Goal: Task Accomplishment & Management: Use online tool/utility

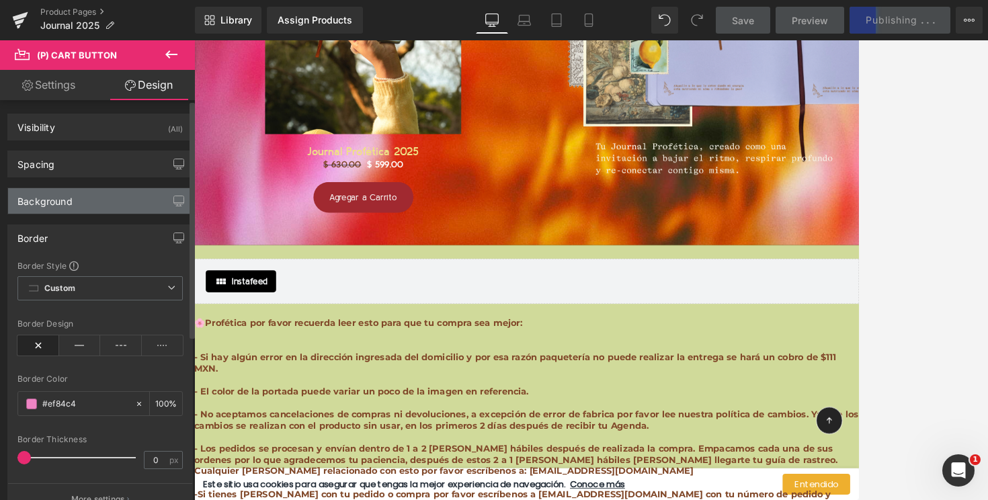
click at [75, 203] on div "Background" at bounding box center [100, 201] width 184 height 26
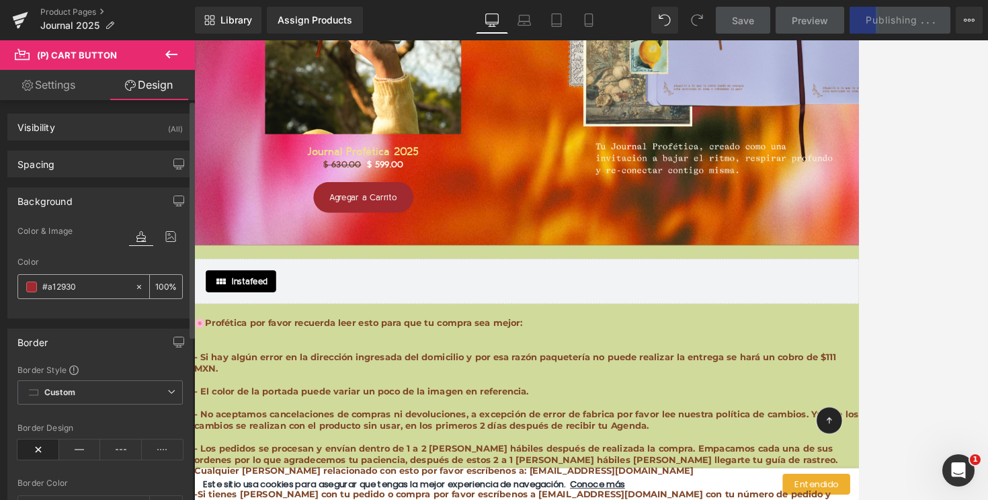
click at [59, 284] on input "#a12930" at bounding box center [85, 287] width 86 height 15
click at [56, 285] on input "#a12930" at bounding box center [85, 287] width 86 height 15
paste input "#ECCCD1"
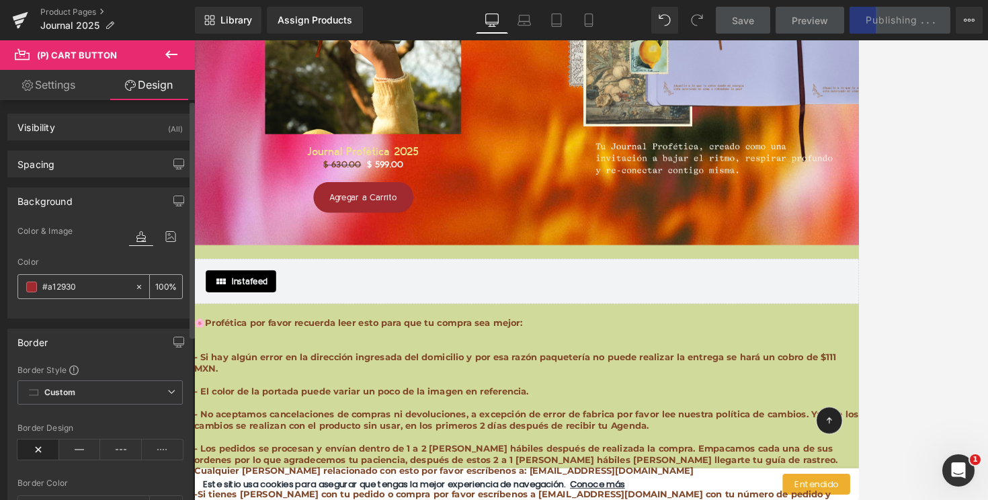
type input "##ECCCD1"
type input "0"
click at [50, 284] on input "##ECCCD1" at bounding box center [85, 287] width 86 height 15
type input "#ECCCD1"
type input "100"
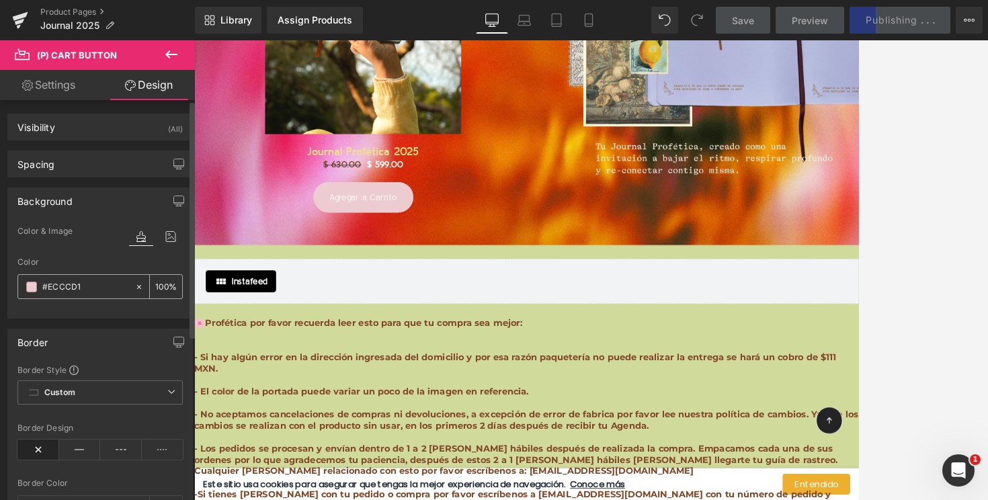
type input "#ecccd1"
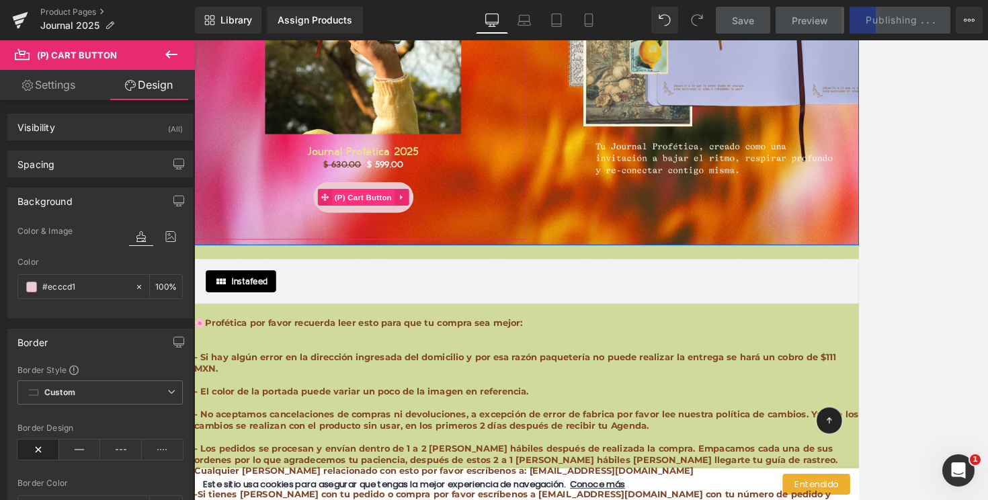
click at [396, 223] on span "(P) Cart Button" at bounding box center [400, 233] width 77 height 20
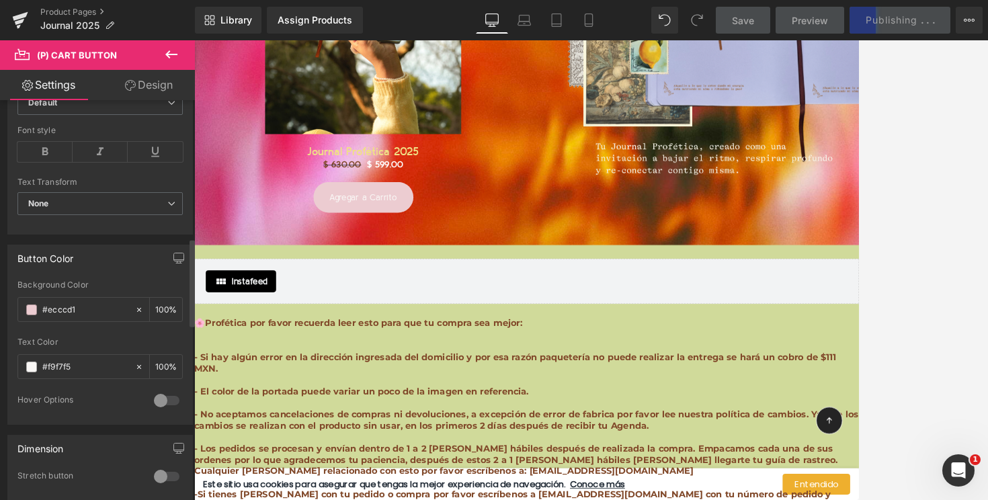
scroll to position [629, 0]
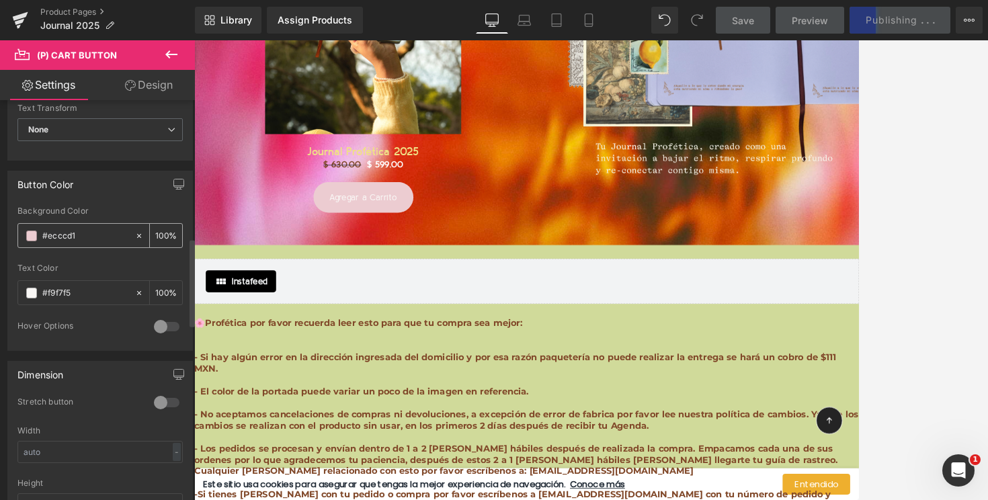
click at [54, 243] on div "#ecccd1" at bounding box center [76, 236] width 116 height 24
click at [54, 238] on input "#ecccd1" at bounding box center [85, 236] width 86 height 15
paste input "363300"
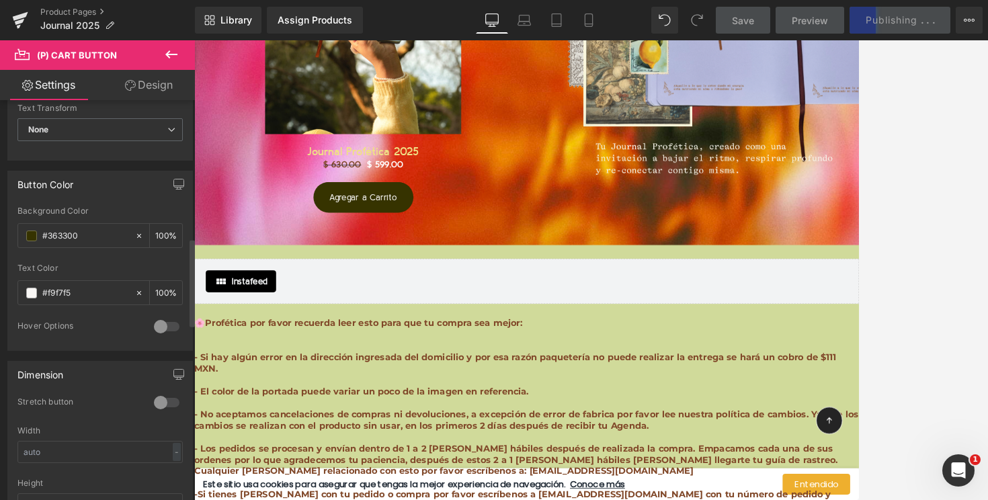
type input "#363300"
click at [120, 191] on div "Button Color" at bounding box center [100, 184] width 184 height 26
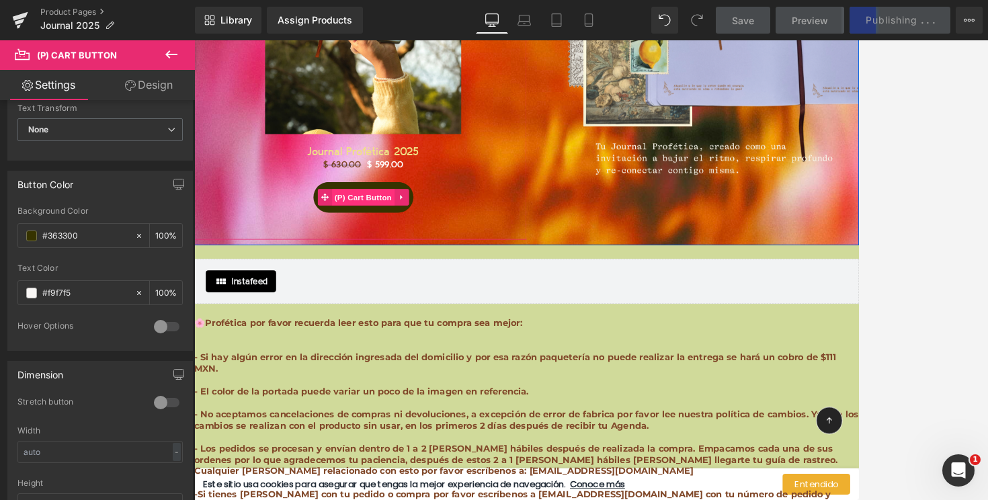
click at [403, 223] on span "(P) Cart Button" at bounding box center [400, 233] width 77 height 20
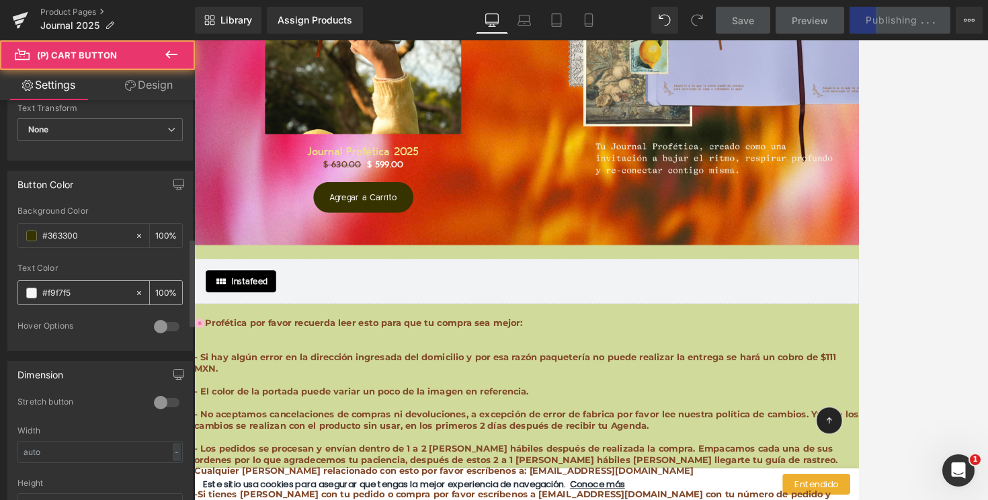
click at [60, 291] on input "#f9f7f5" at bounding box center [85, 293] width 86 height 15
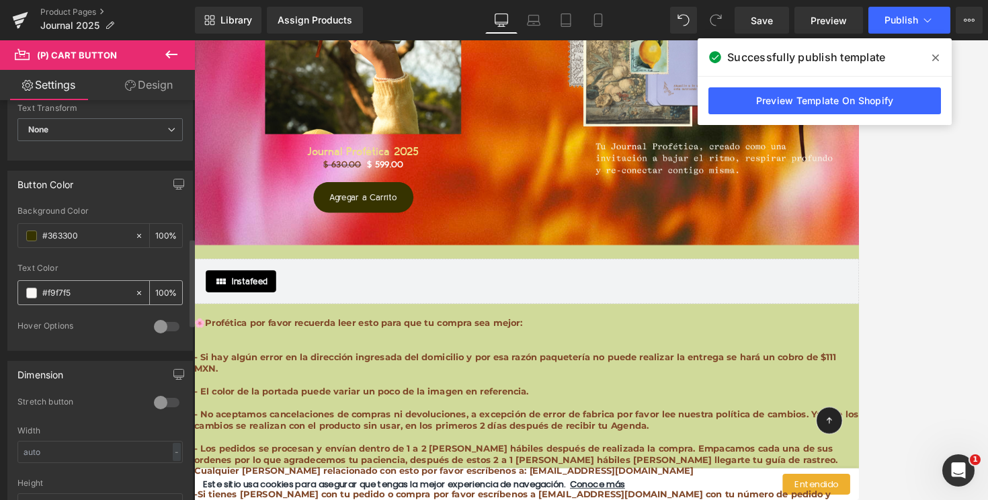
paste input "#ECCCD1"
type input "##ECCCD1"
type input "0"
click at [49, 294] on input "##ECCCD1" at bounding box center [85, 293] width 86 height 15
type input "#ECCCD1"
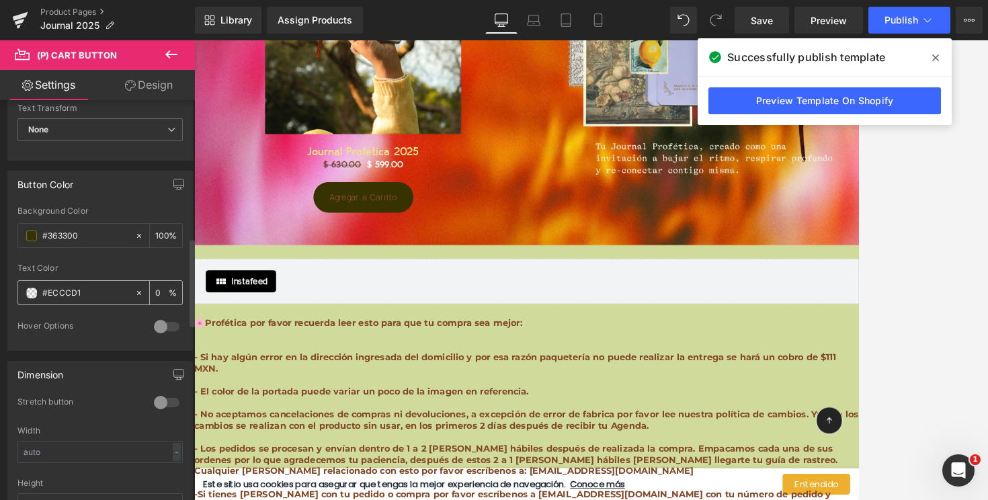
type input "100"
type input "#ecccd1"
click at [97, 266] on div "Text Color" at bounding box center [99, 268] width 165 height 9
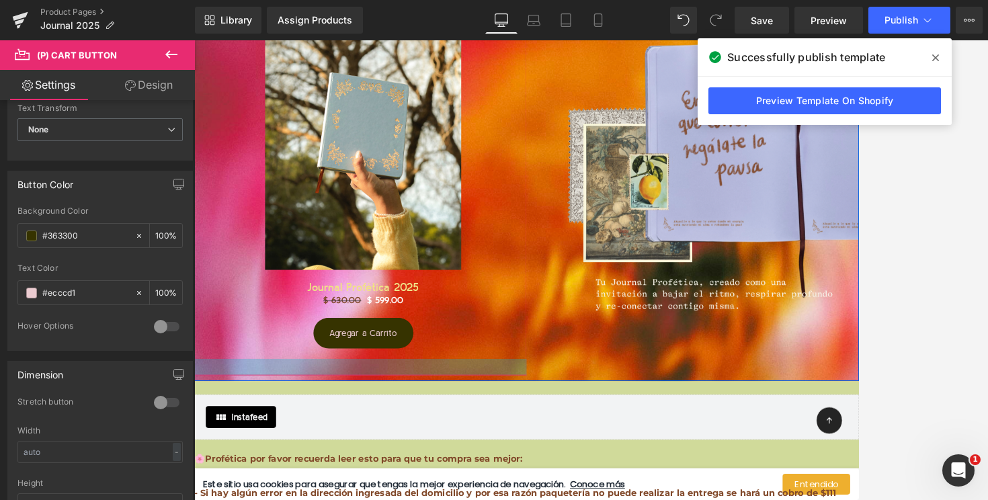
scroll to position [12939, 0]
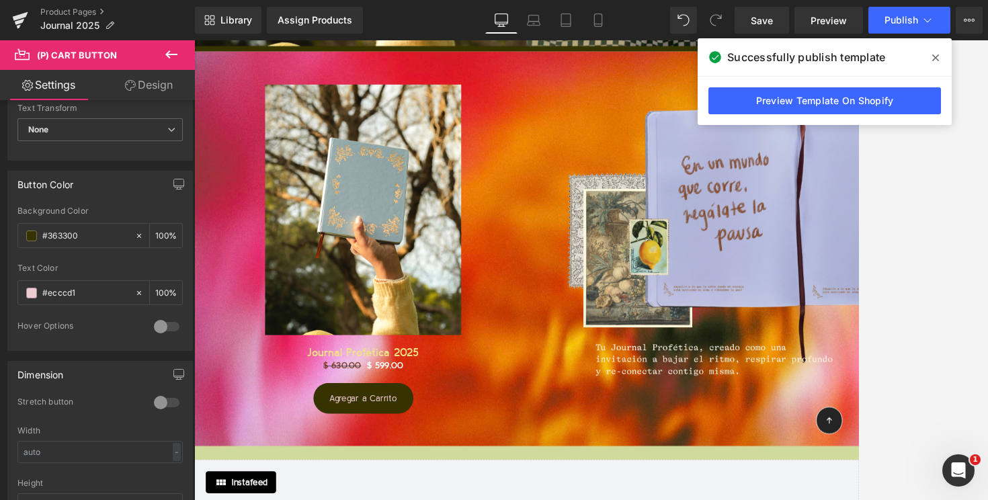
click at [935, 54] on icon at bounding box center [935, 57] width 7 height 11
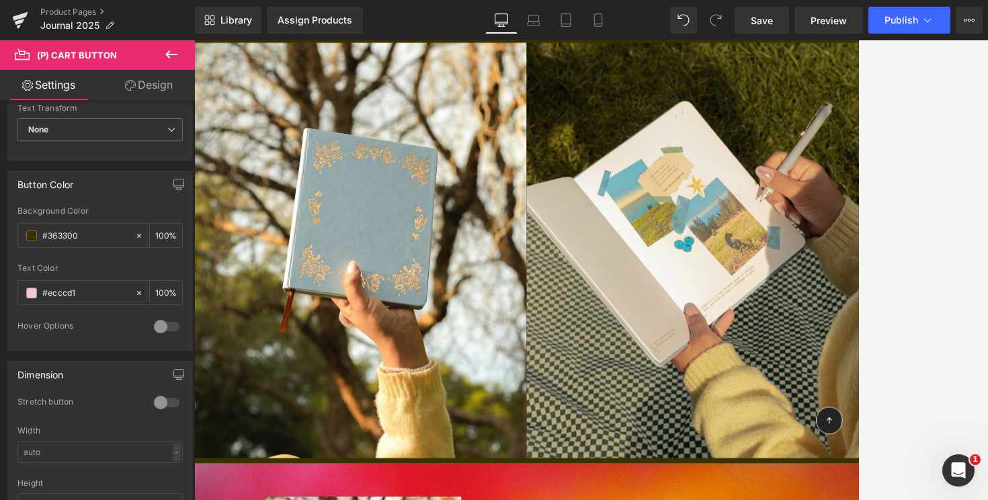
scroll to position [12332, 0]
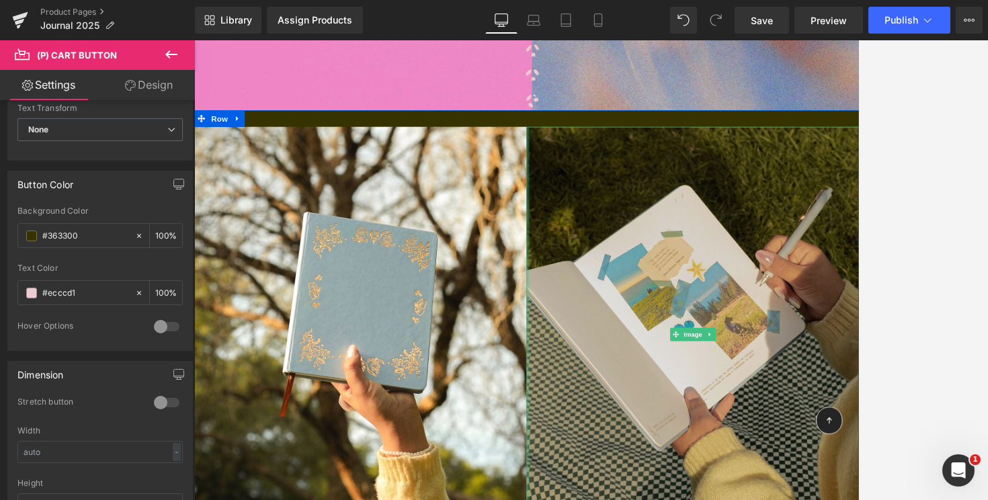
click at [601, 187] on div "Image" at bounding box center [804, 400] width 407 height 508
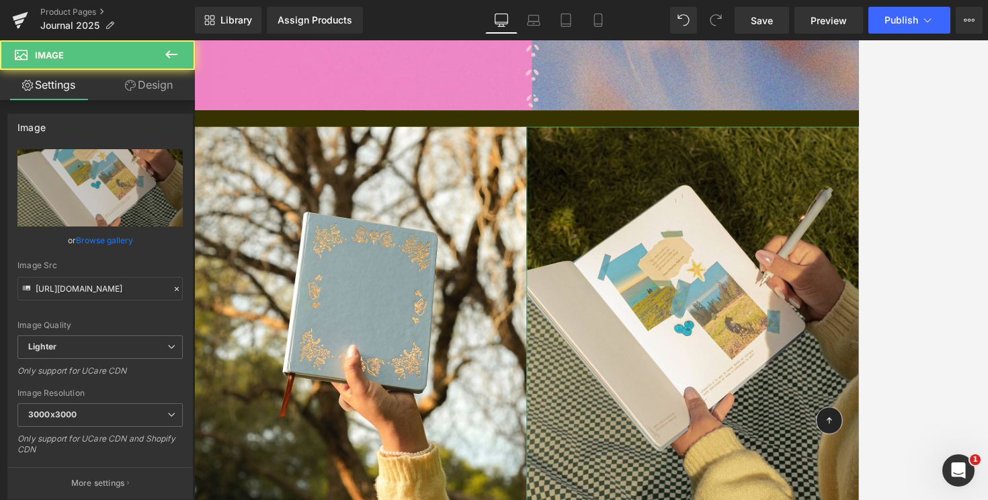
click at [138, 83] on link "Design" at bounding box center [148, 85] width 97 height 30
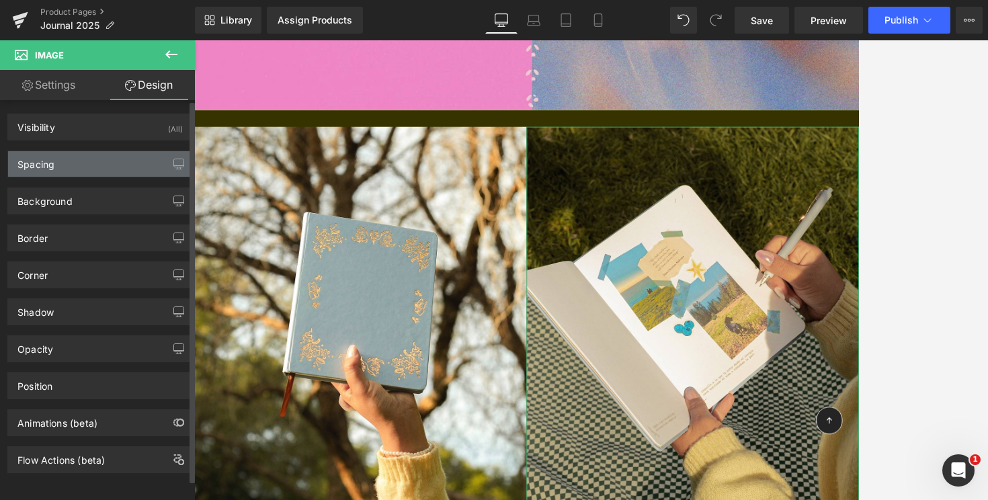
click at [81, 174] on div "Spacing" at bounding box center [100, 164] width 184 height 26
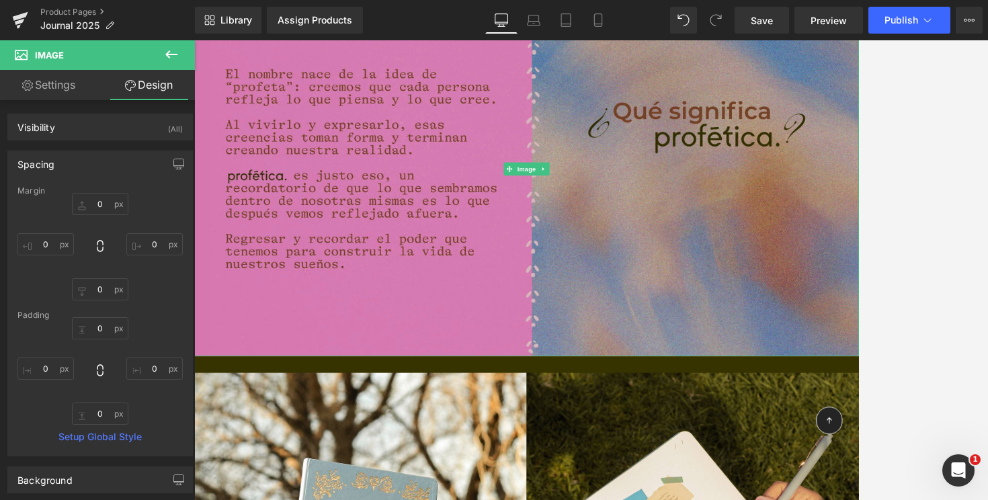
scroll to position [12001, 0]
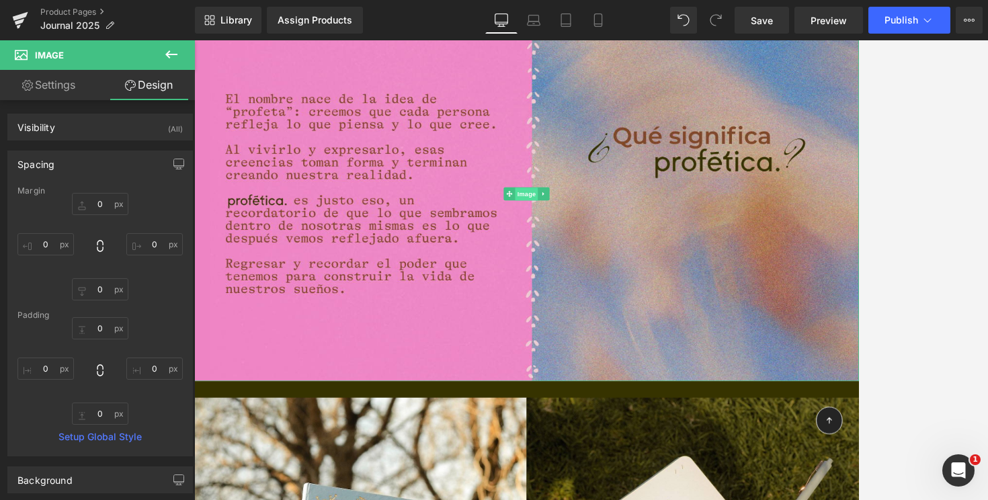
click at [595, 220] on span "Image" at bounding box center [601, 228] width 28 height 16
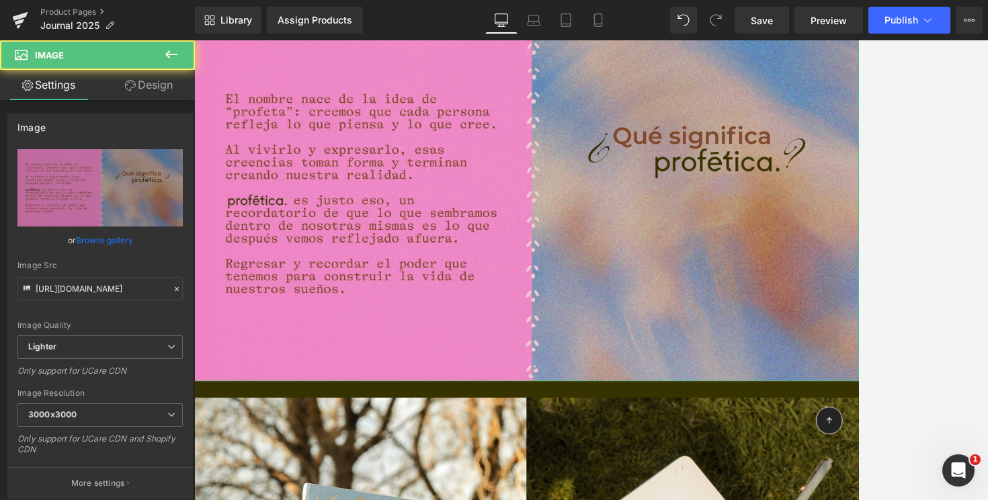
click at [147, 82] on link "Design" at bounding box center [148, 85] width 97 height 30
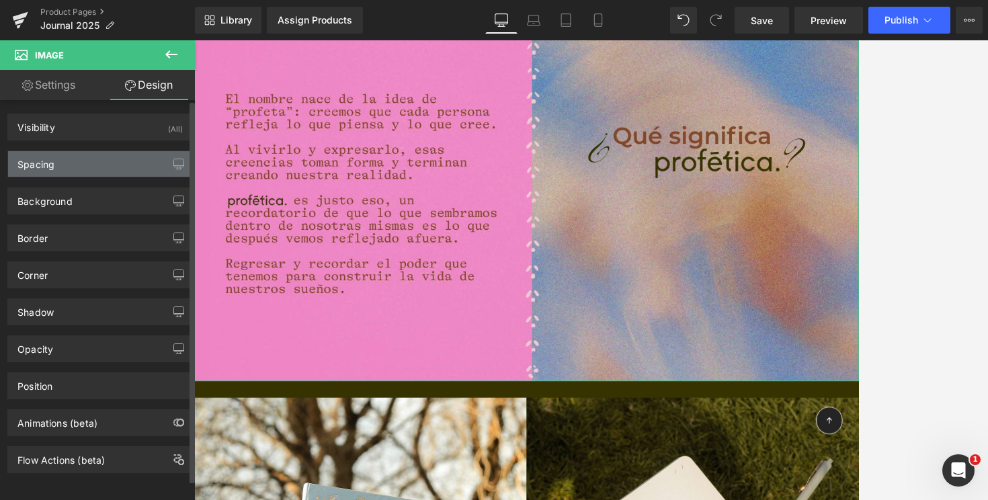
click at [89, 172] on div "Spacing" at bounding box center [100, 164] width 184 height 26
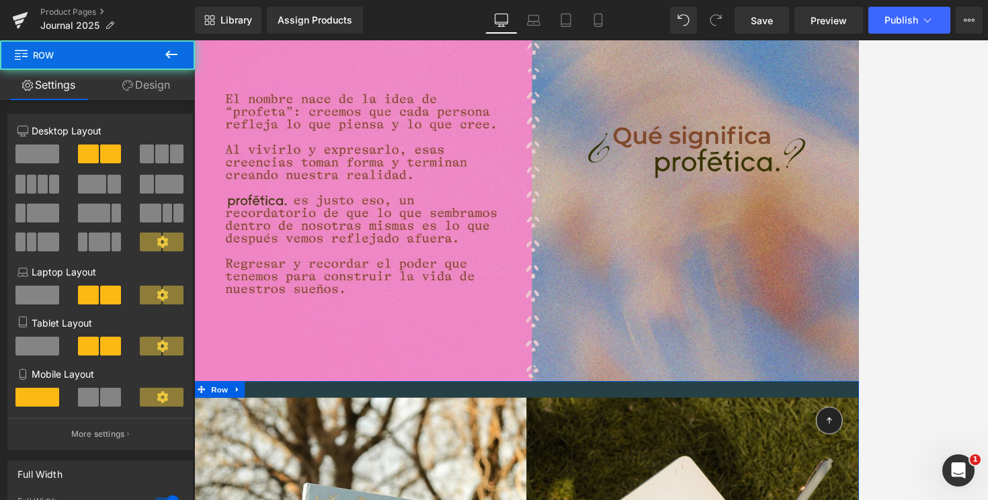
click at [367, 457] on div at bounding box center [600, 467] width 813 height 20
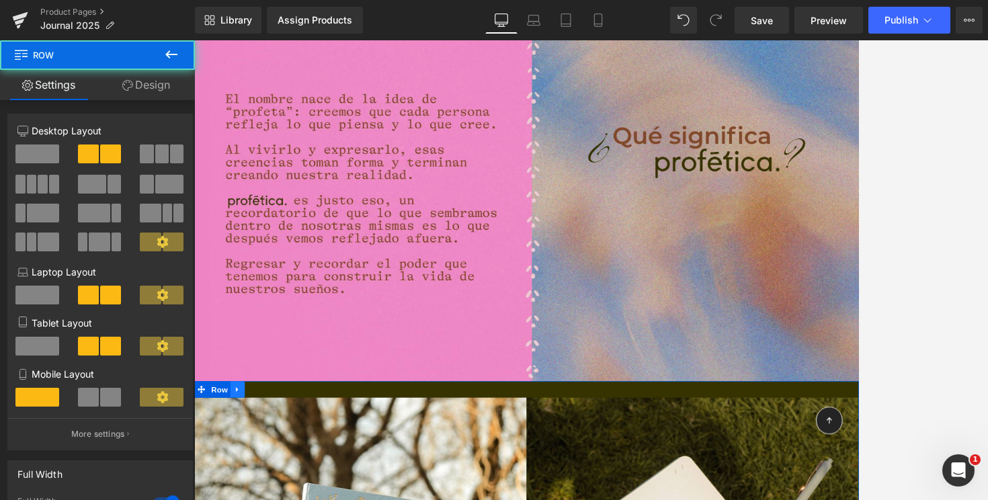
click at [253, 457] on link at bounding box center [247, 467] width 17 height 20
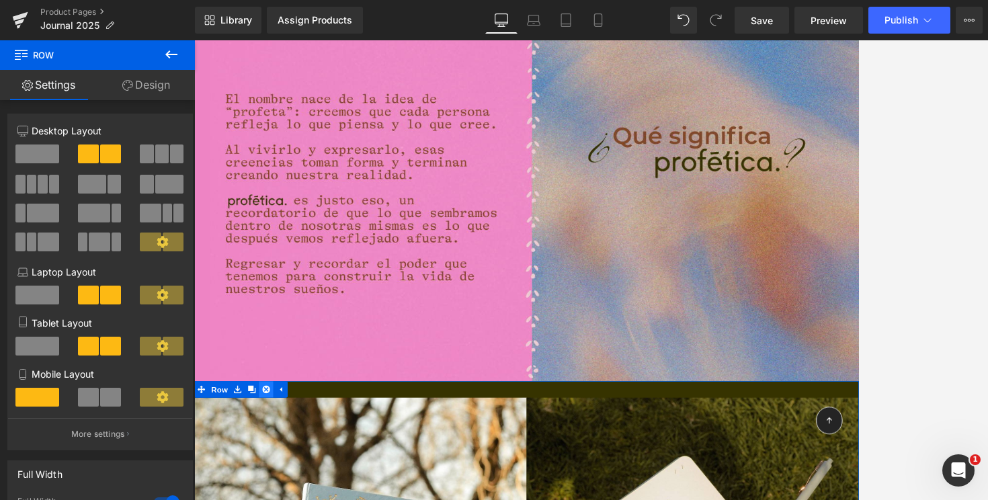
click at [280, 463] on icon at bounding box center [282, 467] width 9 height 9
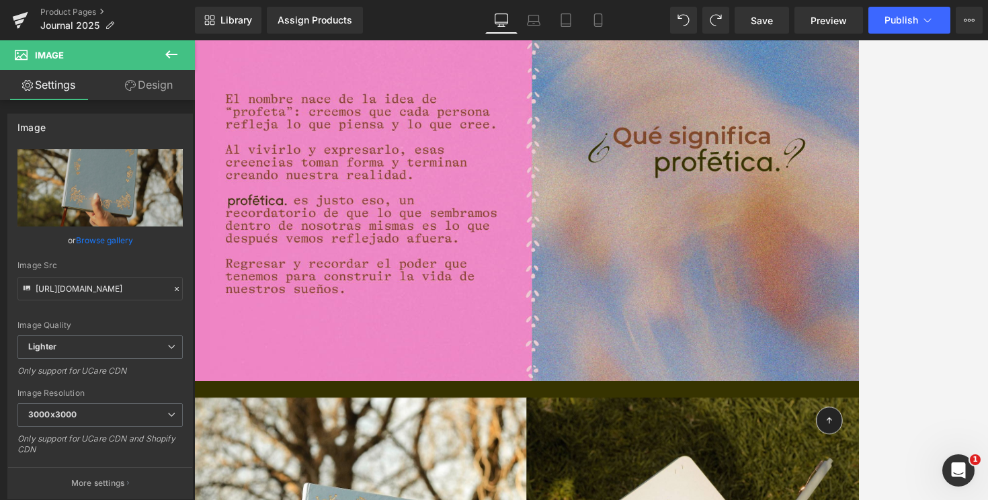
click at [171, 52] on icon at bounding box center [171, 54] width 16 height 16
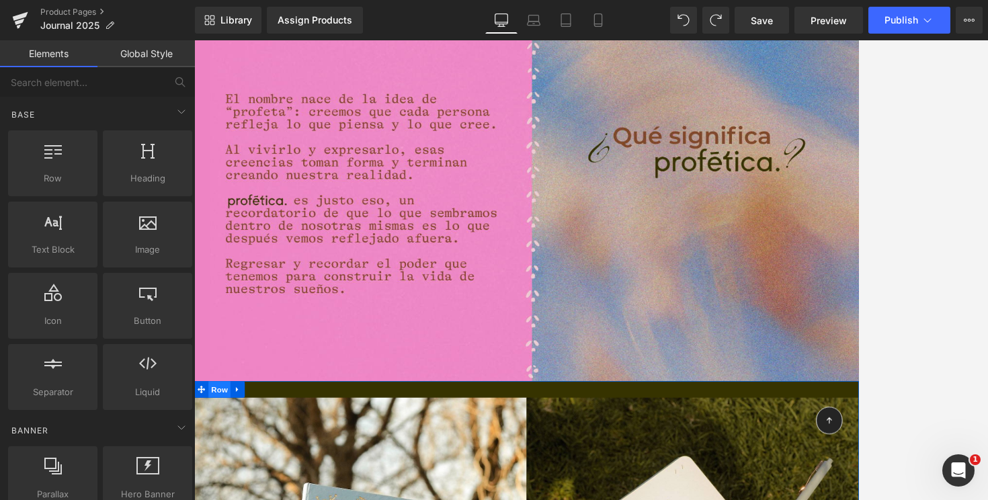
click at [231, 457] on span "Row" at bounding box center [225, 467] width 27 height 20
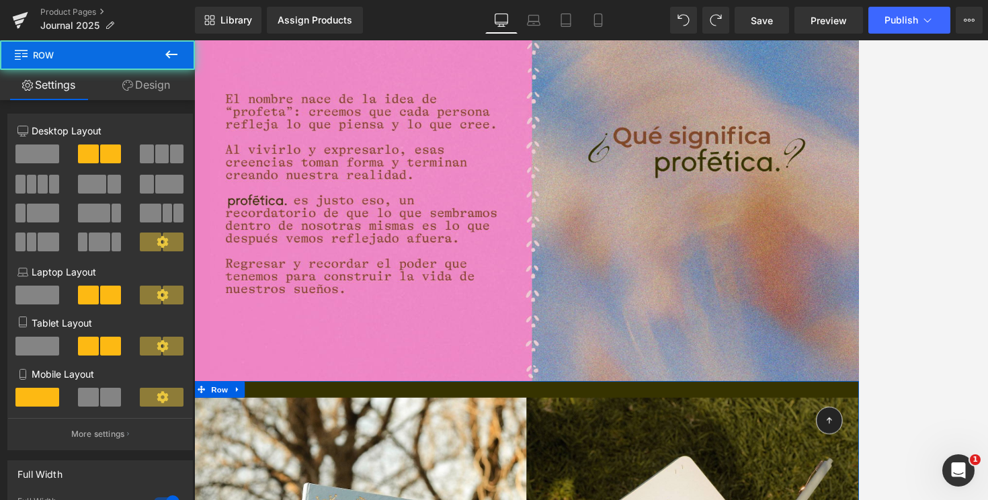
click at [163, 76] on link "Design" at bounding box center [145, 85] width 97 height 30
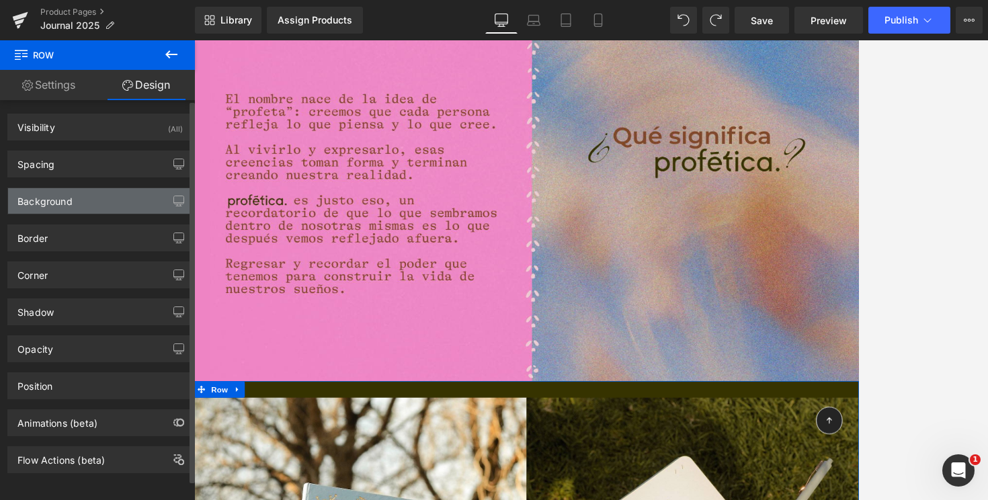
click at [90, 198] on div "Background" at bounding box center [100, 201] width 184 height 26
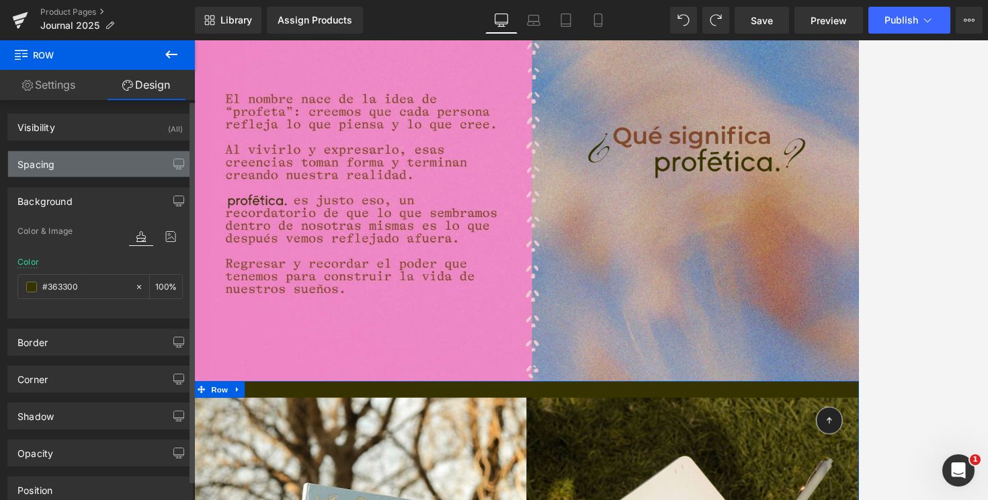
click at [101, 163] on div "Spacing" at bounding box center [100, 164] width 184 height 26
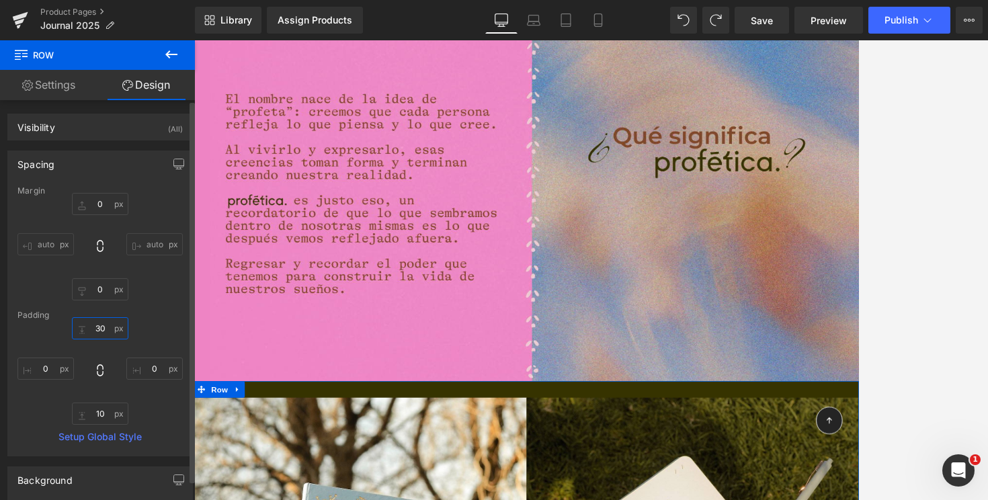
click at [97, 326] on input "30" at bounding box center [100, 328] width 56 height 22
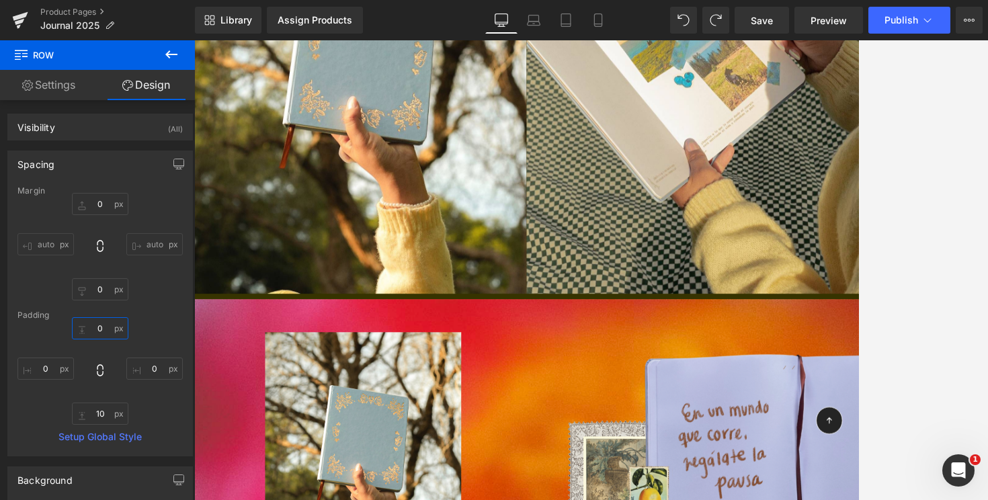
scroll to position [12617, 0]
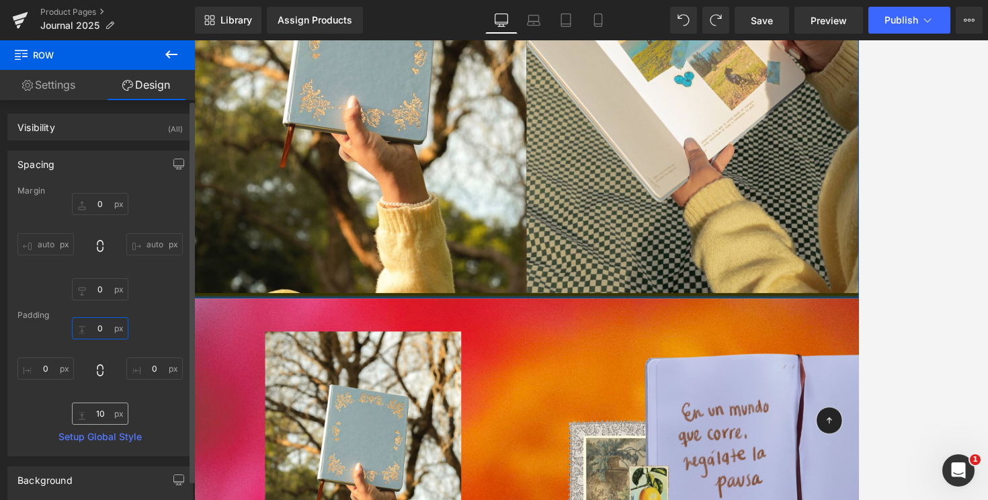
type input "0"
click at [97, 414] on input "10" at bounding box center [100, 414] width 56 height 22
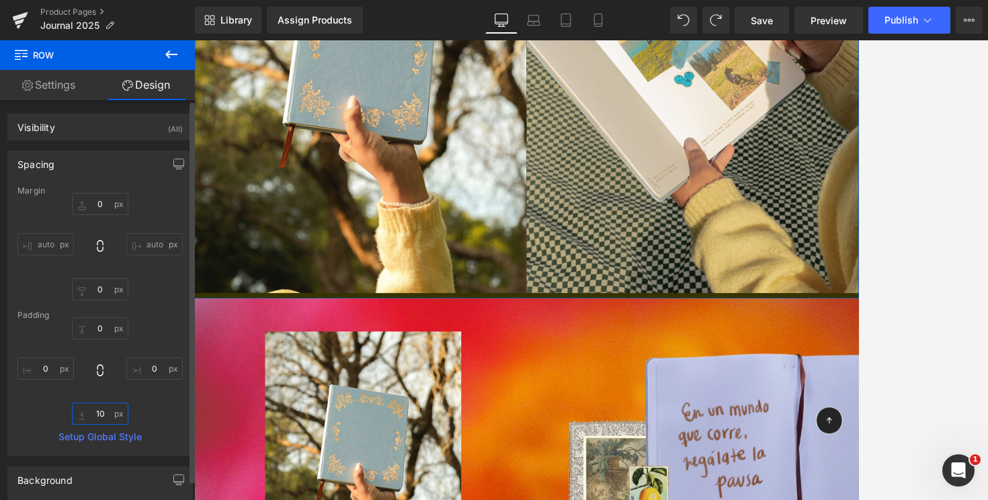
type input "0"
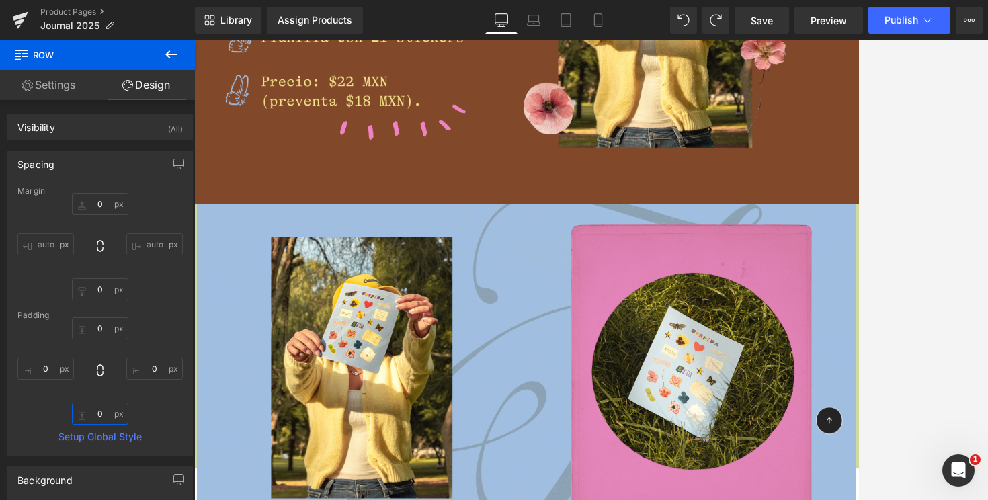
scroll to position [4521, 0]
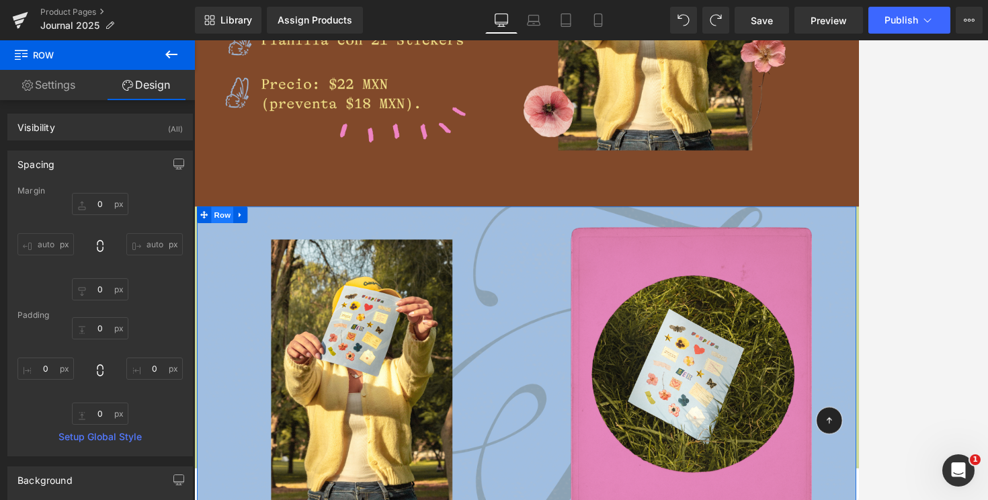
click at [233, 254] on span "Row" at bounding box center [228, 254] width 27 height 20
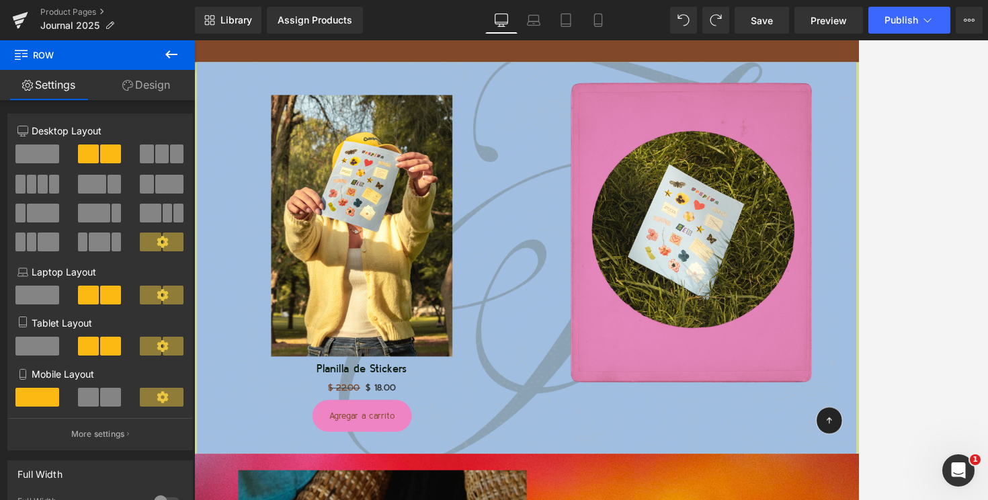
scroll to position [4670, 0]
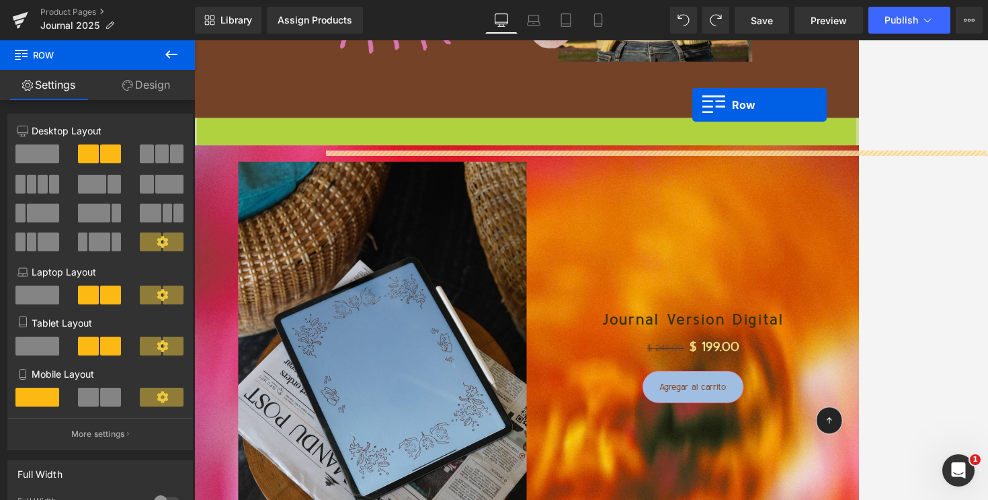
drag, startPoint x: 229, startPoint y: 102, endPoint x: 803, endPoint y: 106, distance: 574.8
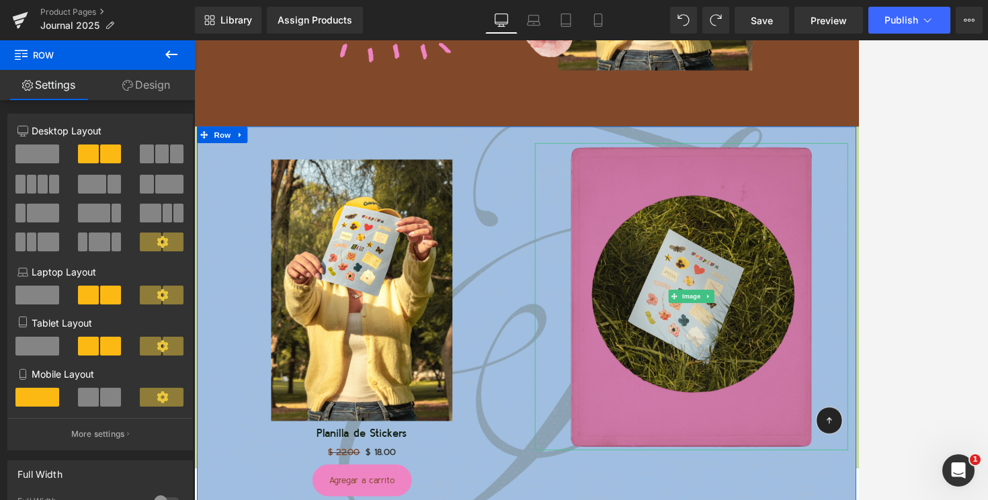
scroll to position [4621, 0]
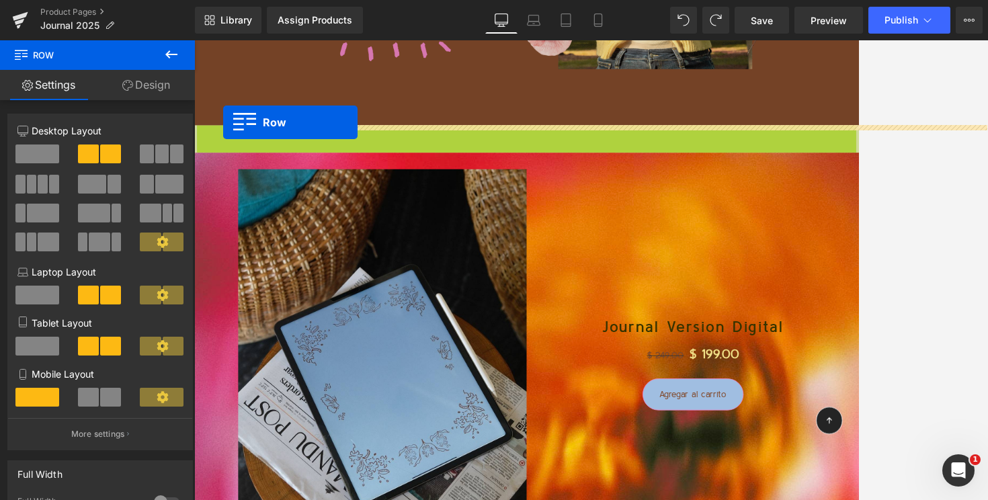
drag, startPoint x: 230, startPoint y: 155, endPoint x: 230, endPoint y: 140, distance: 14.8
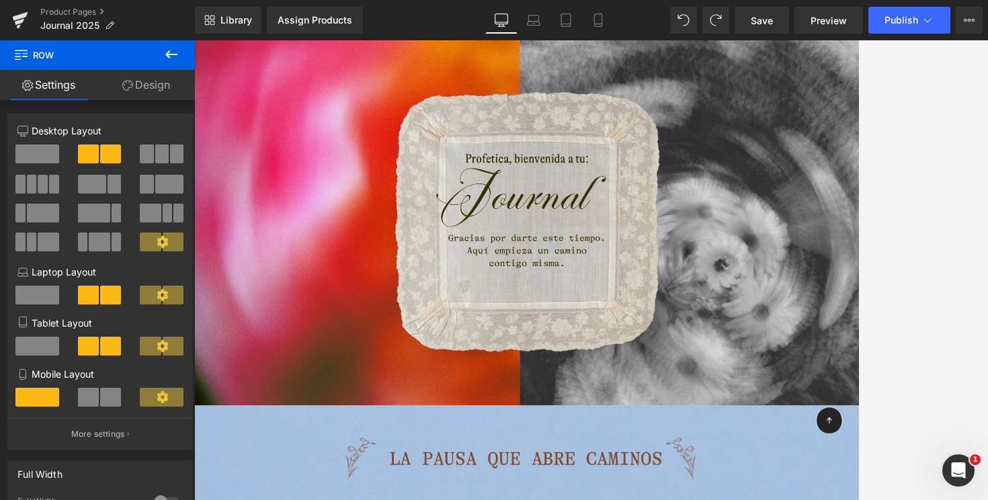
scroll to position [0, 0]
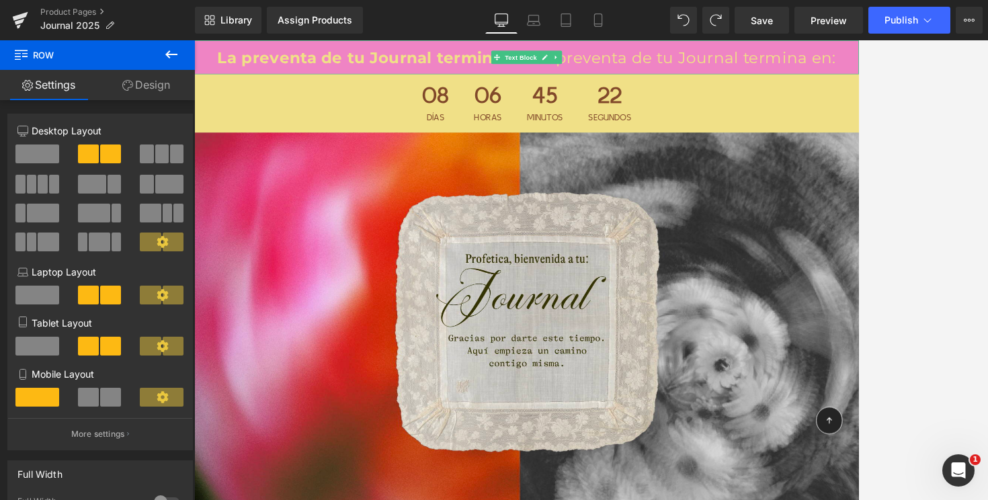
click at [879, 51] on p "La preventa de tu Journal termina en: La preventa de tu Journal termina en:" at bounding box center [600, 61] width 813 height 28
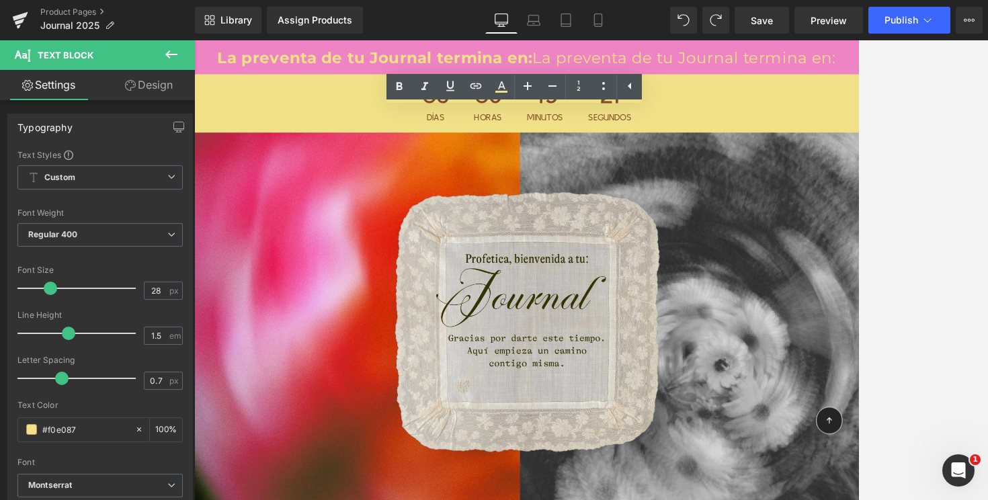
click at [833, 69] on p "La preventa de tu Journal termina en: La preventa de tu Journal termina en:" at bounding box center [600, 61] width 813 height 28
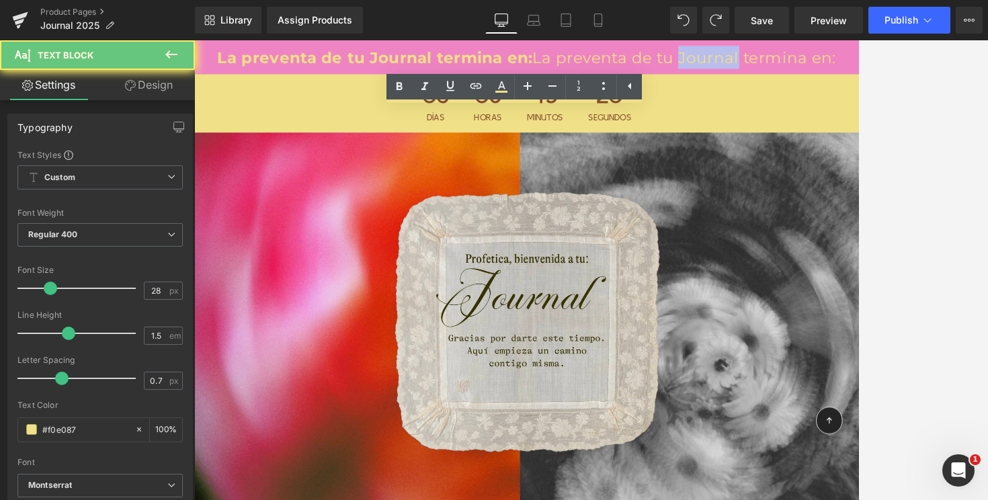
click at [833, 69] on p "La preventa de tu Journal termina en: La preventa de tu Journal termina en:" at bounding box center [600, 61] width 813 height 28
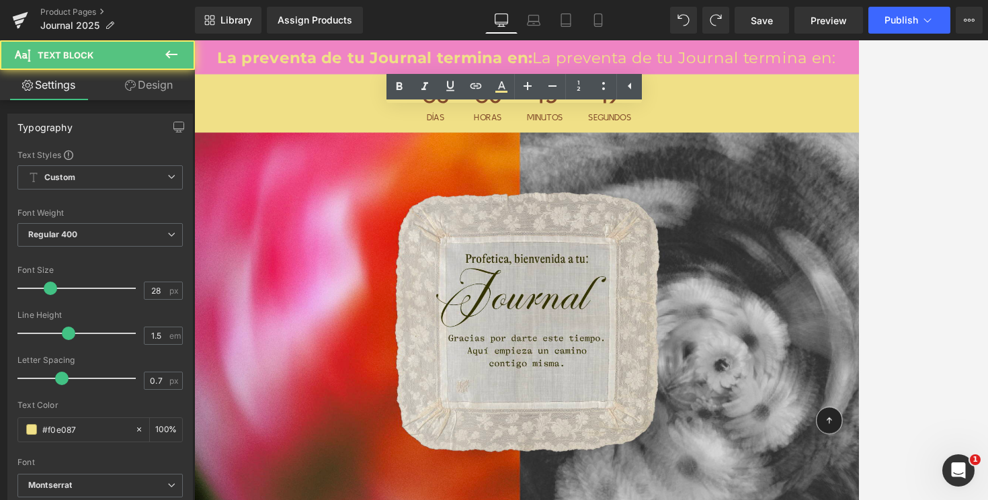
click at [988, 60] on p "La preventa de tu Journal termina en: La preventa de tu Journal termina en:" at bounding box center [600, 61] width 813 height 28
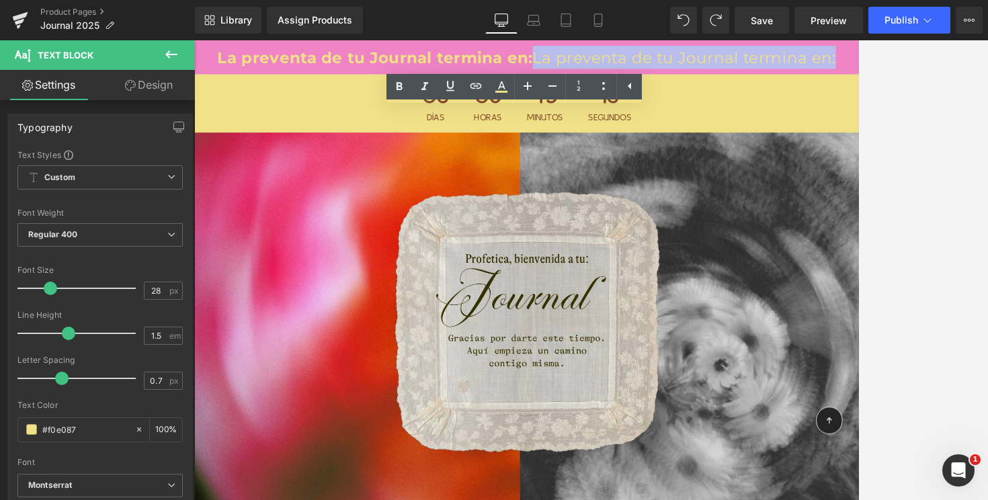
drag, startPoint x: 990, startPoint y: 60, endPoint x: 612, endPoint y: 67, distance: 377.9
click at [612, 67] on p "La preventa de tu Journal termina en: La preventa de tu Journal termina en:" at bounding box center [600, 61] width 813 height 28
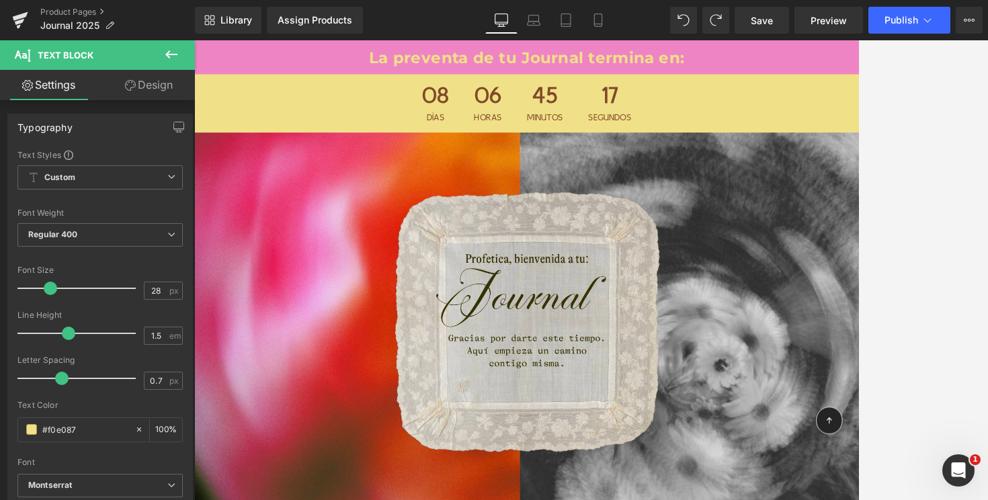
click at [891, 71] on div at bounding box center [591, 270] width 794 height 460
click at [897, 17] on span "Publish" at bounding box center [902, 20] width 34 height 11
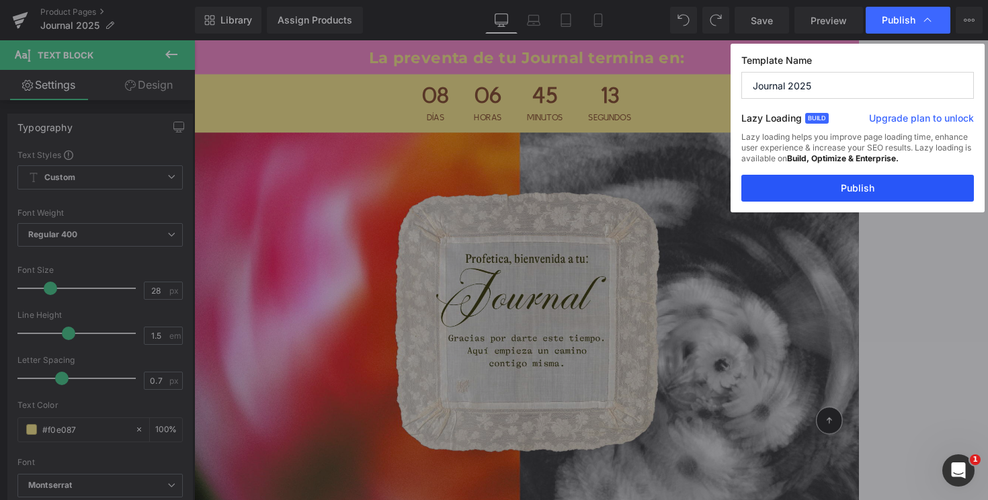
click at [830, 196] on button "Publish" at bounding box center [857, 188] width 233 height 27
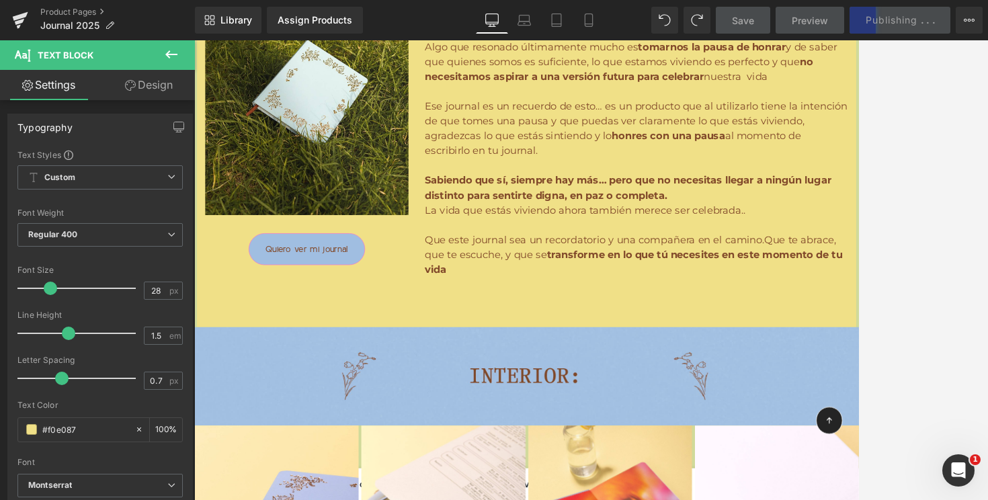
scroll to position [3111, 0]
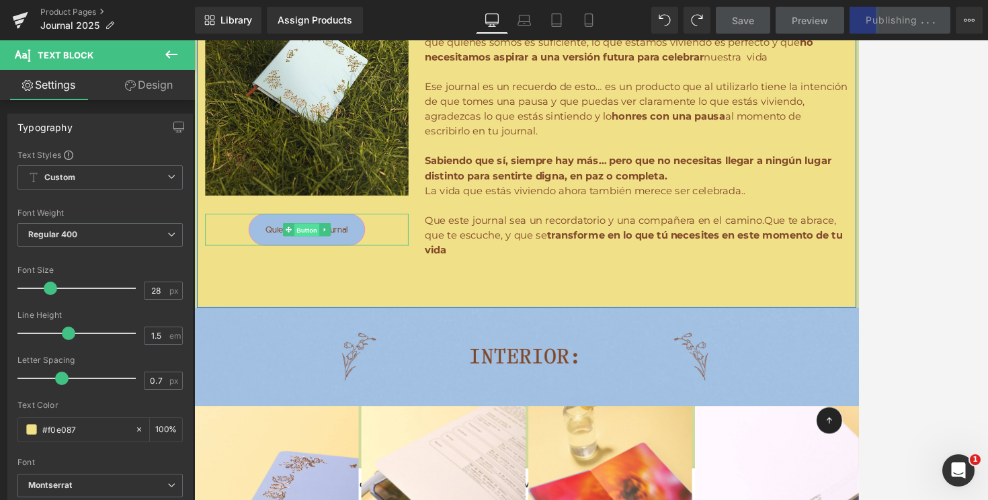
click at [330, 271] on span "Button" at bounding box center [332, 273] width 31 height 16
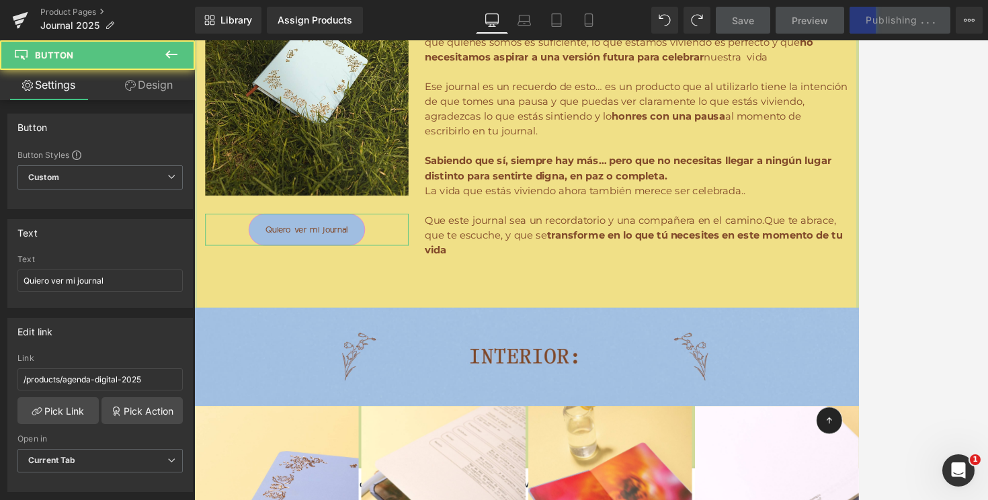
click at [134, 94] on link "Design" at bounding box center [148, 85] width 97 height 30
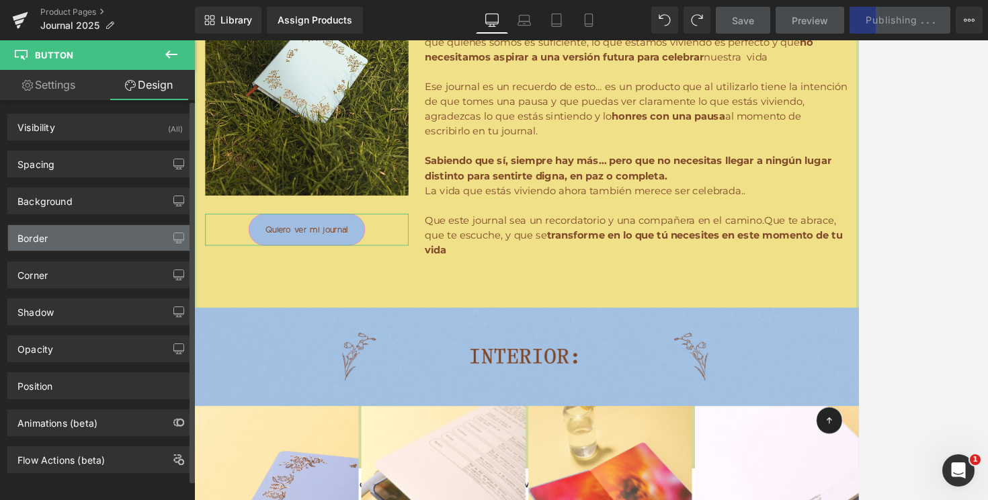
click at [83, 245] on div "Border" at bounding box center [100, 238] width 184 height 26
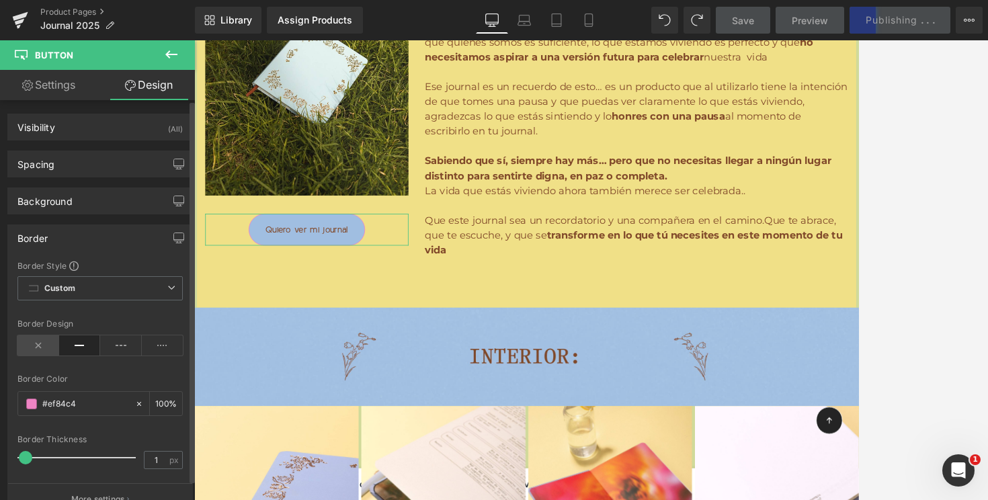
click at [40, 346] on icon at bounding box center [38, 345] width 42 height 20
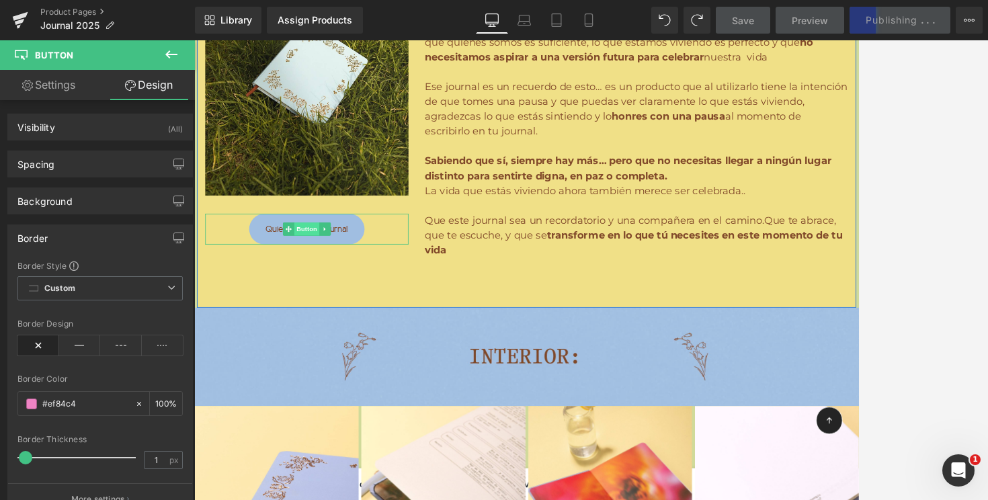
click at [329, 269] on span "Button" at bounding box center [332, 272] width 31 height 16
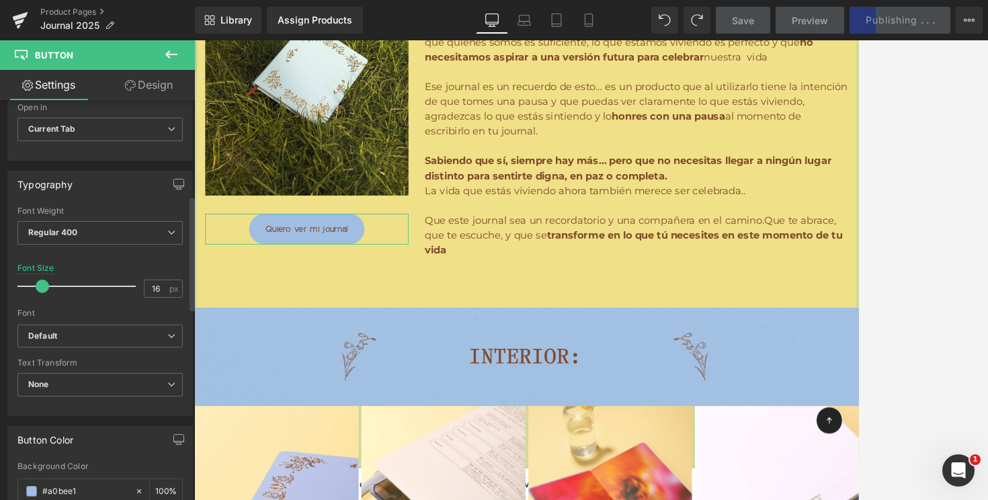
scroll to position [333, 0]
click at [95, 343] on span "Default" at bounding box center [99, 335] width 165 height 24
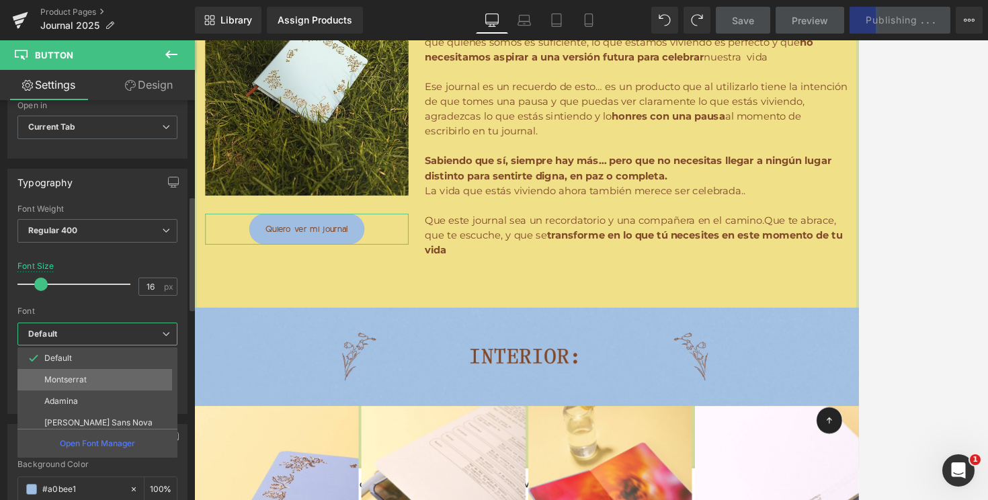
click at [79, 375] on p "Montserrat" at bounding box center [65, 379] width 42 height 9
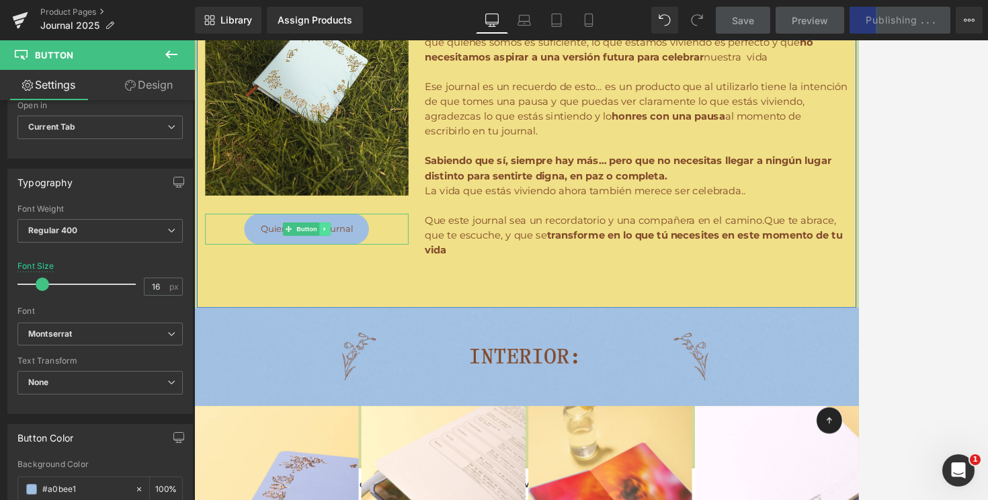
click at [353, 270] on icon at bounding box center [354, 271] width 2 height 5
click at [323, 272] on span "Button" at bounding box center [332, 272] width 31 height 16
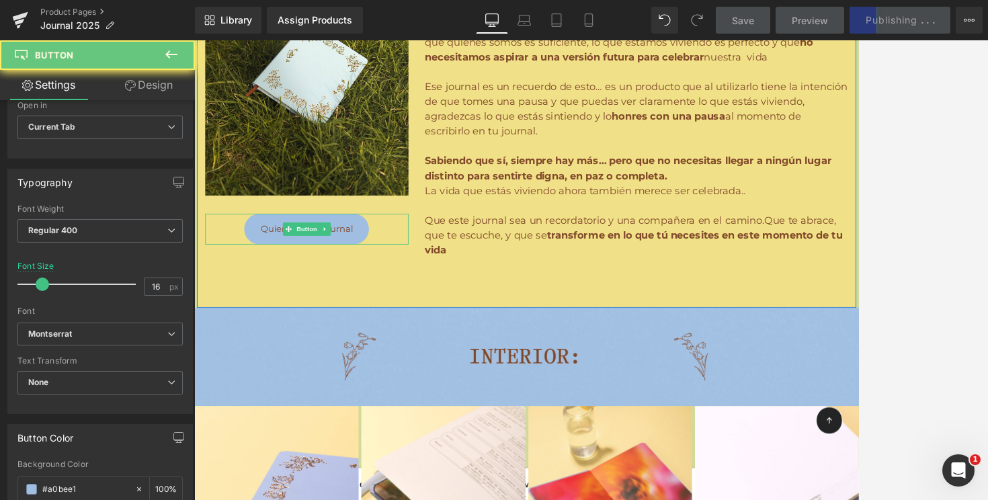
click at [288, 273] on span "Quiero ver mi journal" at bounding box center [332, 271] width 112 height 13
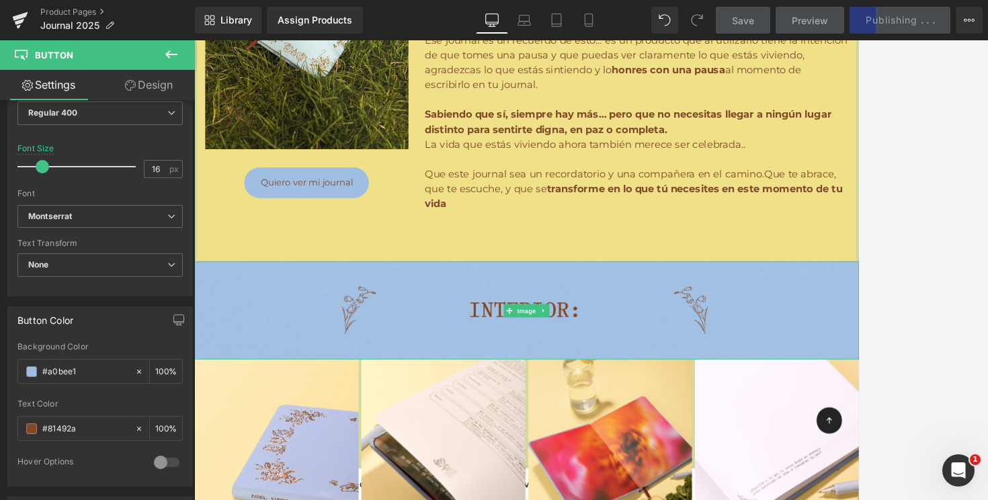
scroll to position [3155, 0]
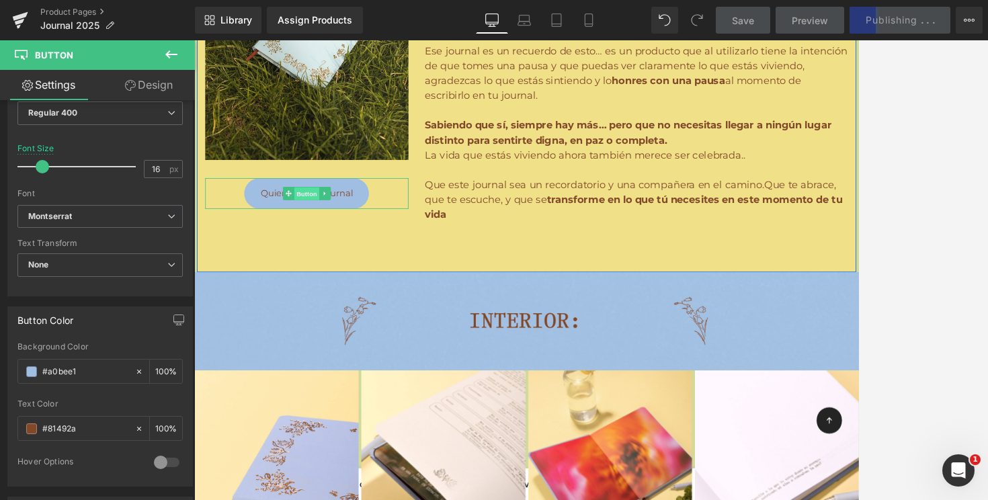
click at [329, 225] on span "Button" at bounding box center [332, 228] width 31 height 16
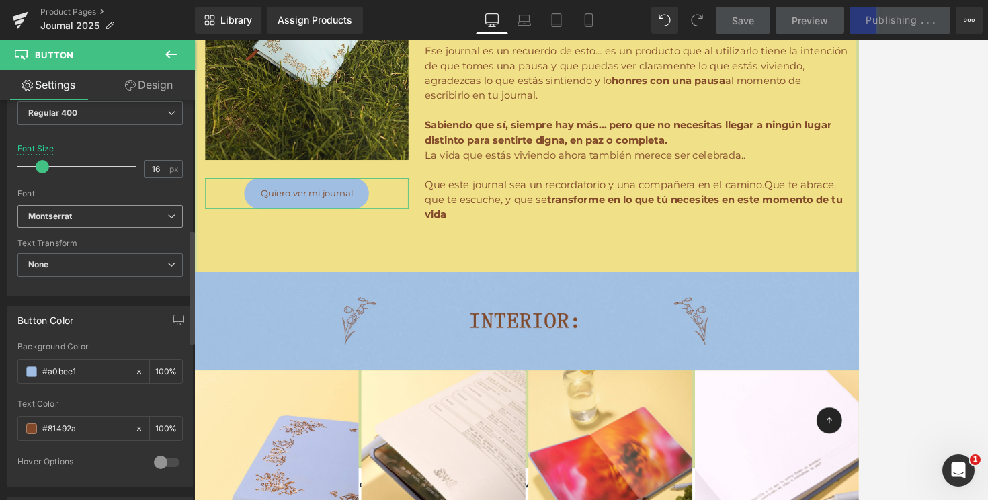
click at [132, 207] on span "Montserrat" at bounding box center [99, 217] width 165 height 24
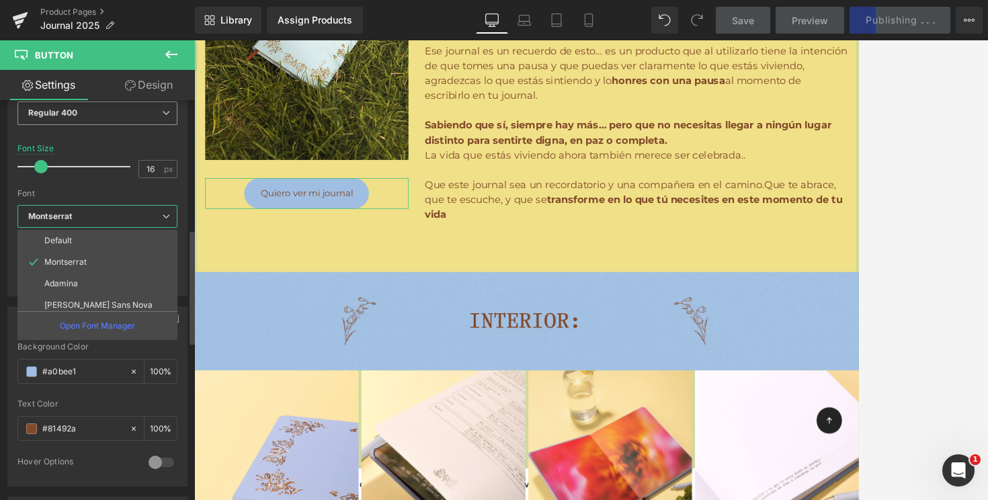
click at [105, 113] on span "Regular 400" at bounding box center [97, 114] width 160 height 24
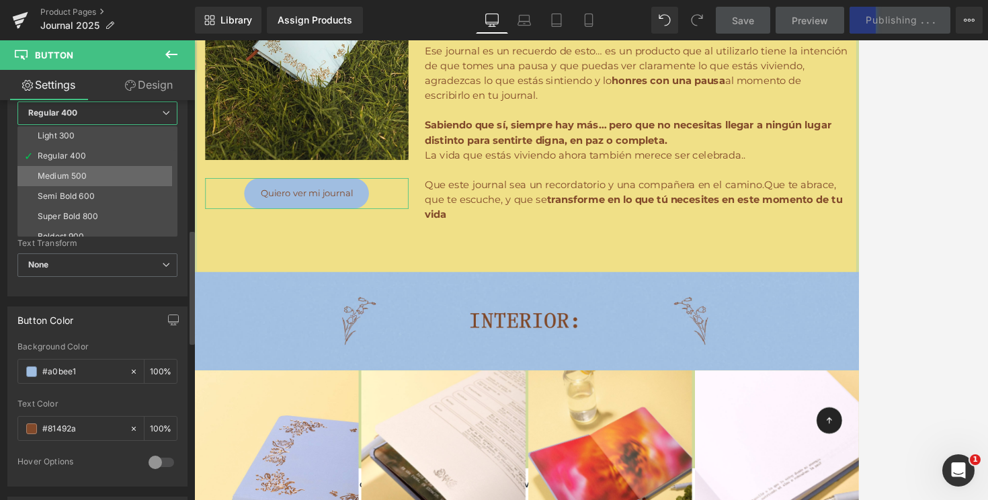
scroll to position [45, 0]
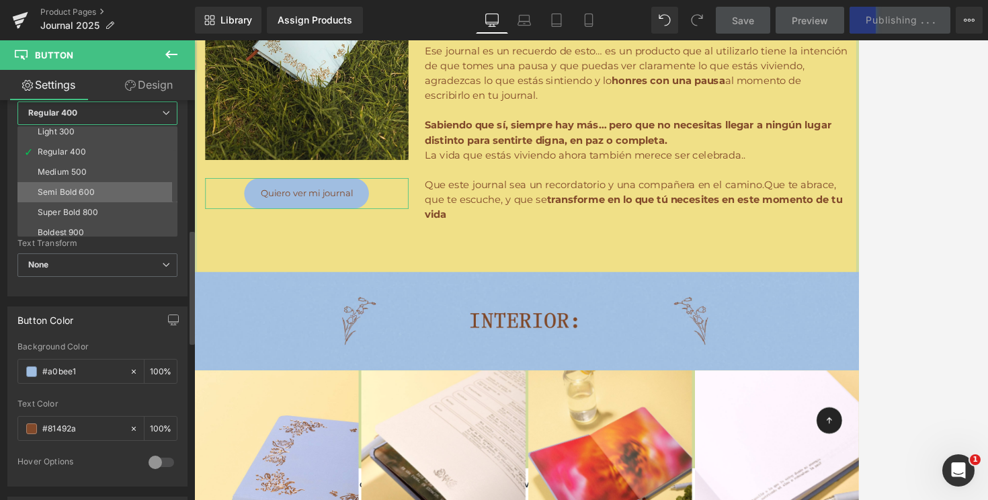
click at [85, 196] on li "Semi Bold 600" at bounding box center [100, 192] width 166 height 20
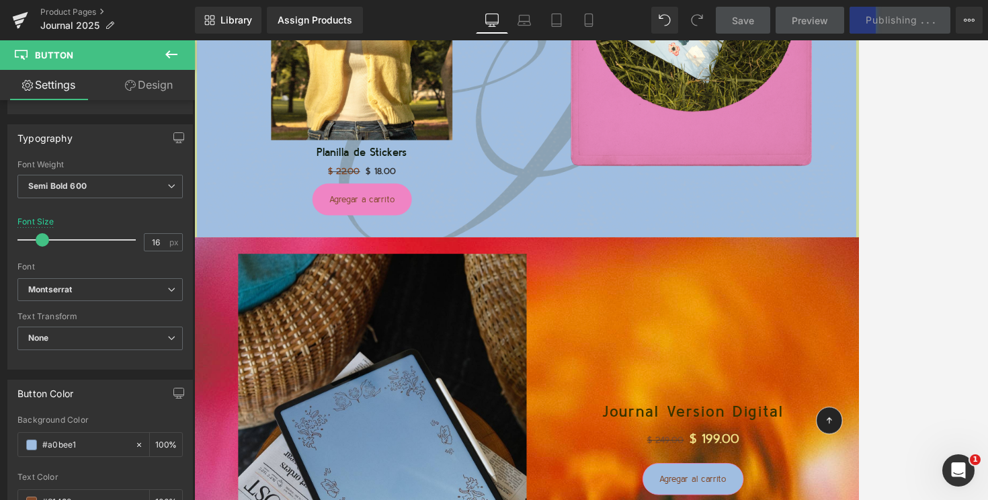
scroll to position [4957, 0]
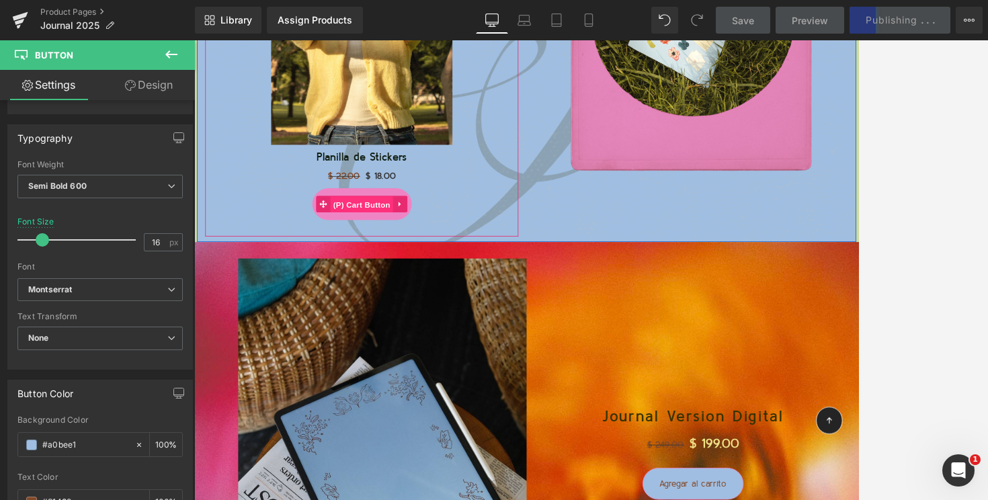
click at [399, 237] on span "(P) Cart Button" at bounding box center [399, 241] width 77 height 20
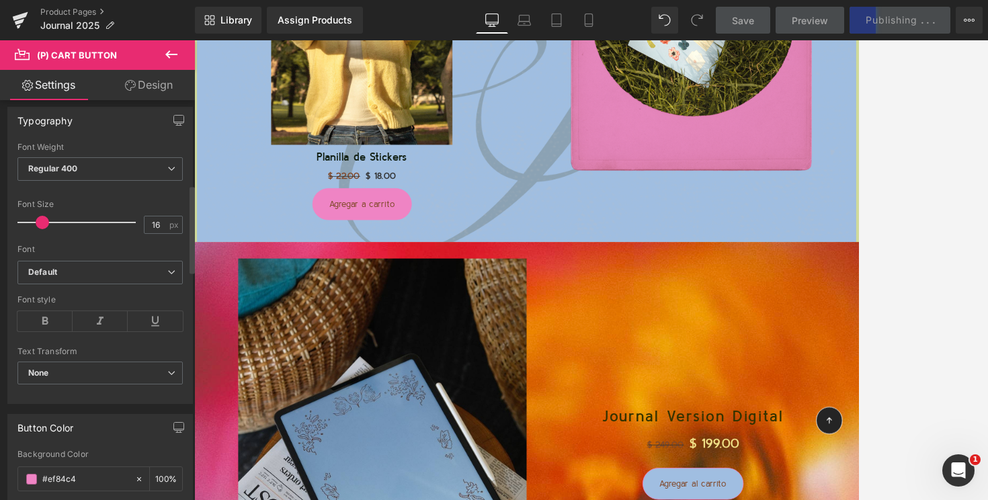
scroll to position [390, 0]
click at [92, 159] on span "Regular 400" at bounding box center [99, 165] width 165 height 24
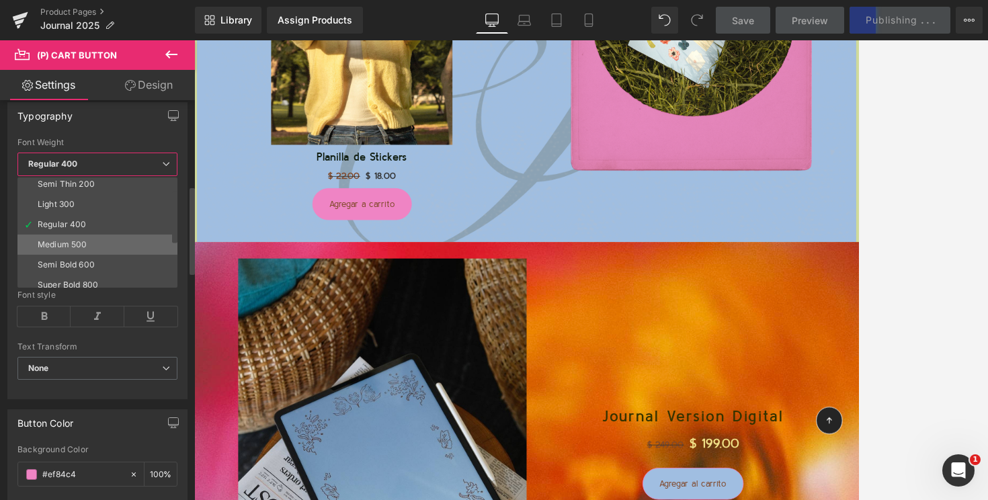
scroll to position [28, 0]
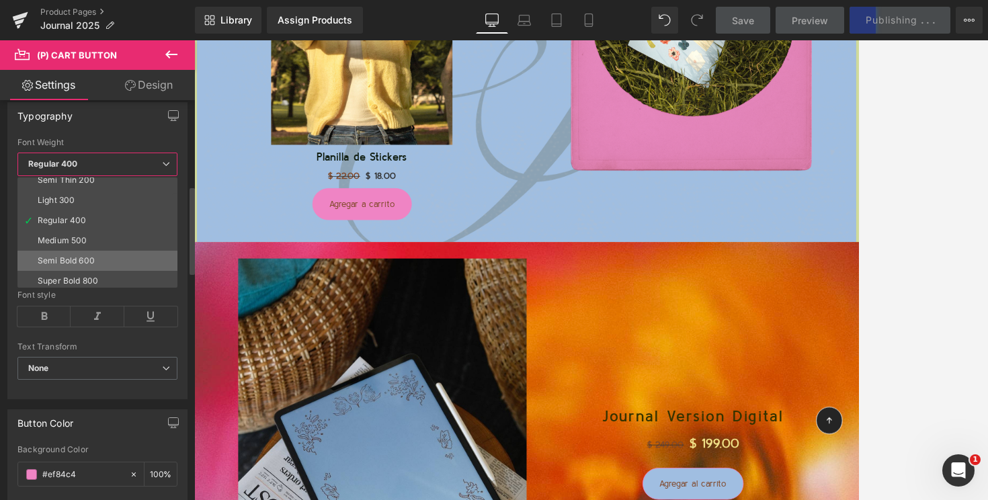
click at [78, 262] on div "Semi Bold 600" at bounding box center [66, 260] width 57 height 9
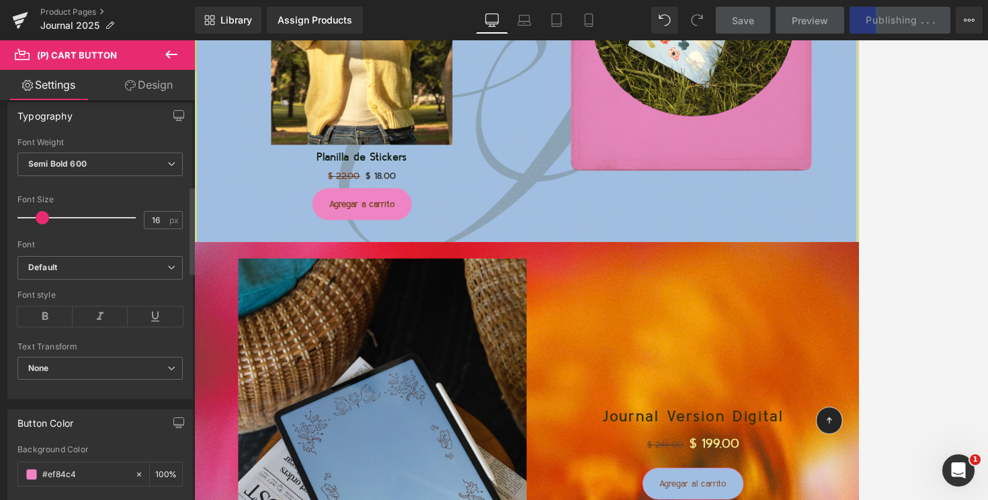
scroll to position [393, 0]
click at [81, 259] on b "Default" at bounding box center [97, 264] width 139 height 11
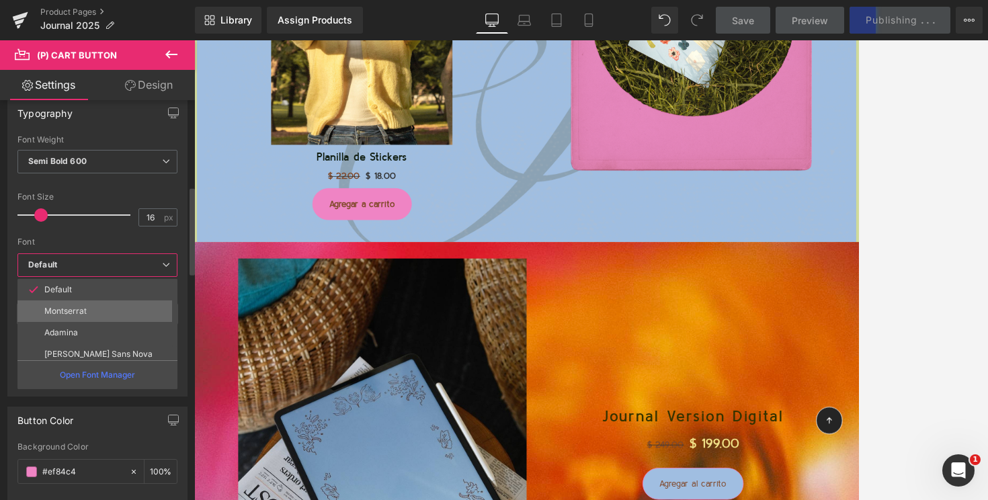
click at [77, 310] on p "Montserrat" at bounding box center [65, 311] width 42 height 9
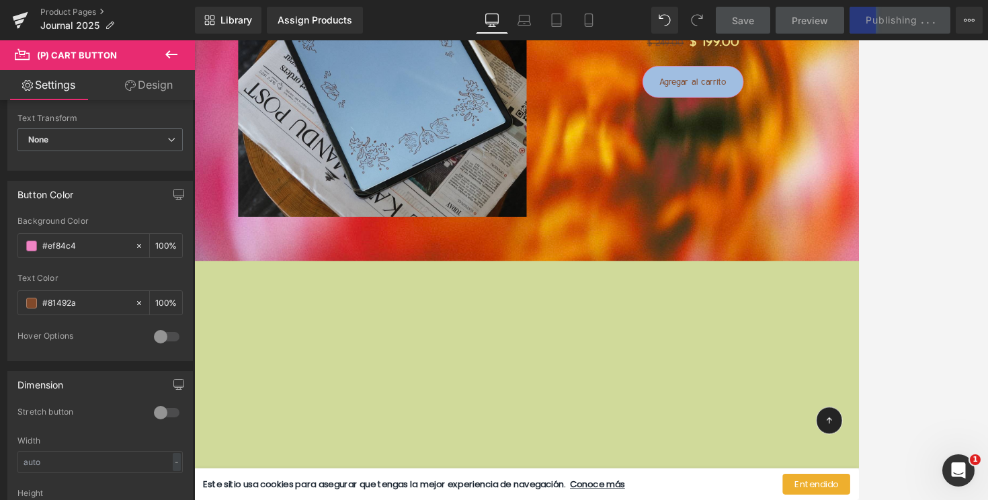
scroll to position [5446, 0]
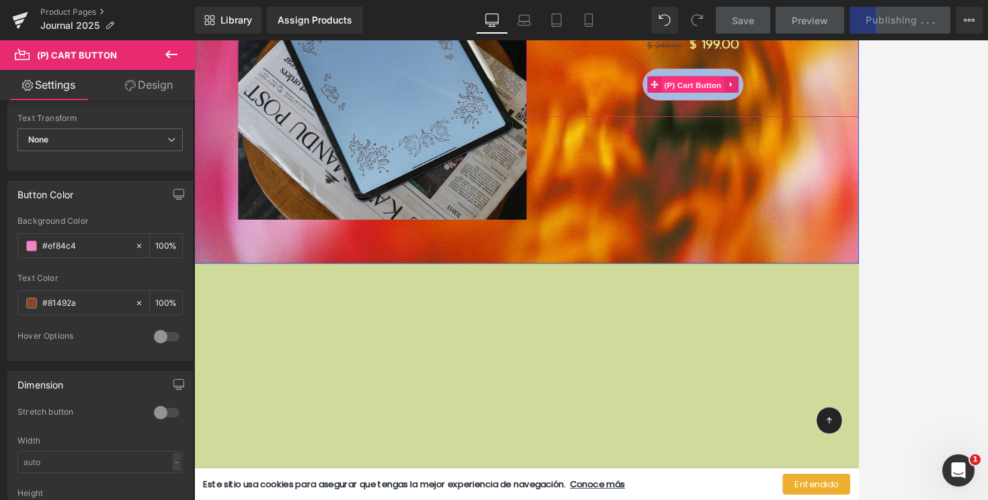
click at [797, 97] on span "(P) Cart Button" at bounding box center [804, 95] width 77 height 20
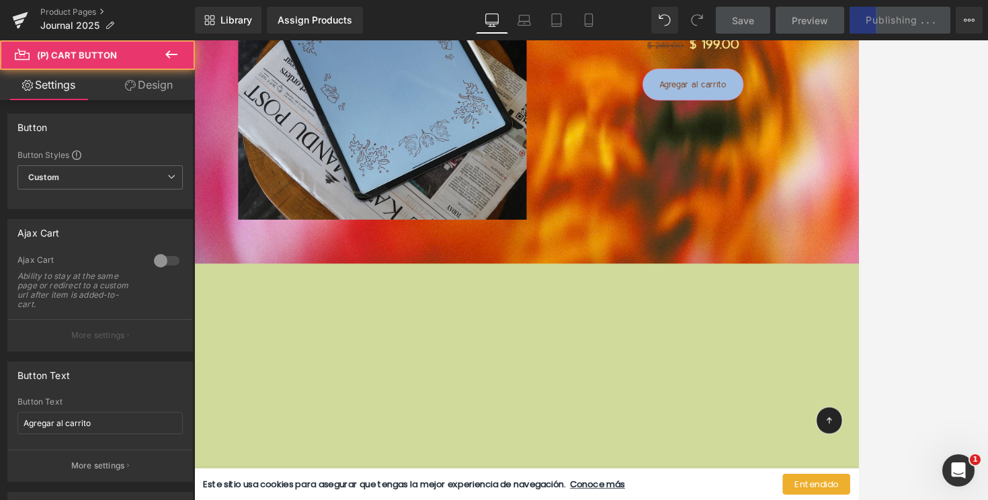
click at [148, 90] on link "Design" at bounding box center [148, 85] width 97 height 30
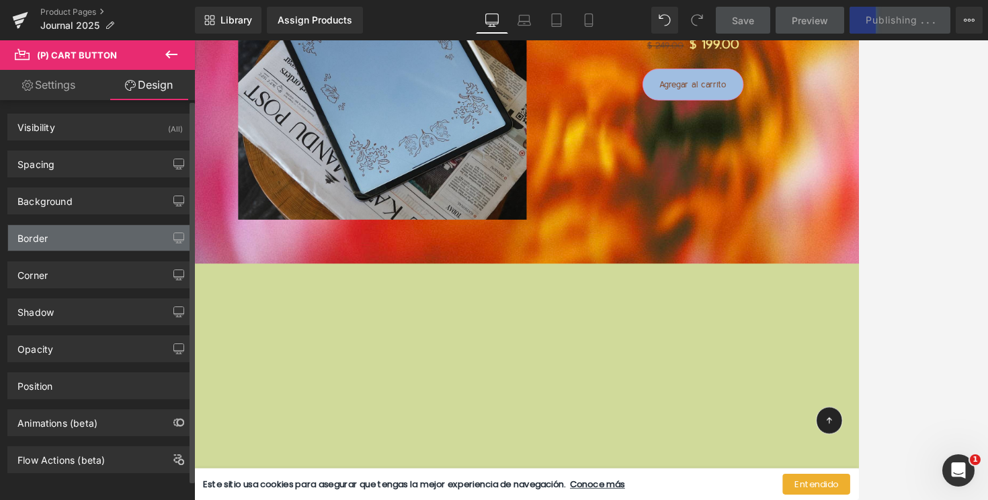
click at [38, 237] on div "Border" at bounding box center [32, 234] width 30 height 19
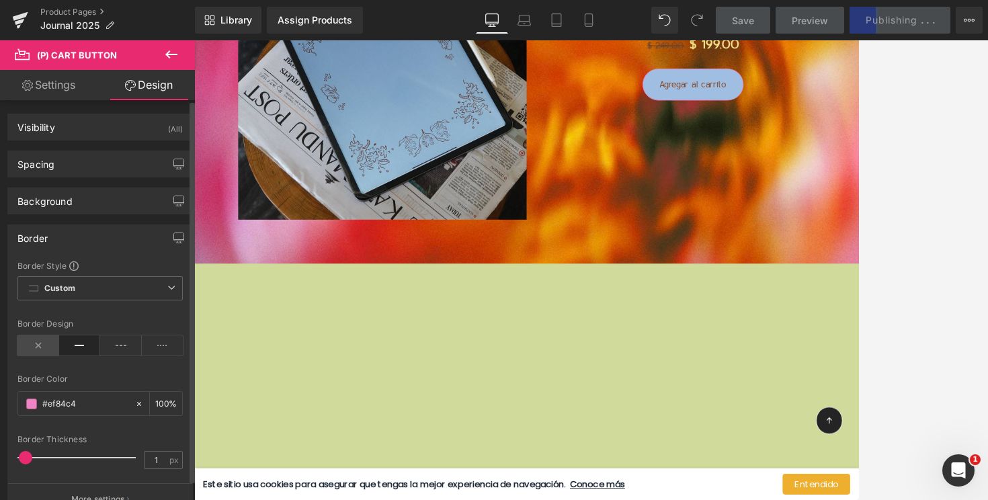
click at [38, 342] on icon at bounding box center [38, 345] width 42 height 20
click at [63, 88] on link "Settings" at bounding box center [48, 85] width 97 height 30
type input "100"
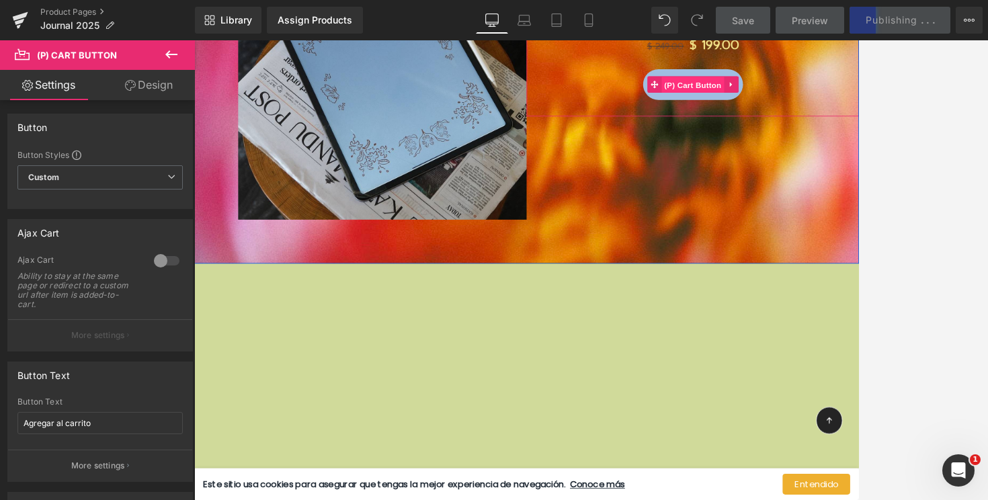
click at [806, 95] on span "(P) Cart Button" at bounding box center [804, 95] width 77 height 20
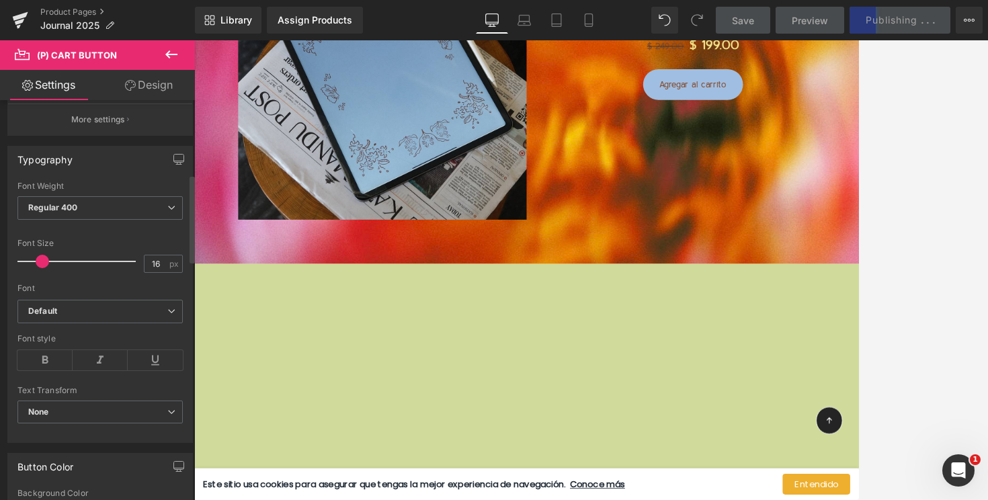
scroll to position [378, 0]
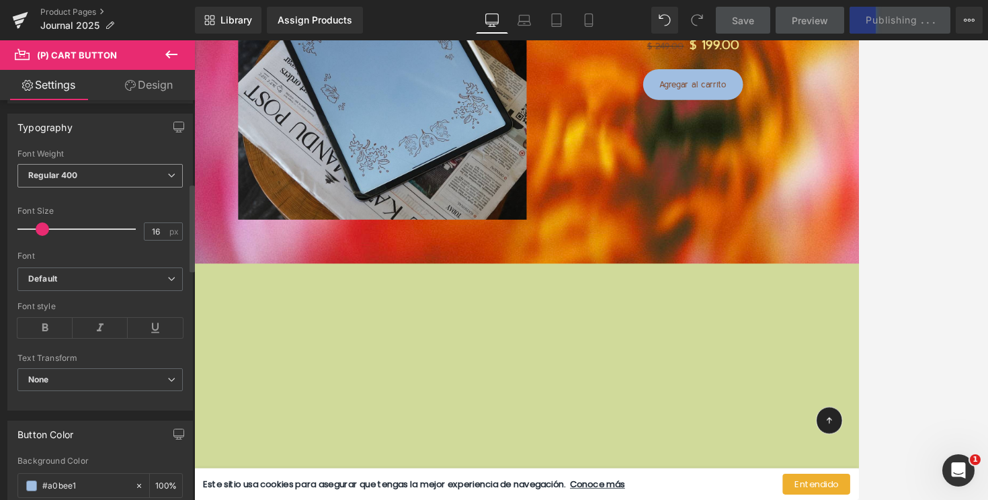
click at [99, 176] on span "Regular 400" at bounding box center [99, 176] width 165 height 24
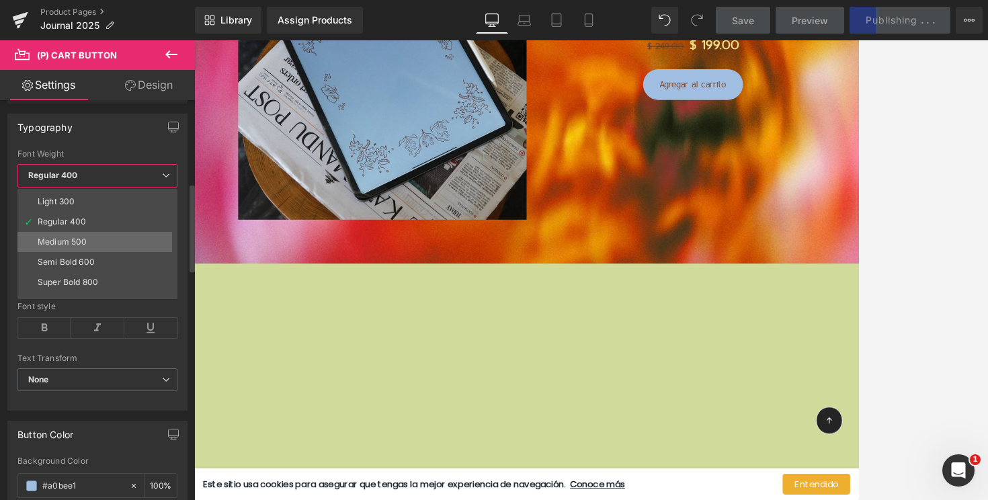
scroll to position [45, 0]
click at [84, 259] on div "Semi Bold 600" at bounding box center [66, 254] width 57 height 9
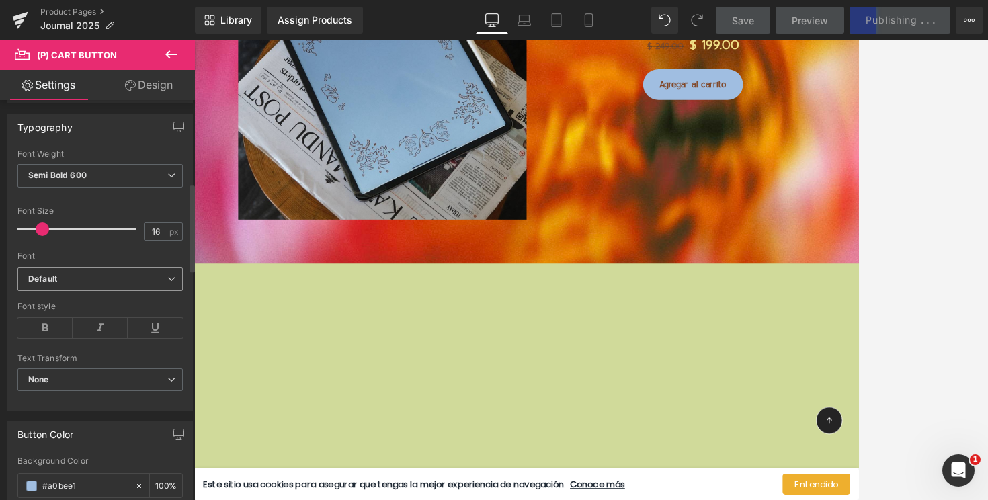
click at [75, 281] on b "Default" at bounding box center [97, 279] width 139 height 11
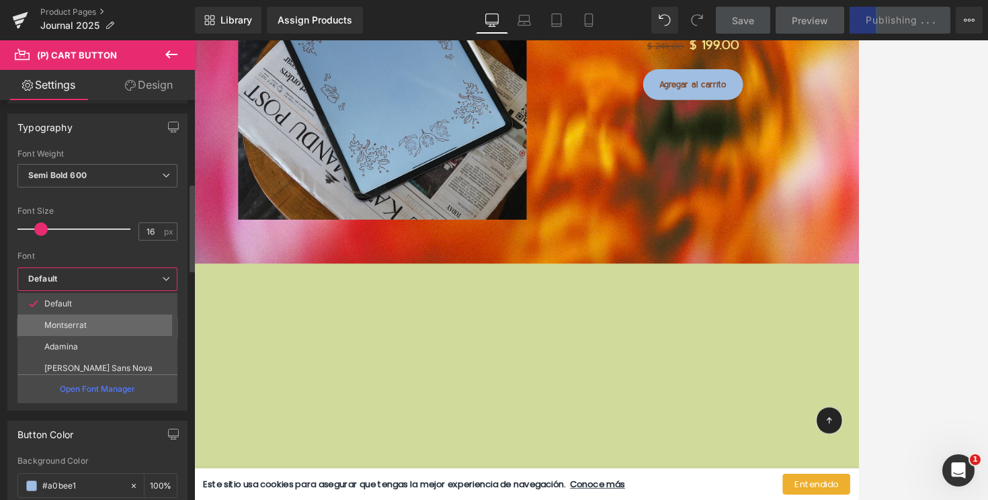
click at [71, 329] on li "Montserrat" at bounding box center [100, 326] width 166 height 22
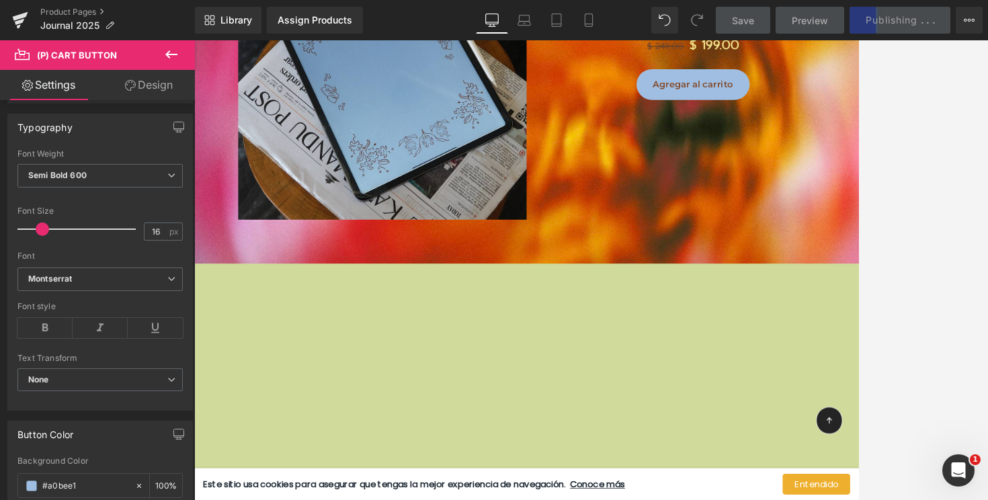
click at [152, 85] on link "Design" at bounding box center [148, 85] width 97 height 30
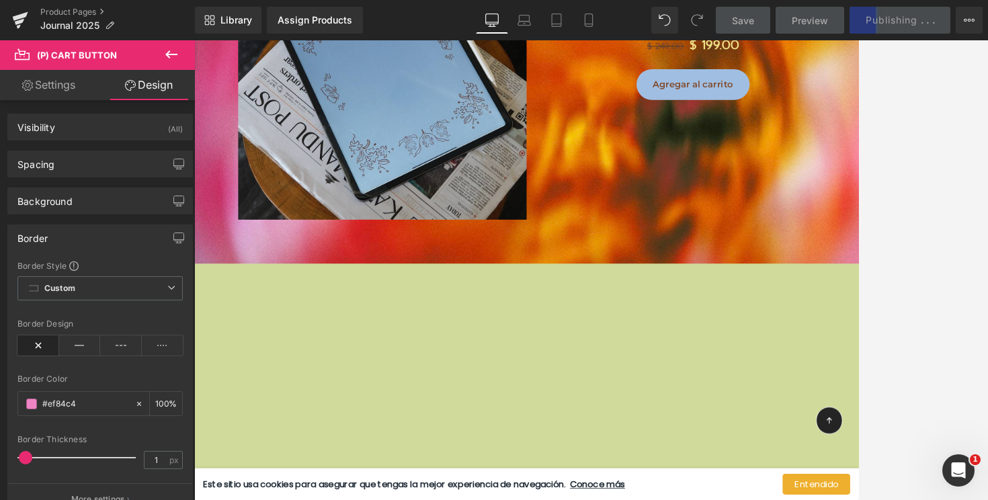
type input "100"
type input "0"
click at [26, 347] on icon at bounding box center [38, 345] width 42 height 20
click at [38, 344] on icon at bounding box center [38, 345] width 42 height 20
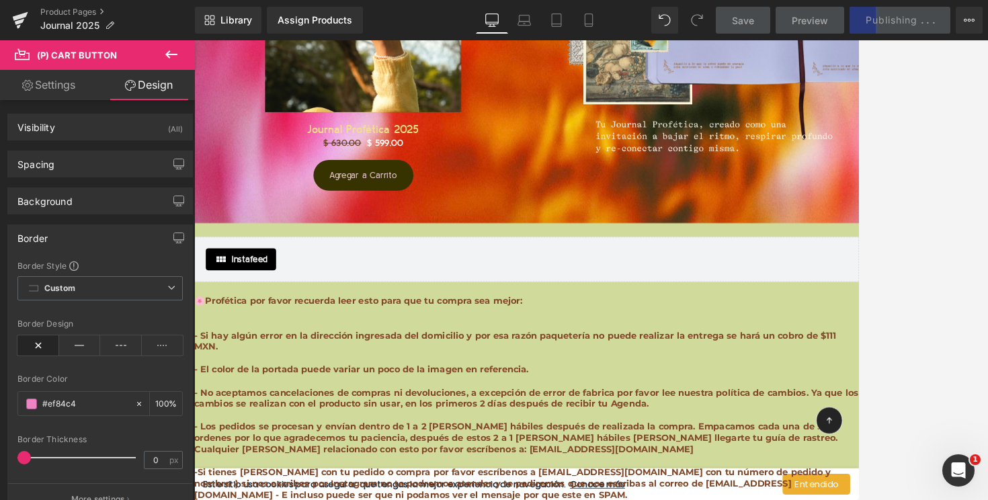
scroll to position [13140, 0]
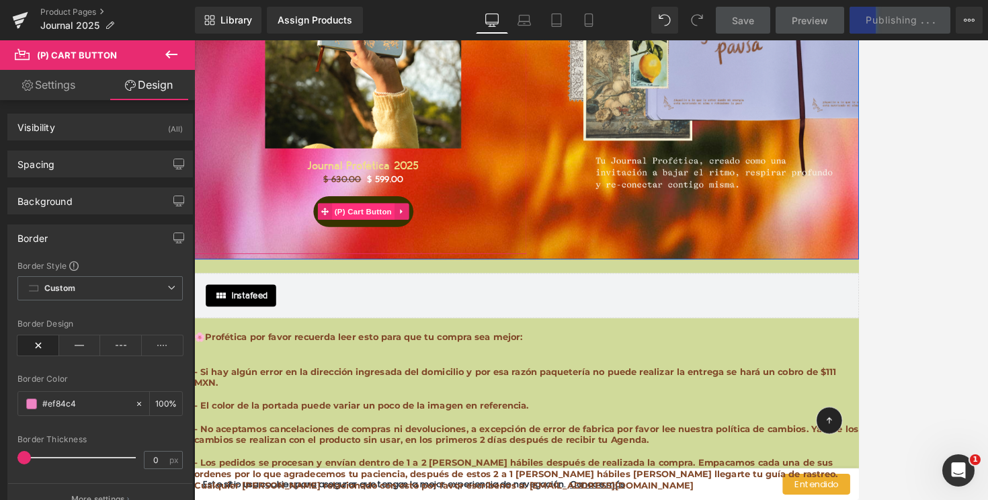
click at [397, 240] on span "(P) Cart Button" at bounding box center [400, 250] width 77 height 20
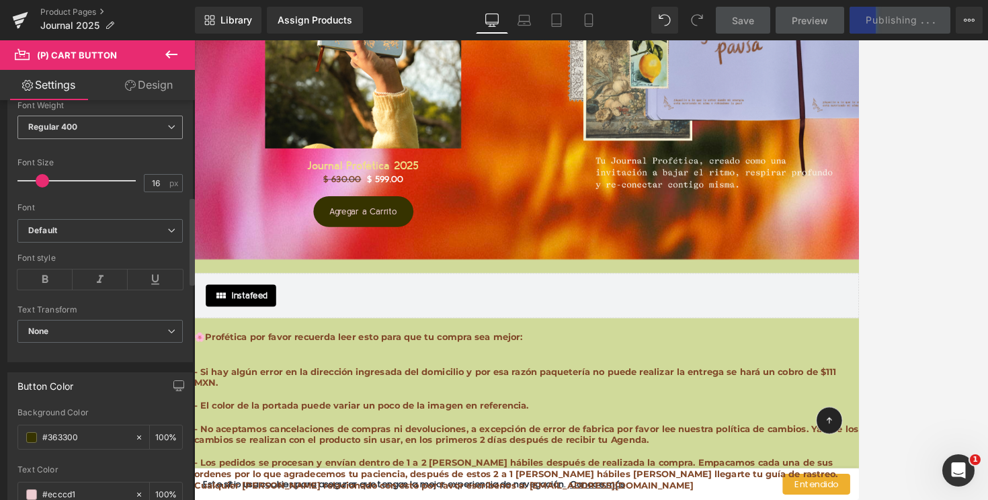
scroll to position [439, 0]
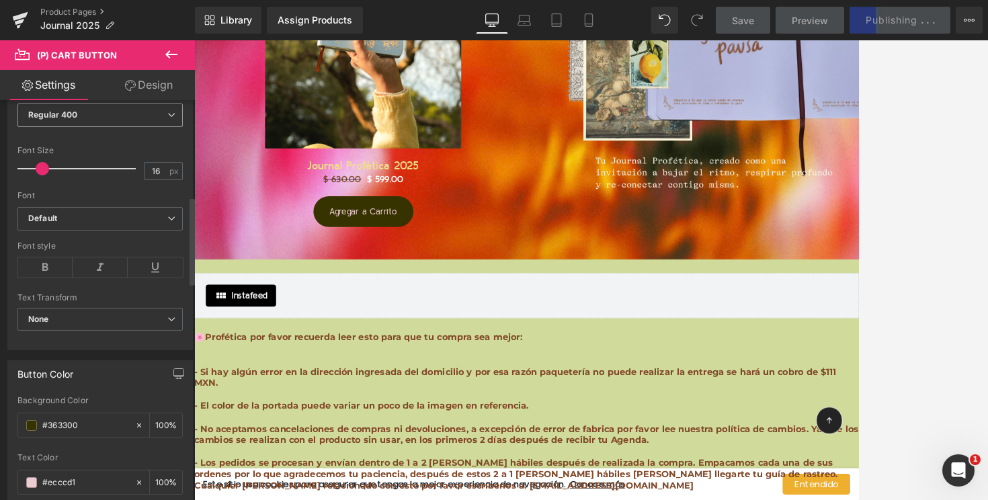
click at [97, 118] on span "Regular 400" at bounding box center [99, 116] width 165 height 24
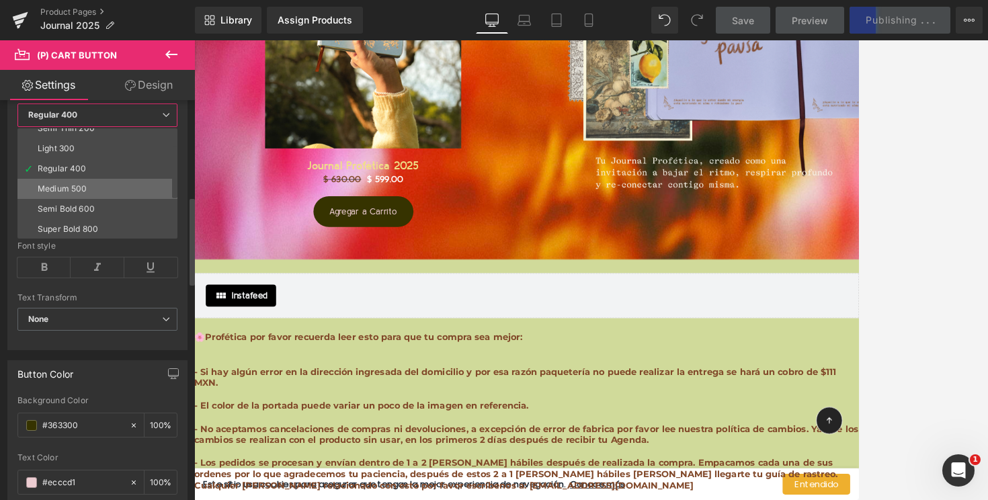
scroll to position [32, 0]
click at [84, 210] on div "Semi Bold 600" at bounding box center [66, 206] width 57 height 9
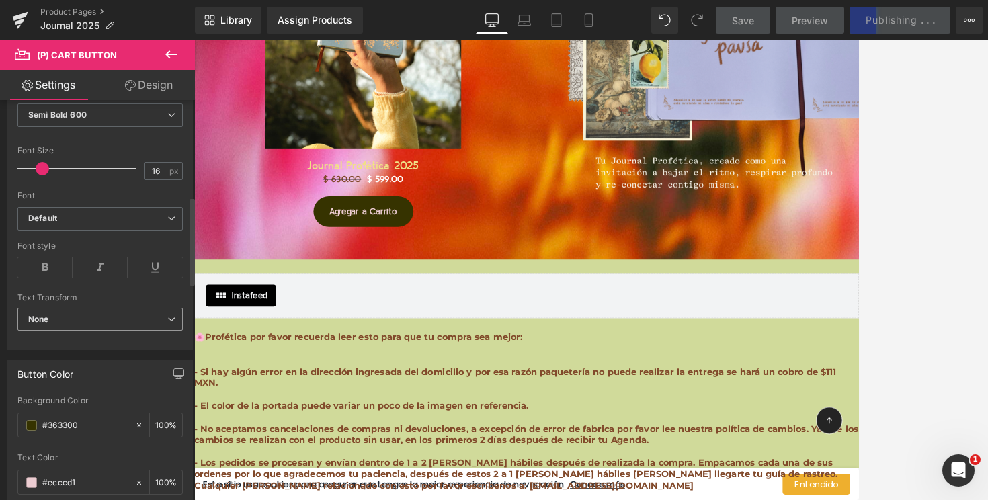
click at [78, 311] on span "None" at bounding box center [99, 320] width 165 height 24
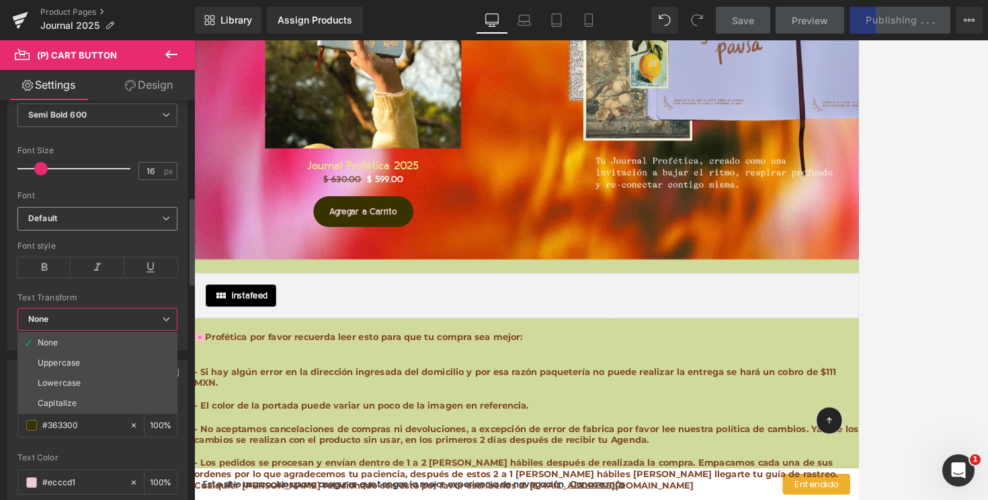
click at [83, 221] on b "Default" at bounding box center [95, 218] width 134 height 11
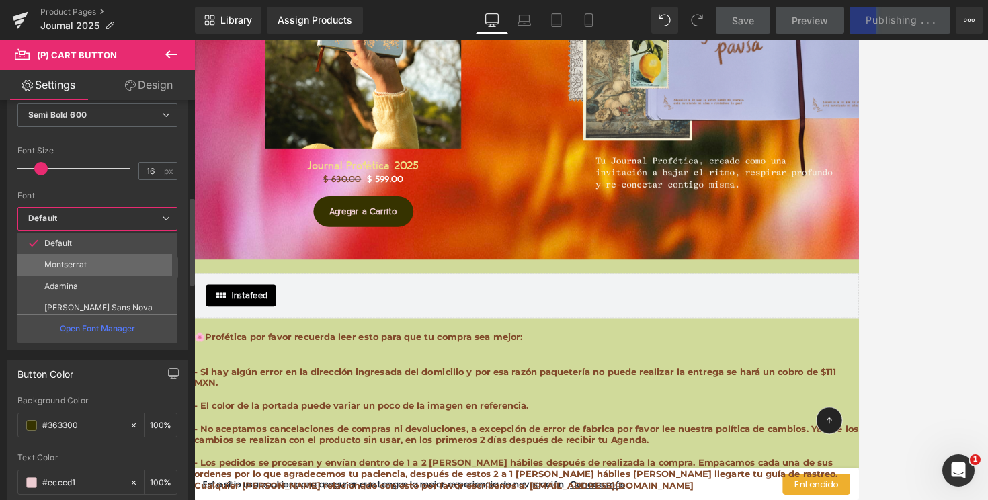
click at [75, 270] on li "Montserrat" at bounding box center [100, 265] width 166 height 22
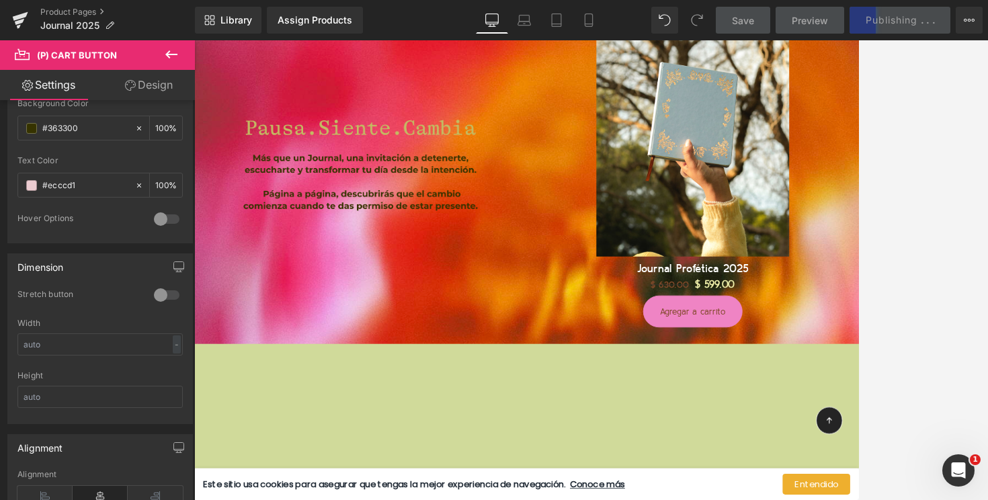
scroll to position [1218, 0]
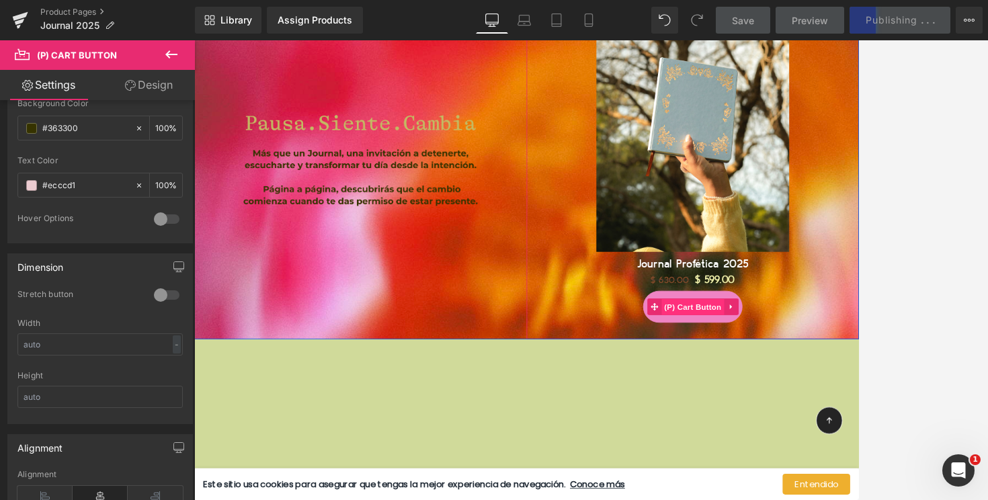
click at [807, 363] on span "(P) Cart Button" at bounding box center [804, 367] width 77 height 20
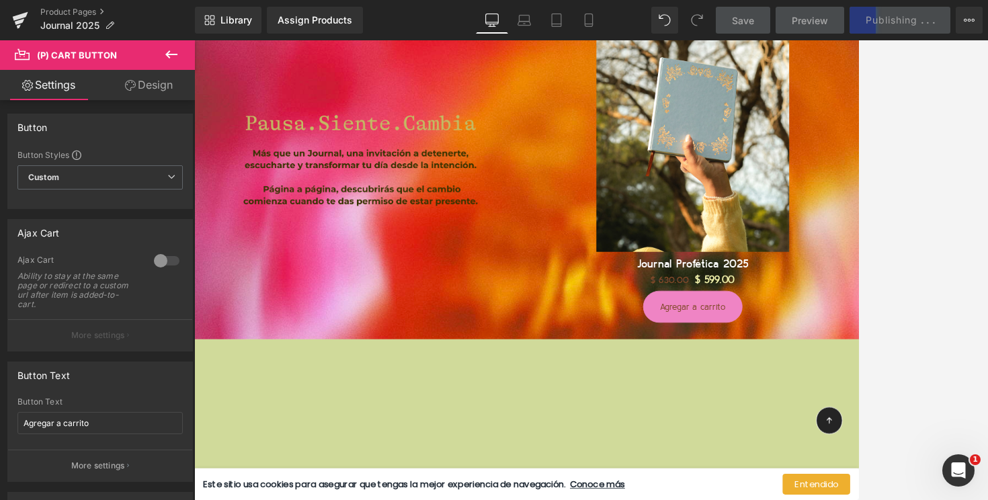
click at [140, 88] on link "Design" at bounding box center [148, 85] width 97 height 30
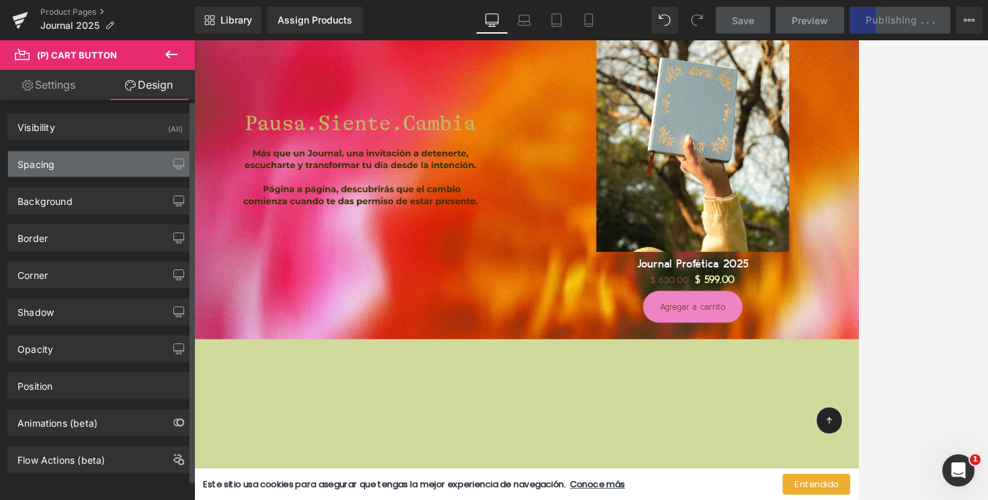
click at [84, 173] on div "Spacing" at bounding box center [100, 164] width 184 height 26
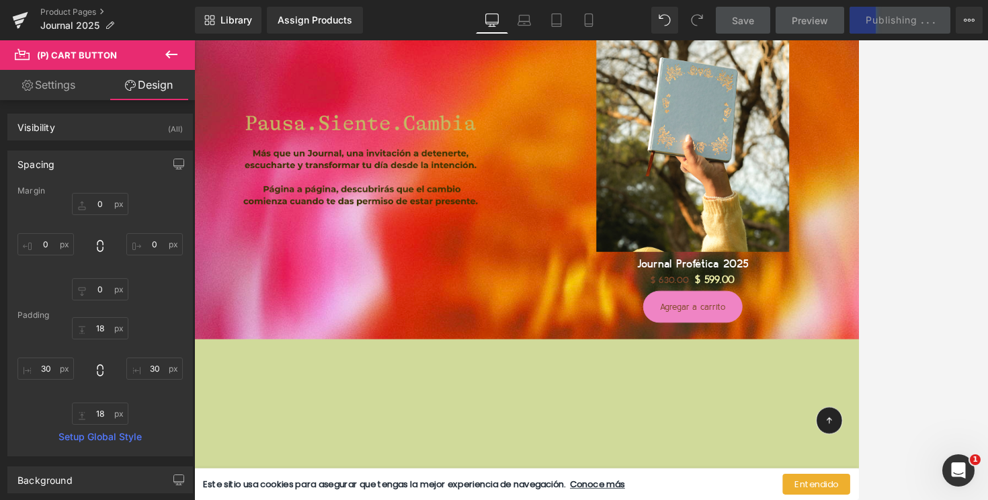
click at [155, 93] on link "Design" at bounding box center [148, 85] width 97 height 30
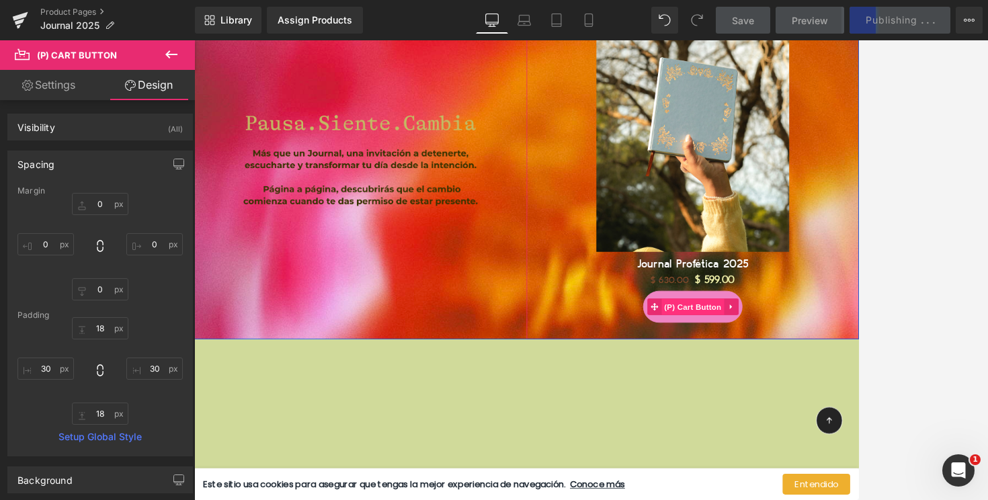
click at [805, 364] on span "(P) Cart Button" at bounding box center [804, 366] width 77 height 20
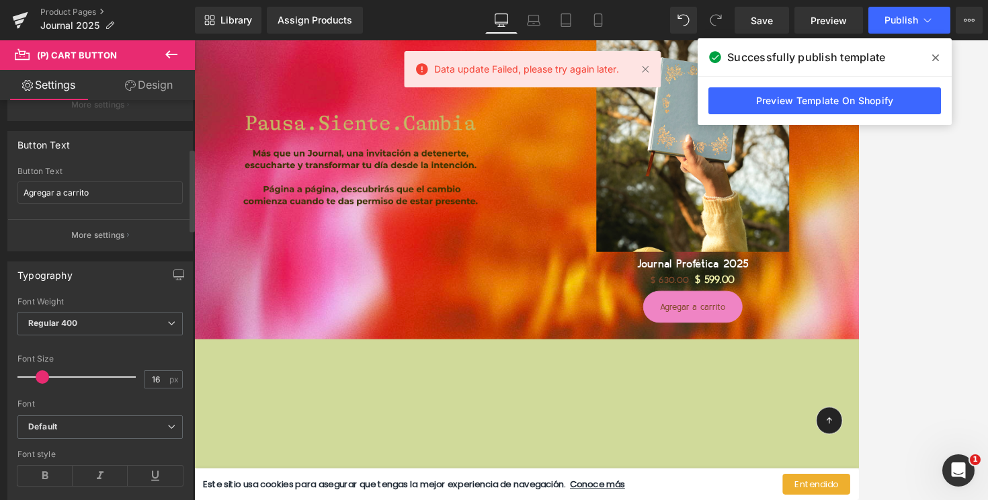
scroll to position [233, 0]
click at [75, 320] on b "Regular 400" at bounding box center [53, 320] width 50 height 10
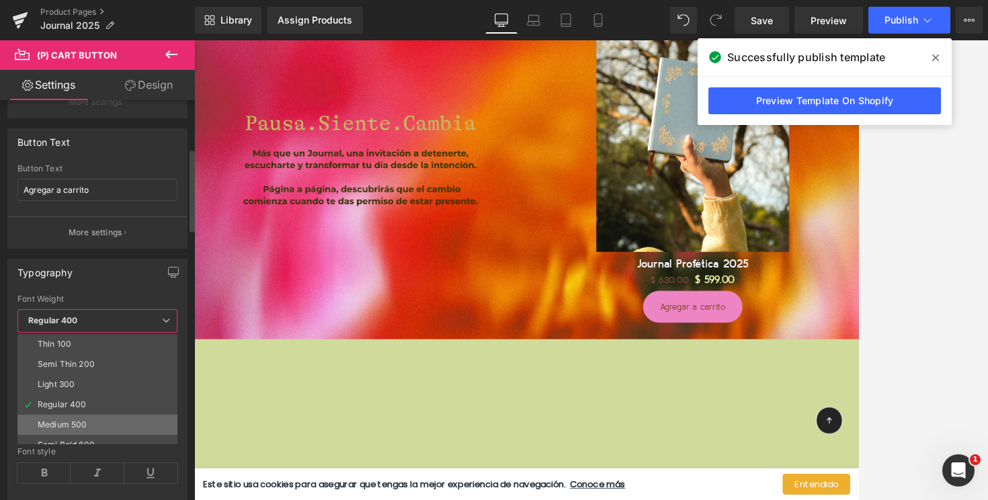
scroll to position [36, 0]
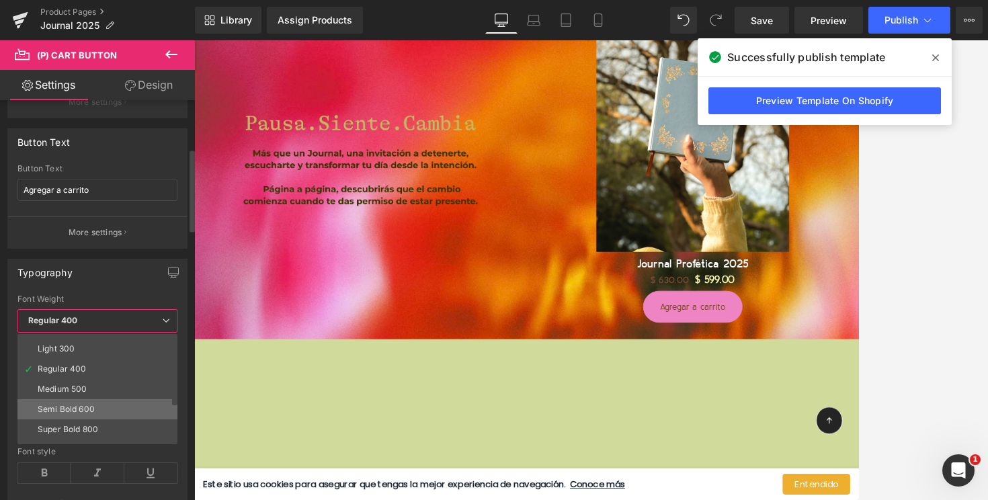
click at [62, 413] on li "Semi Bold 600" at bounding box center [100, 409] width 166 height 20
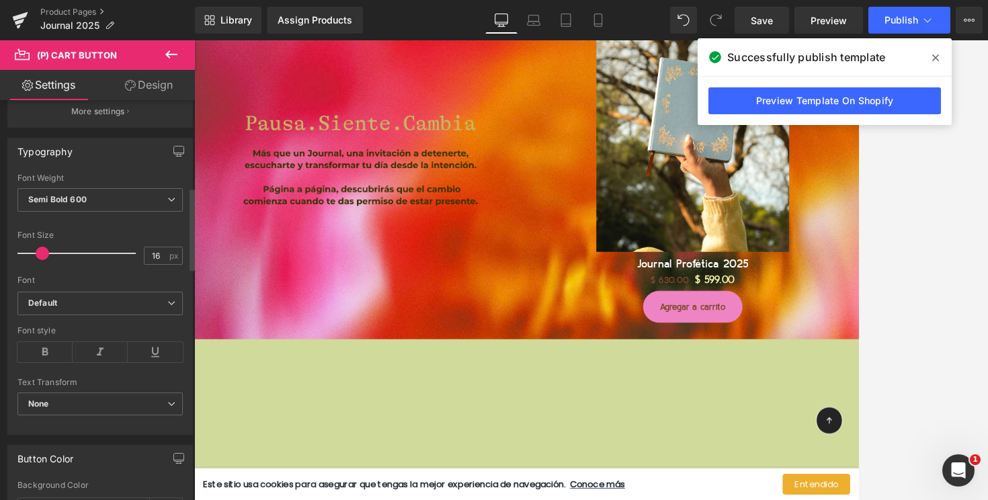
scroll to position [475, 0]
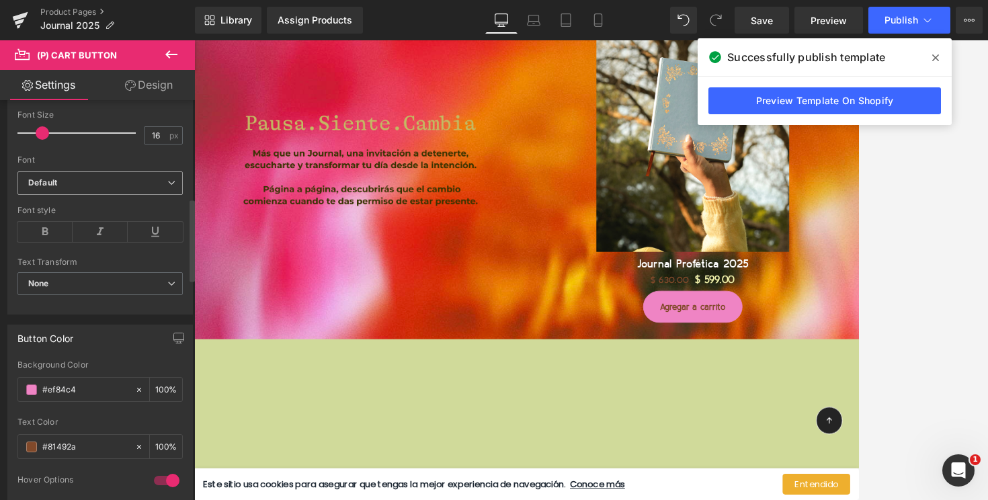
click at [111, 179] on b "Default" at bounding box center [97, 182] width 139 height 11
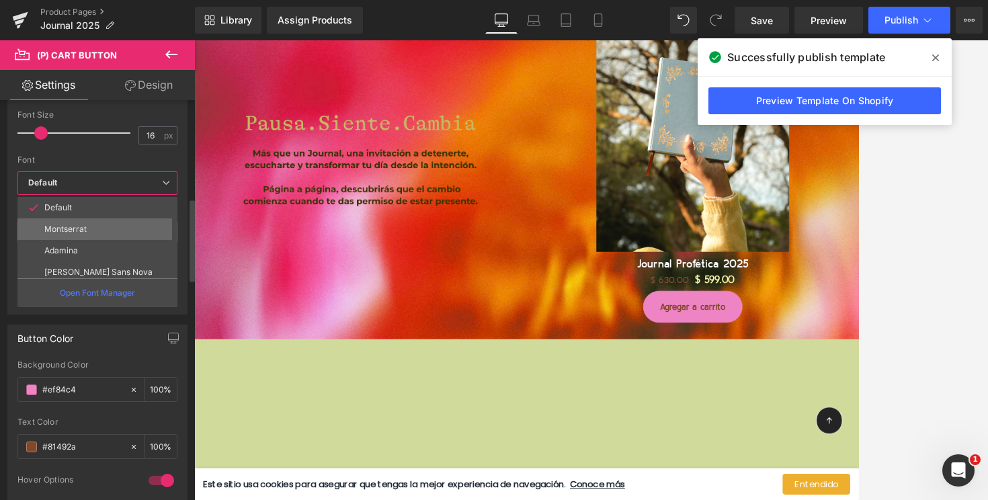
click at [103, 224] on li "Montserrat" at bounding box center [100, 229] width 166 height 22
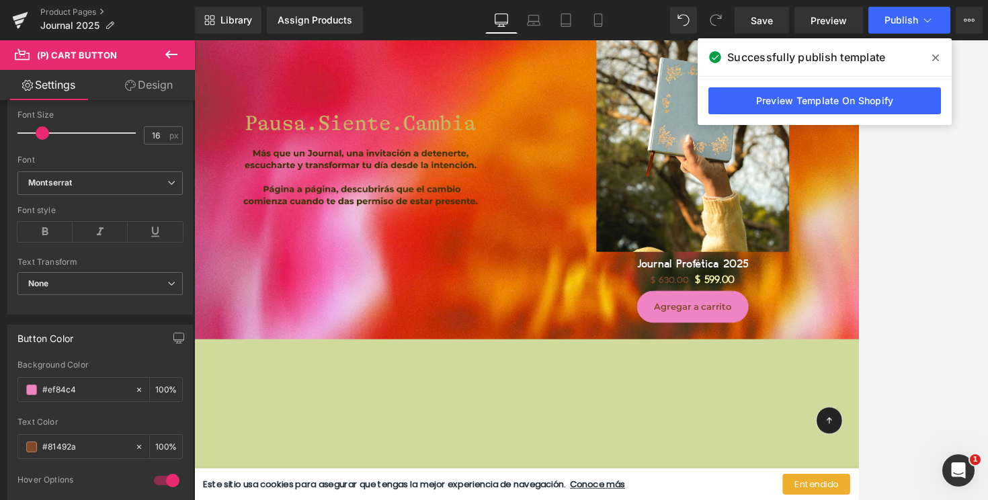
click at [153, 85] on link "Design" at bounding box center [148, 85] width 97 height 30
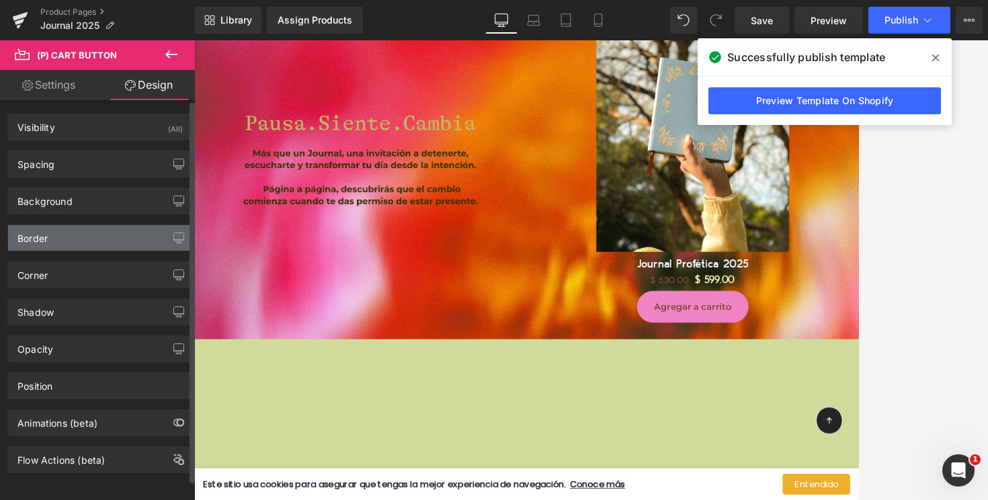
click at [72, 246] on div "Border" at bounding box center [100, 238] width 184 height 26
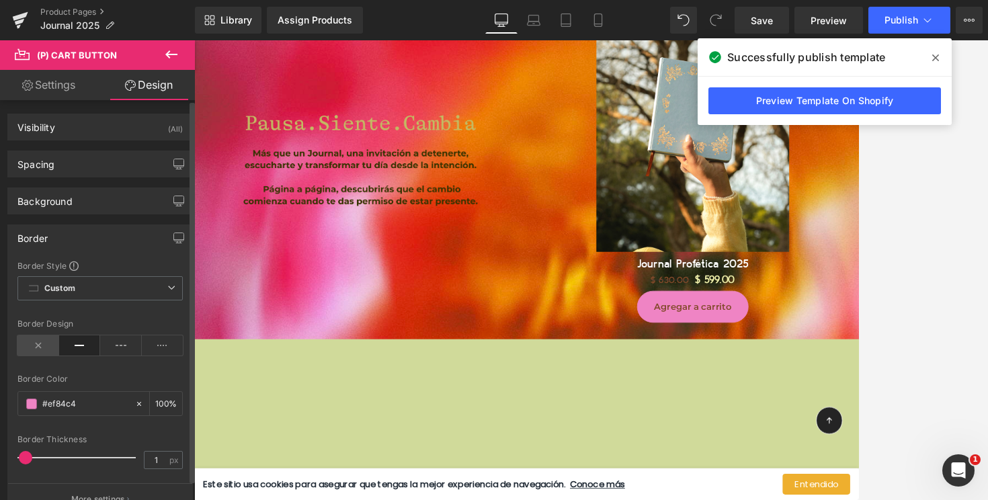
click at [34, 349] on icon at bounding box center [38, 345] width 42 height 20
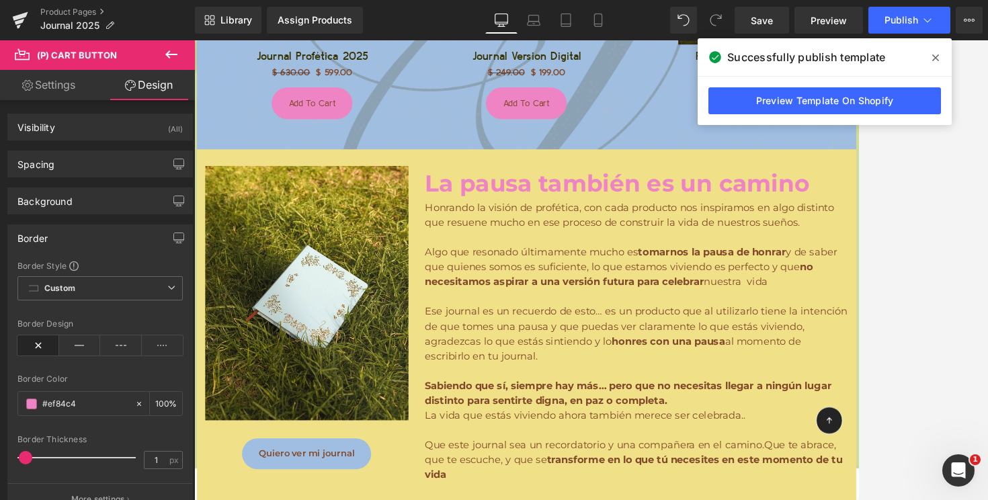
scroll to position [2792, 0]
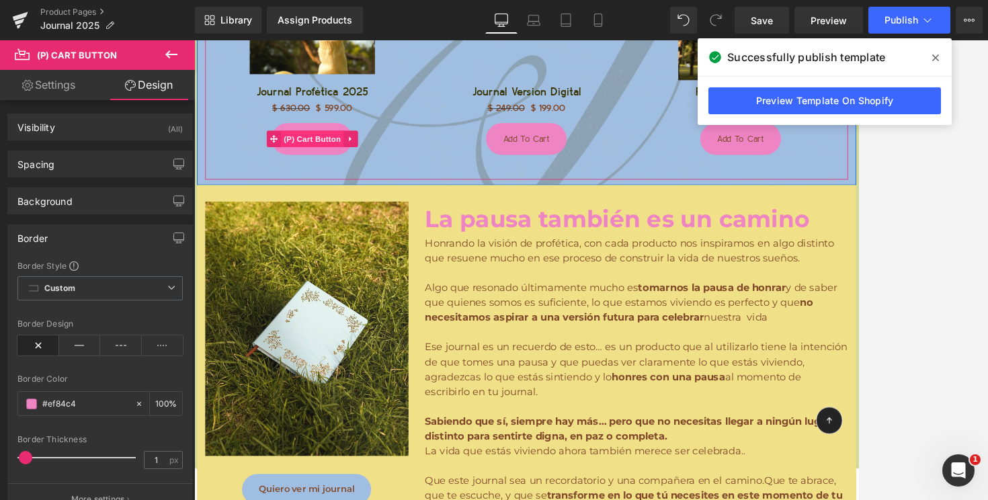
click at [351, 161] on span "(P) Cart Button" at bounding box center [338, 161] width 77 height 20
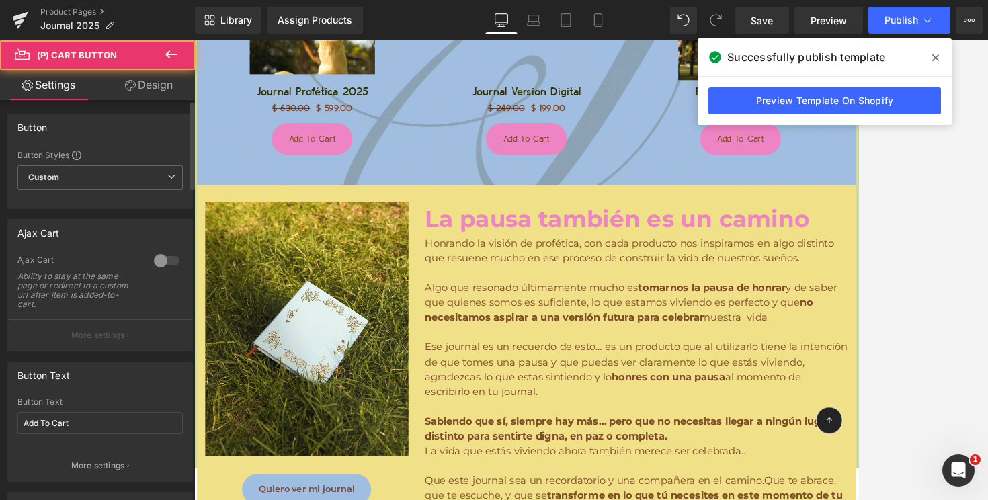
scroll to position [107, 0]
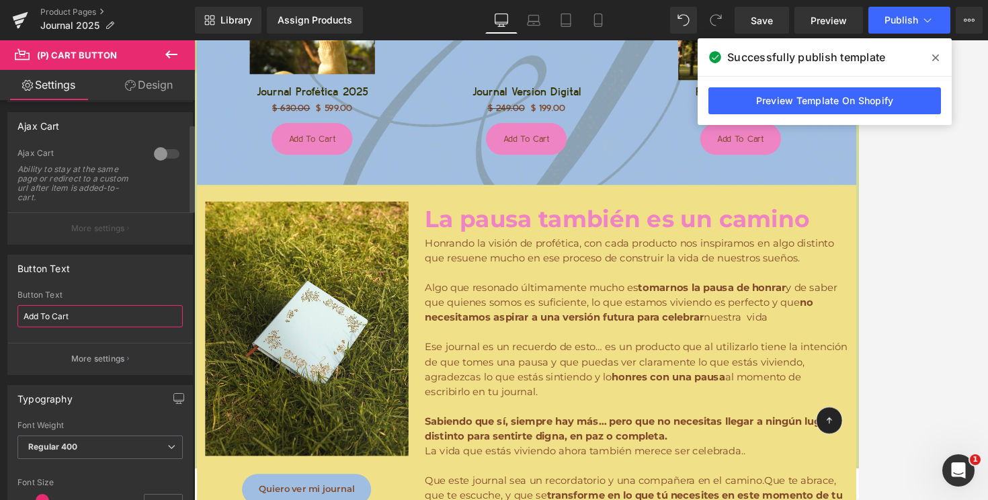
click at [42, 315] on input "Add To Cart" at bounding box center [99, 316] width 165 height 22
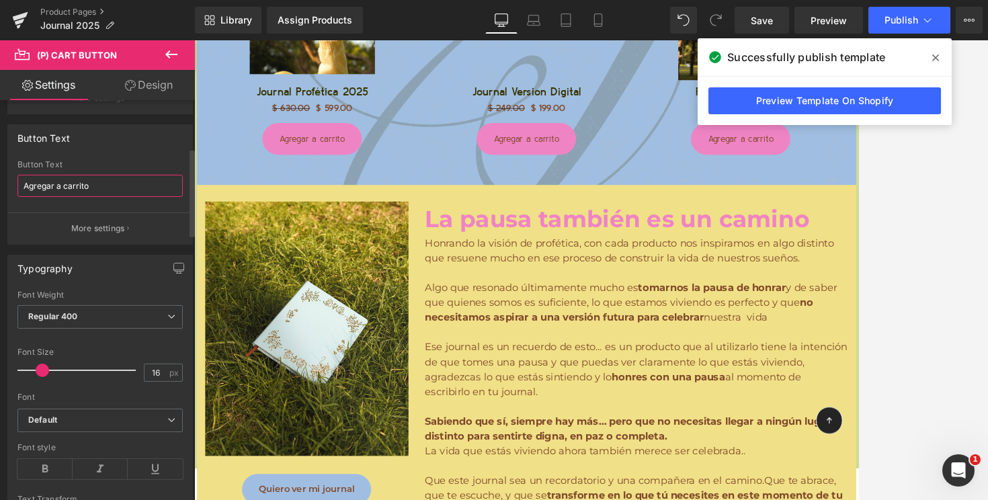
scroll to position [295, 0]
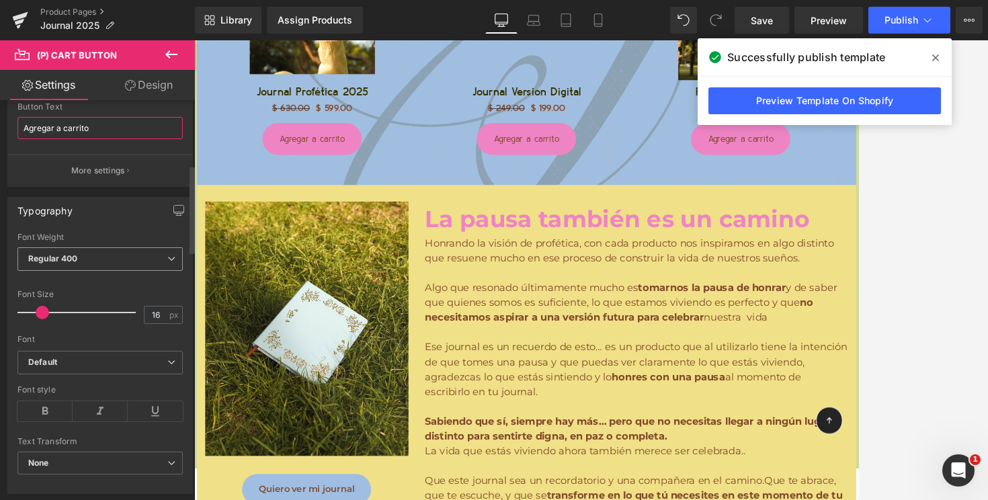
type input "Agregar a carrito"
click at [83, 261] on span "Regular 400" at bounding box center [99, 259] width 165 height 24
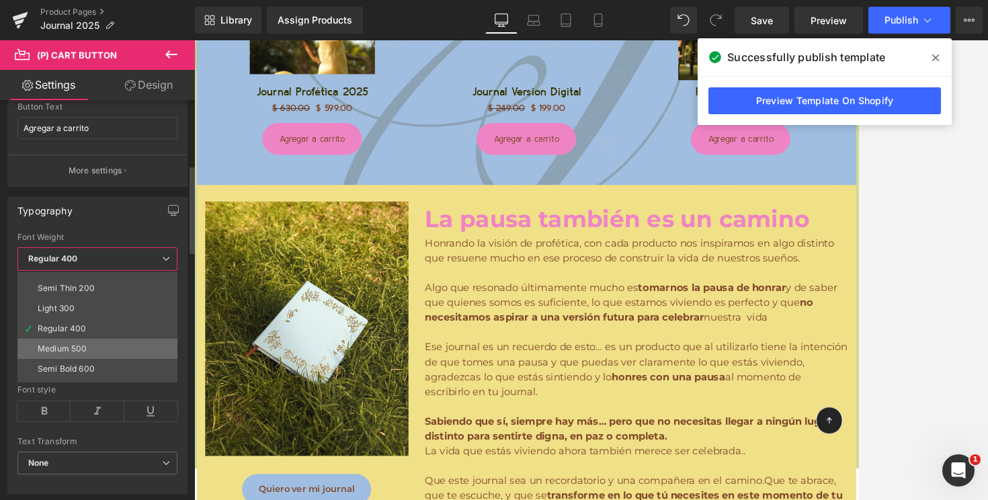
scroll to position [19, 0]
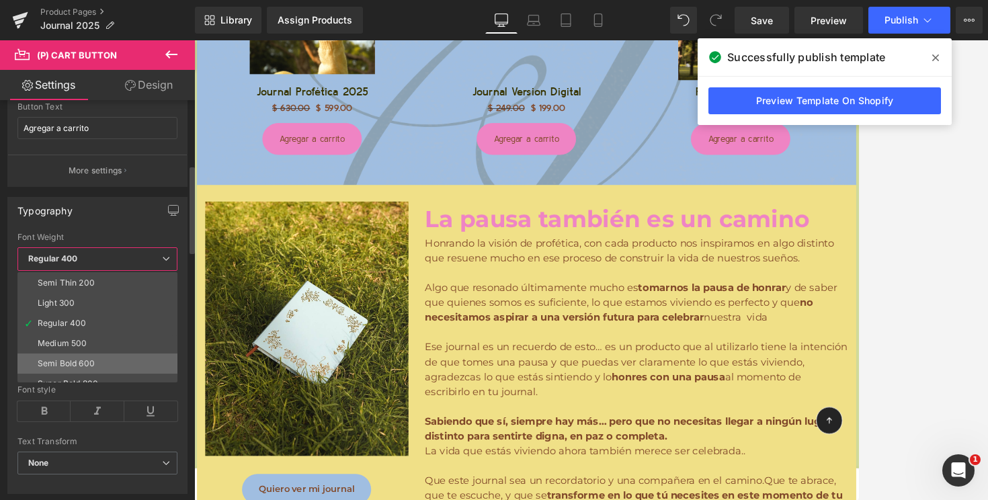
click at [67, 364] on div "Semi Bold 600" at bounding box center [66, 363] width 57 height 9
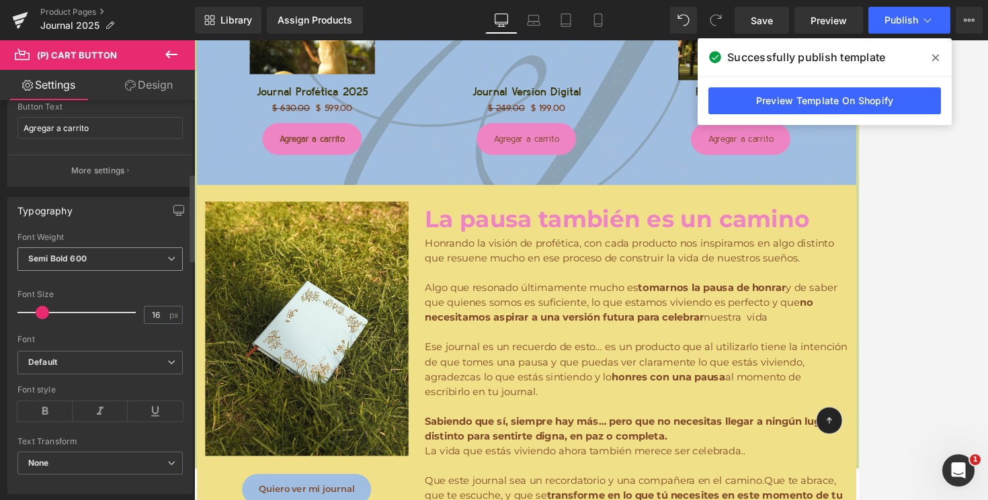
scroll to position [453, 0]
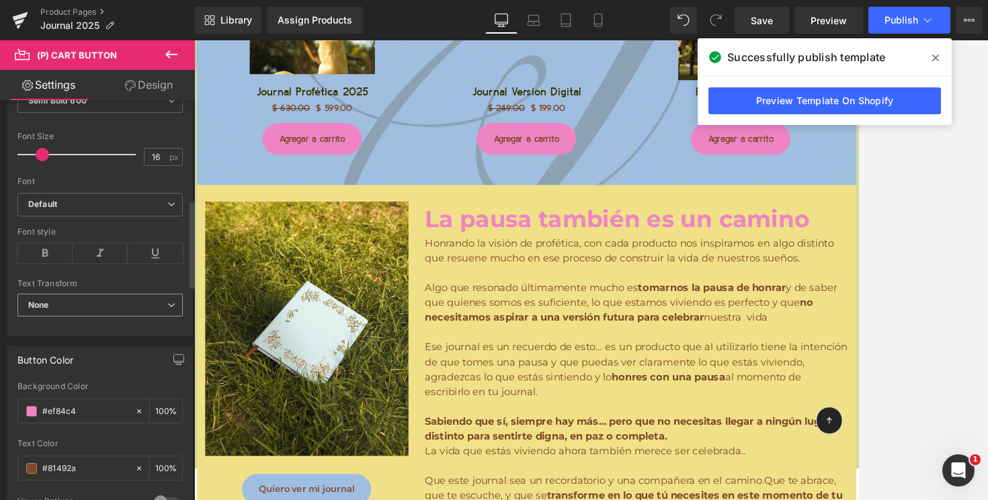
click at [58, 300] on span "None" at bounding box center [99, 306] width 165 height 24
click at [79, 276] on div at bounding box center [99, 274] width 165 height 9
click at [88, 212] on span "Default" at bounding box center [99, 205] width 165 height 24
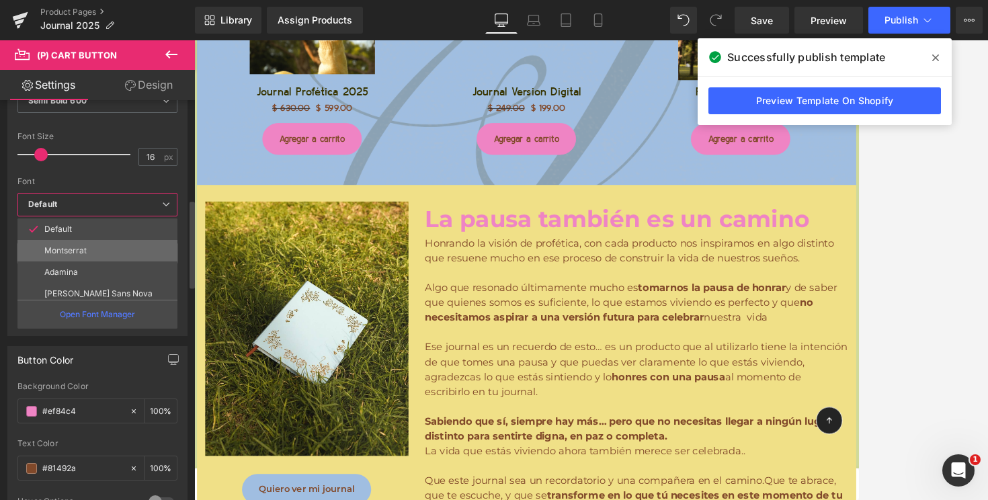
click at [78, 259] on li "Montserrat" at bounding box center [100, 251] width 166 height 22
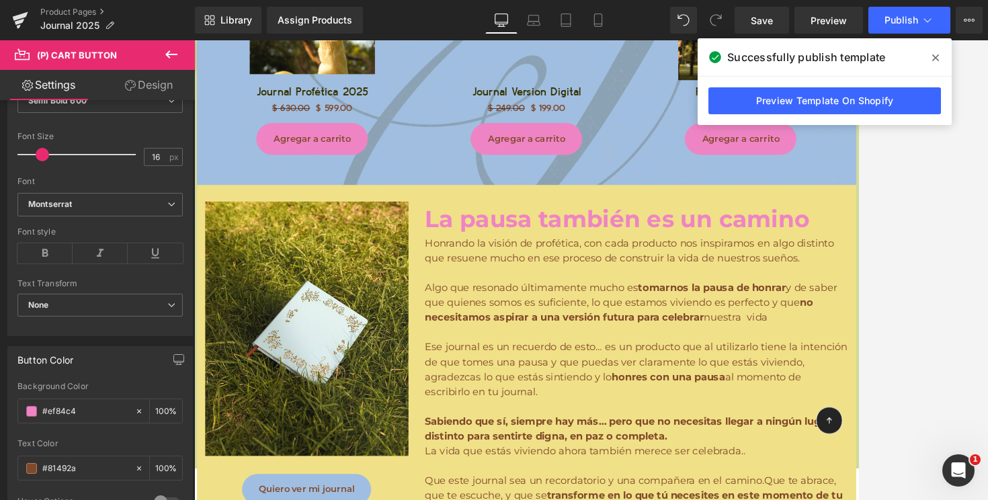
click at [934, 55] on icon at bounding box center [935, 57] width 7 height 7
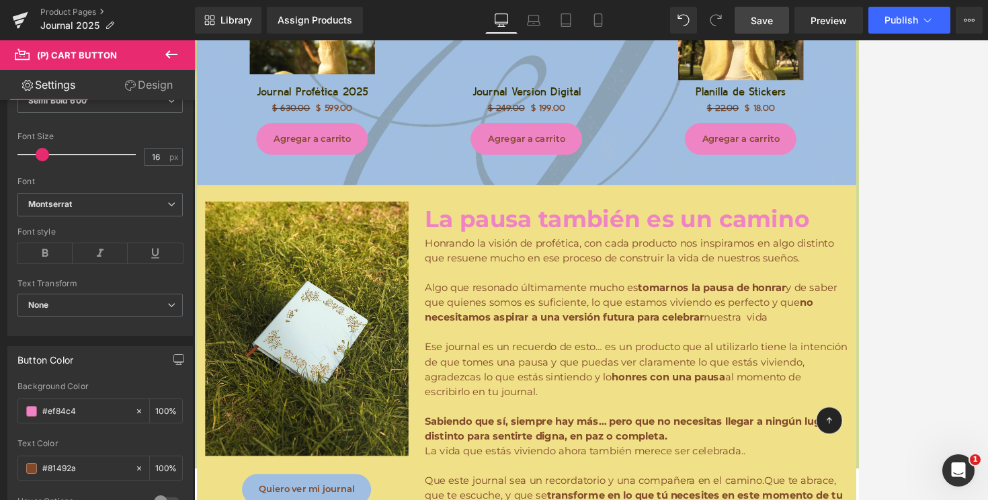
click at [755, 20] on span "Save" at bounding box center [762, 20] width 22 height 14
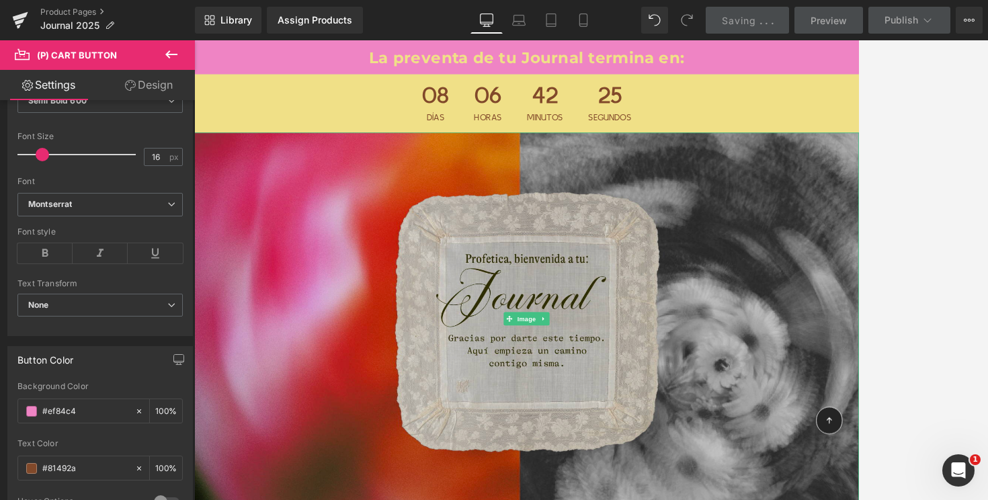
scroll to position [4, 0]
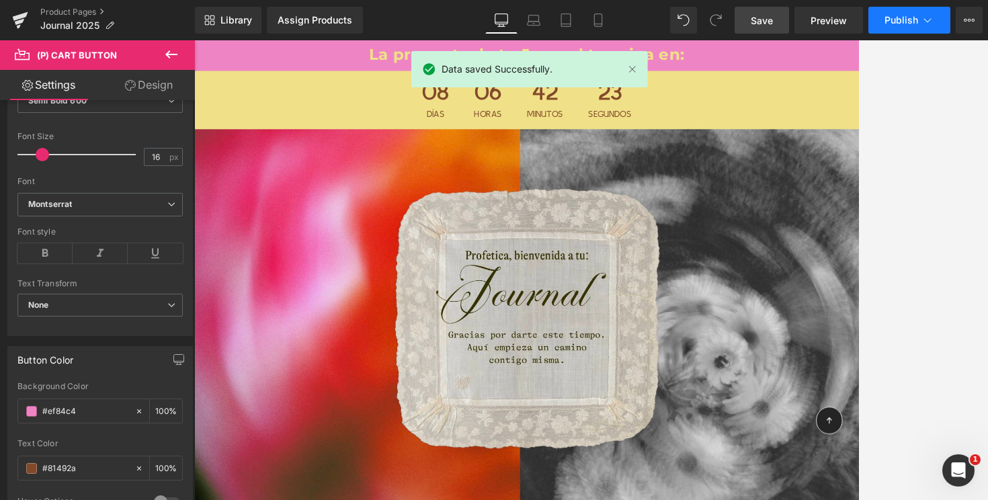
click at [892, 18] on span "Publish" at bounding box center [902, 20] width 34 height 11
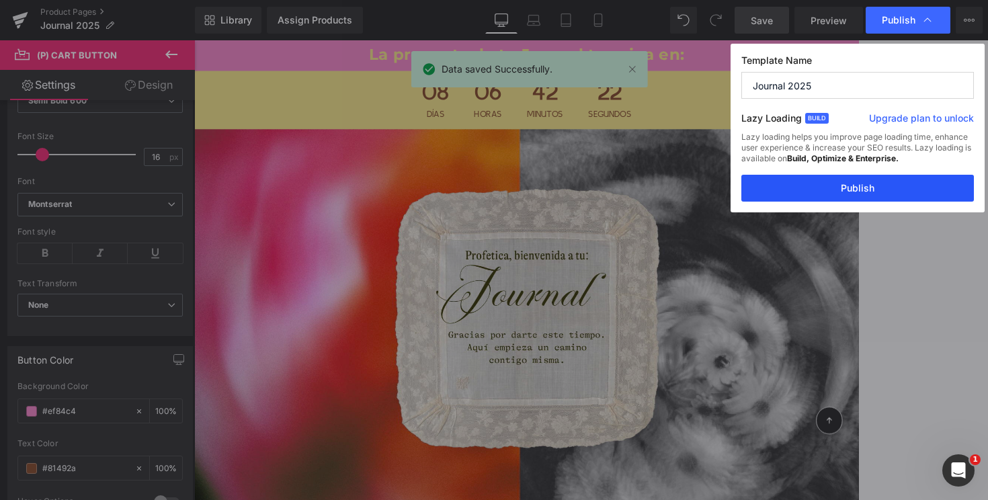
click at [841, 190] on button "Publish" at bounding box center [857, 188] width 233 height 27
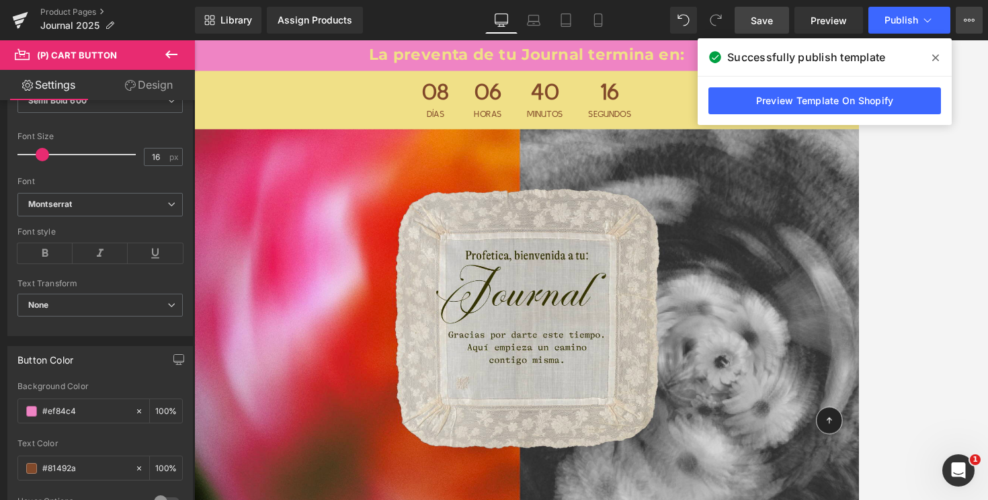
click at [958, 18] on button "Upgrade Plan View Live Page View with current Template Save Template to Library…" at bounding box center [969, 20] width 27 height 27
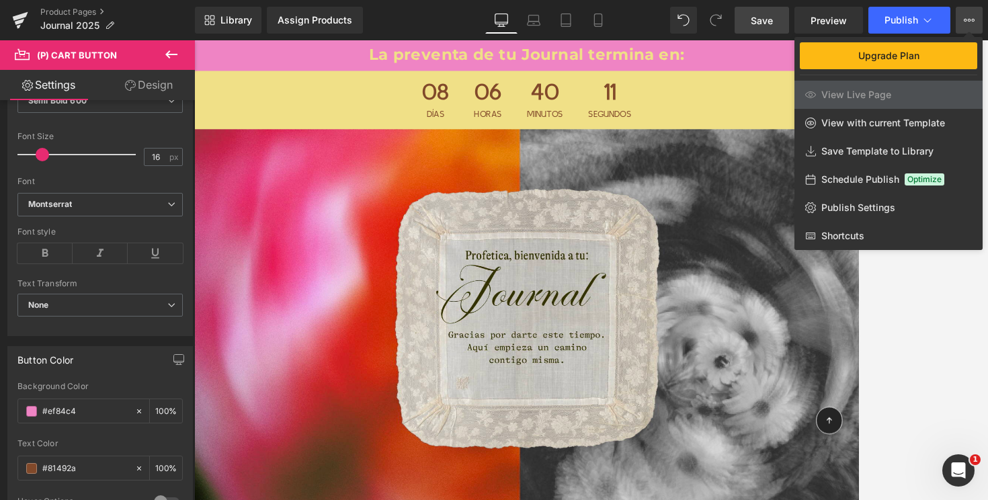
click at [855, 91] on span "View Live Page" at bounding box center [856, 95] width 70 height 12
click at [855, 90] on span "View Live Page" at bounding box center [856, 95] width 70 height 12
drag, startPoint x: 875, startPoint y: 56, endPoint x: 799, endPoint y: 121, distance: 99.2
click at [799, 121] on div "Upgrade Plan View Live Page View with current Template Save Template to Library…" at bounding box center [889, 143] width 188 height 213
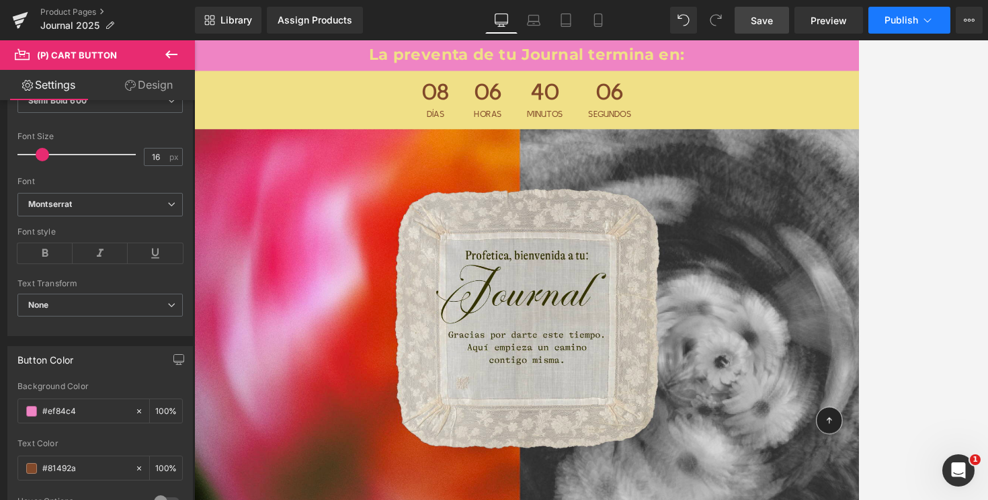
click at [939, 20] on button "Publish" at bounding box center [910, 20] width 82 height 27
click at [904, 12] on button "Publish" at bounding box center [910, 20] width 82 height 27
click at [171, 50] on icon at bounding box center [171, 54] width 16 height 16
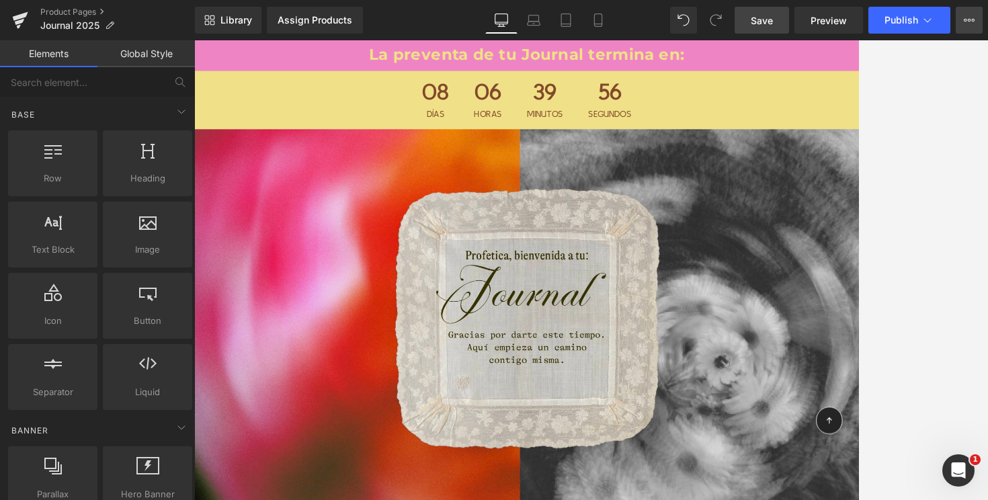
click at [963, 14] on button "Upgrade Plan View Live Page View with current Template Save Template to Library…" at bounding box center [969, 20] width 27 height 27
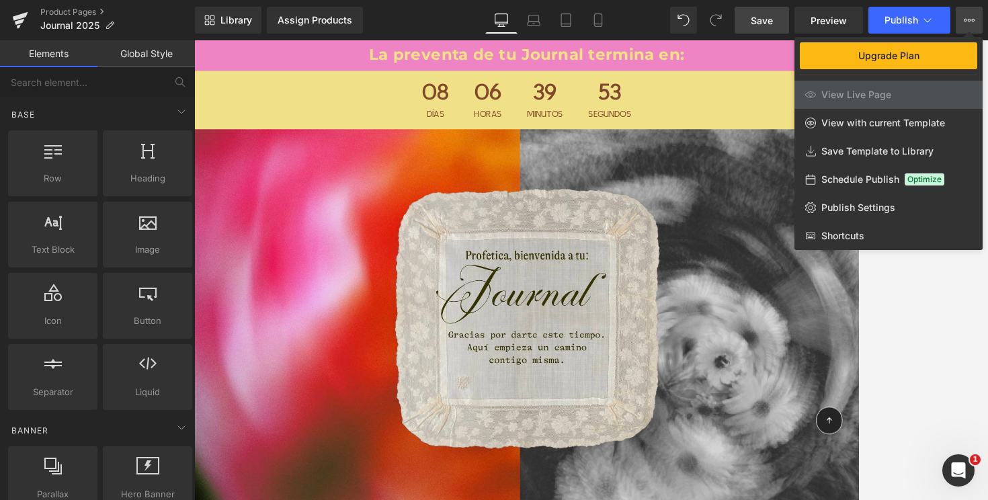
click at [854, 96] on span "View Live Page" at bounding box center [856, 95] width 70 height 12
click at [842, 96] on span "View Live Page" at bounding box center [856, 95] width 70 height 12
click at [857, 59] on link "Upgrade Plan" at bounding box center [888, 55] width 177 height 27
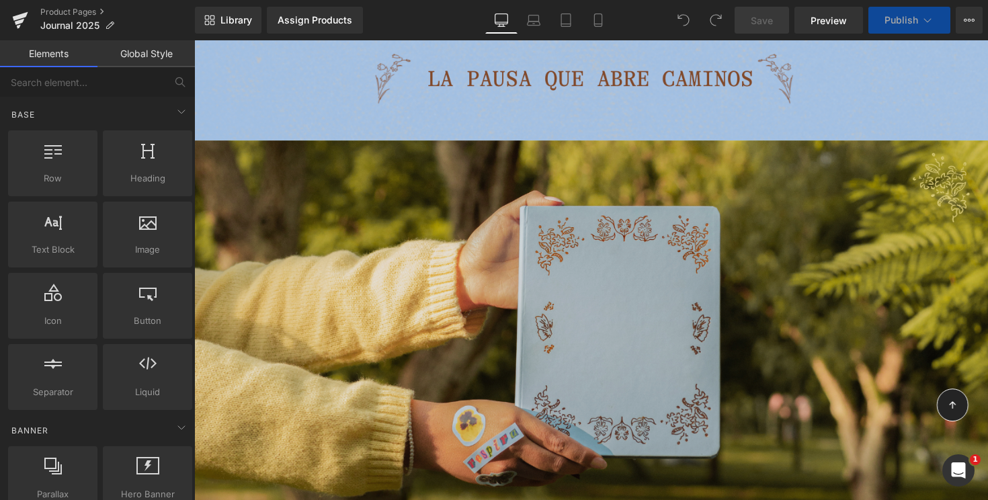
scroll to position [602, 0]
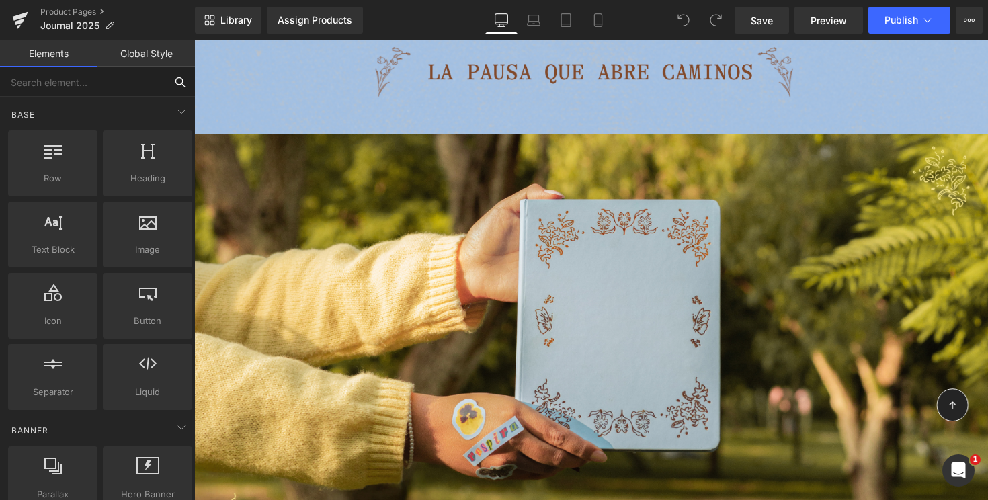
click at [124, 84] on input "text" at bounding box center [82, 82] width 165 height 30
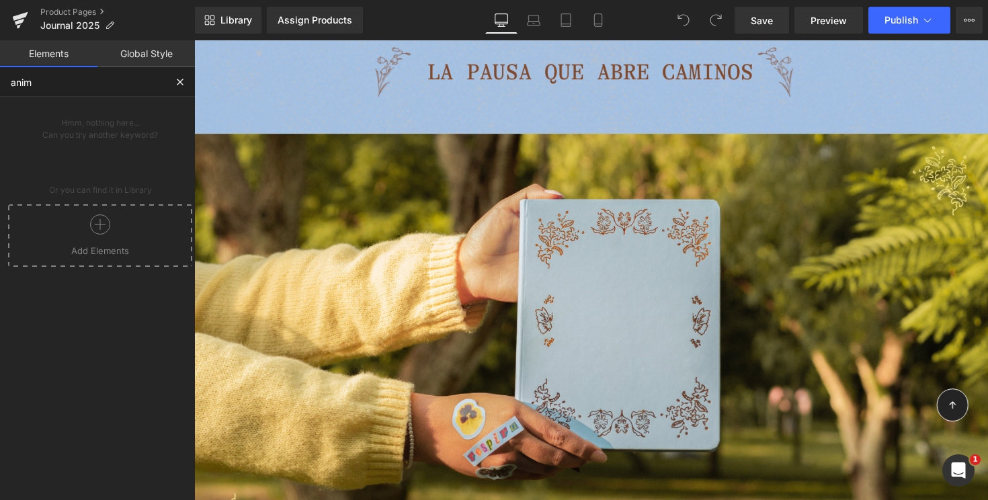
type input "anim"
click at [155, 46] on link "Global Style" at bounding box center [145, 53] width 97 height 27
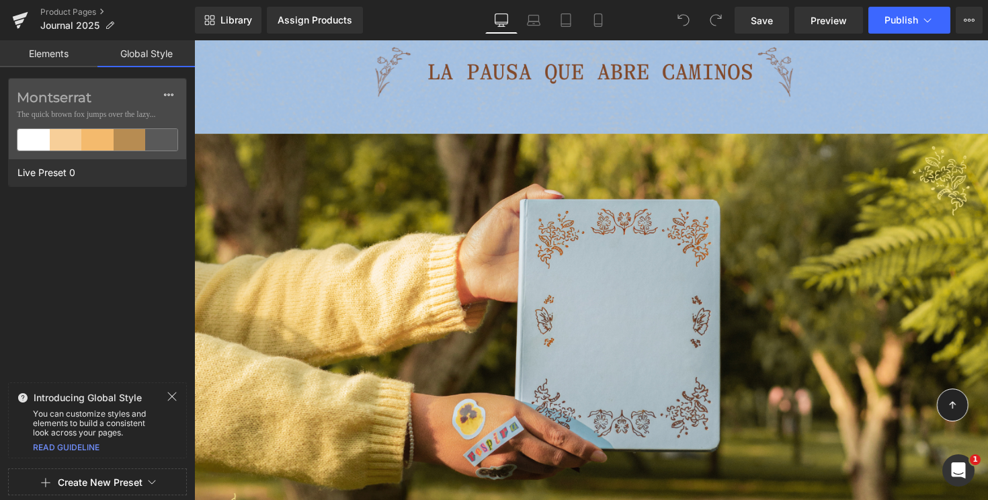
click at [49, 65] on link "Elements" at bounding box center [48, 53] width 97 height 27
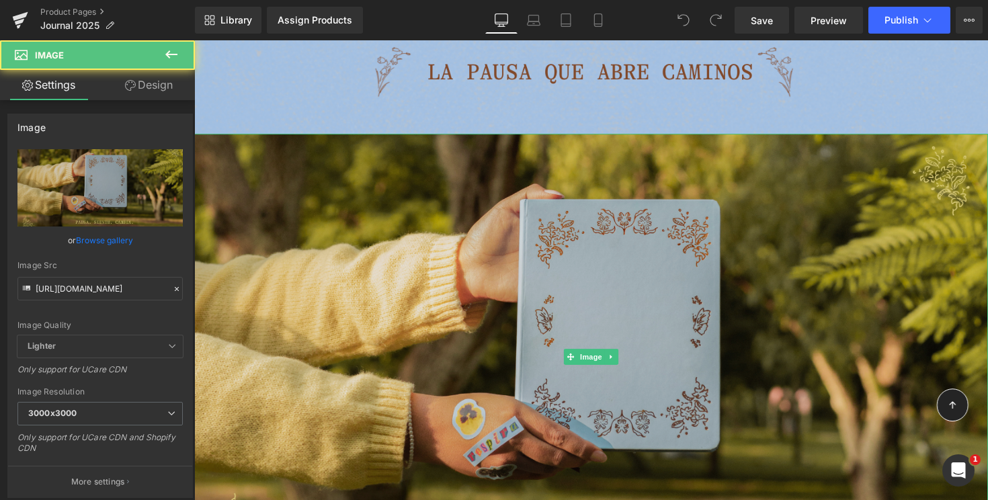
click at [438, 216] on img at bounding box center [600, 364] width 813 height 457
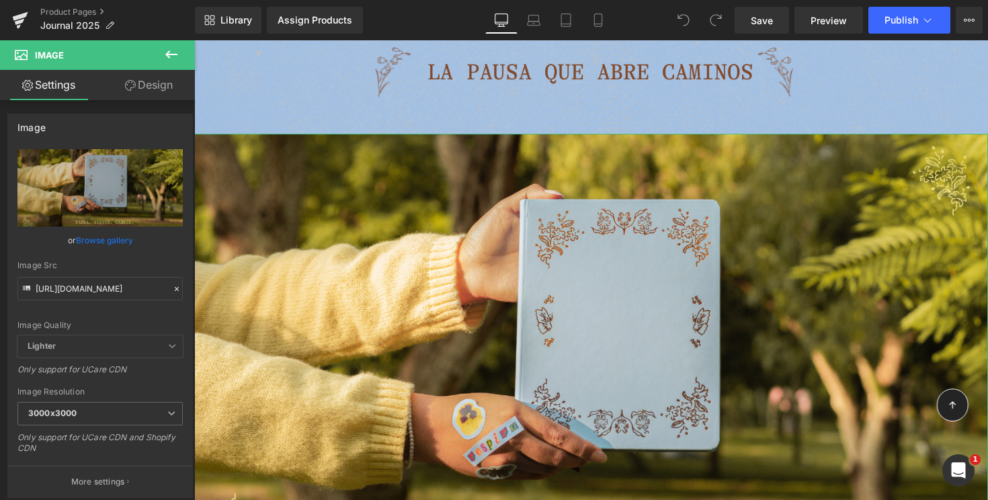
click at [140, 87] on link "Design" at bounding box center [148, 85] width 97 height 30
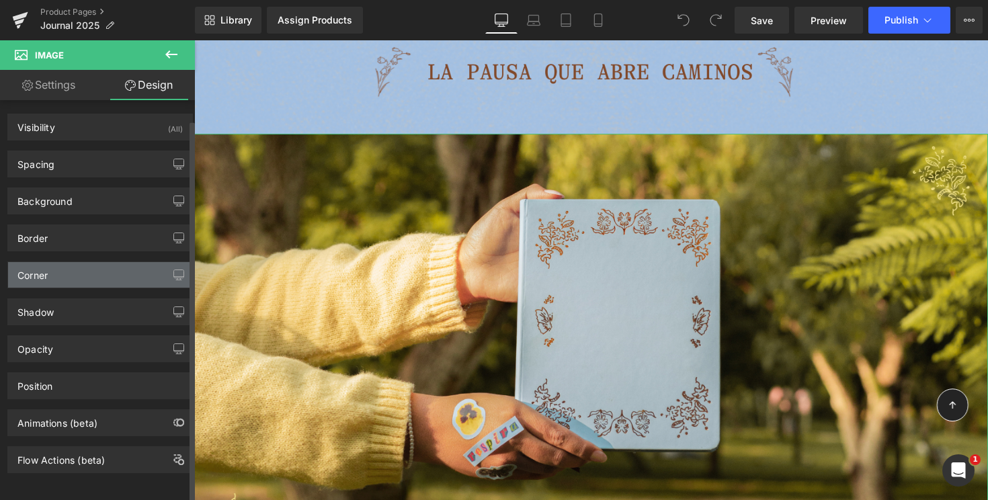
scroll to position [11, 0]
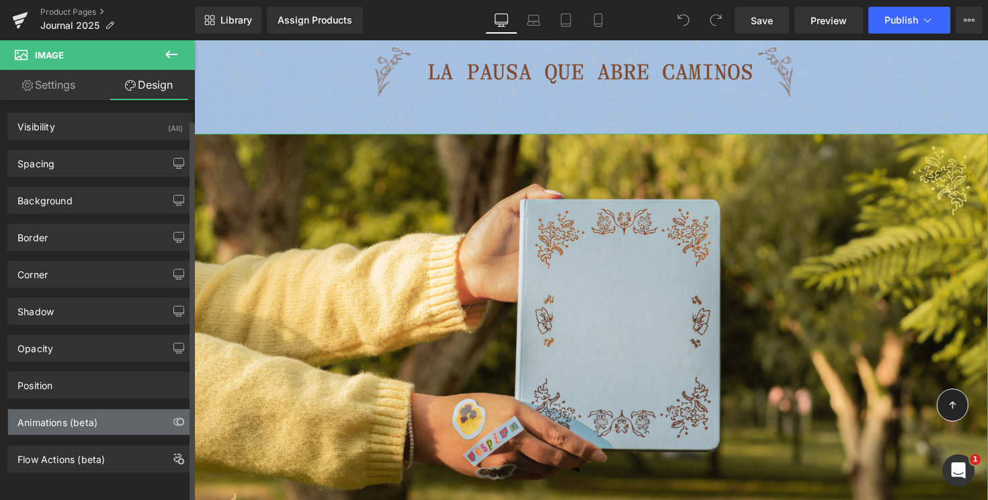
click at [74, 416] on div "Animations (beta)" at bounding box center [57, 418] width 80 height 19
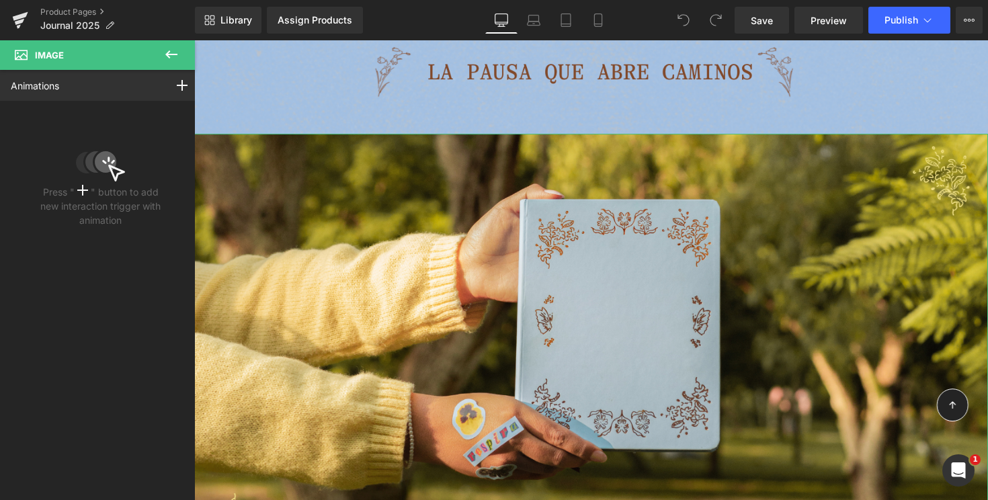
click at [78, 190] on rect at bounding box center [82, 190] width 11 height 1
click at [104, 163] on icon at bounding box center [109, 160] width 11 height 5
click at [182, 81] on rect at bounding box center [182, 85] width 1 height 11
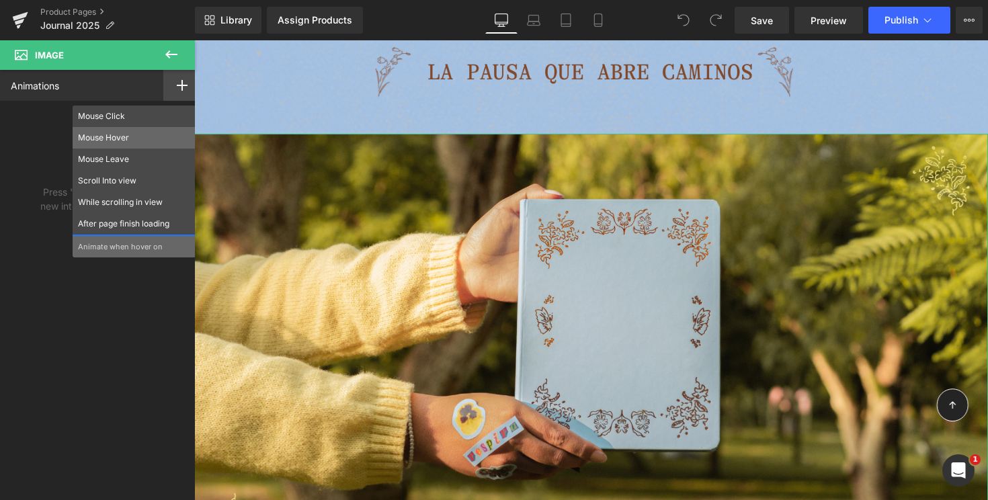
click at [129, 143] on p "Mouse Hover" at bounding box center [134, 138] width 112 height 12
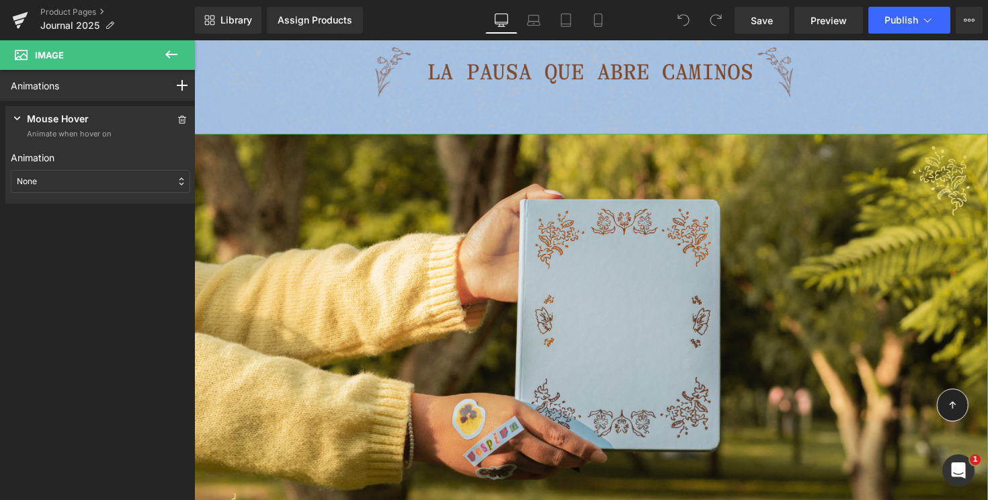
click at [90, 191] on div "None" at bounding box center [100, 181] width 179 height 23
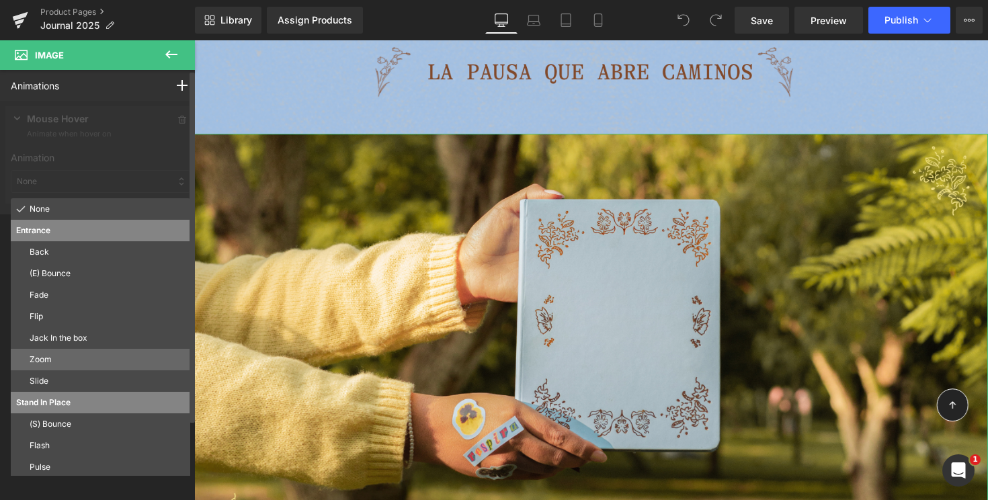
click at [52, 349] on div "Zoom" at bounding box center [100, 360] width 179 height 22
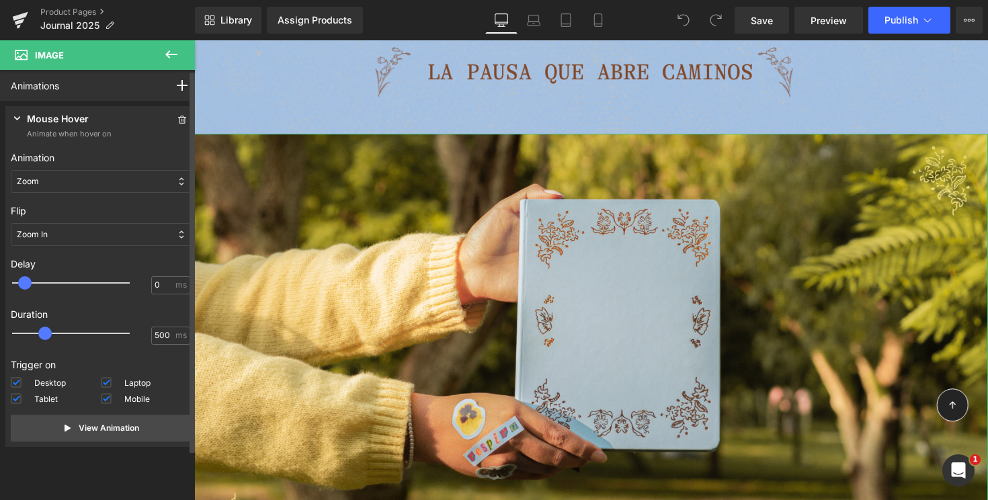
drag, startPoint x: 19, startPoint y: 285, endPoint x: 31, endPoint y: 285, distance: 11.4
click at [31, 285] on div at bounding box center [81, 283] width 118 height 27
drag, startPoint x: 40, startPoint y: 333, endPoint x: 30, endPoint y: 333, distance: 10.8
click at [30, 333] on span at bounding box center [30, 333] width 13 height 13
drag, startPoint x: 26, startPoint y: 282, endPoint x: 33, endPoint y: 282, distance: 7.4
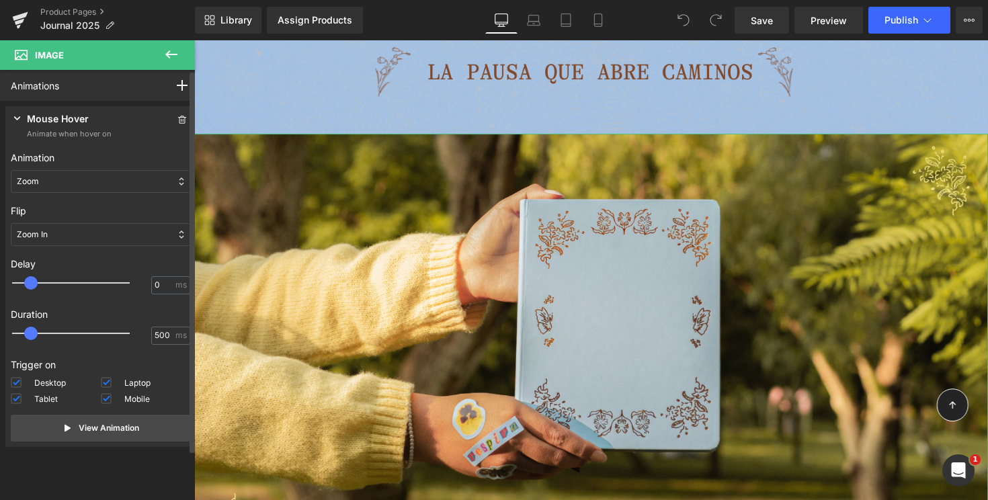
click at [33, 282] on span at bounding box center [30, 282] width 13 height 13
click at [77, 234] on div "Zoom In" at bounding box center [100, 234] width 179 height 23
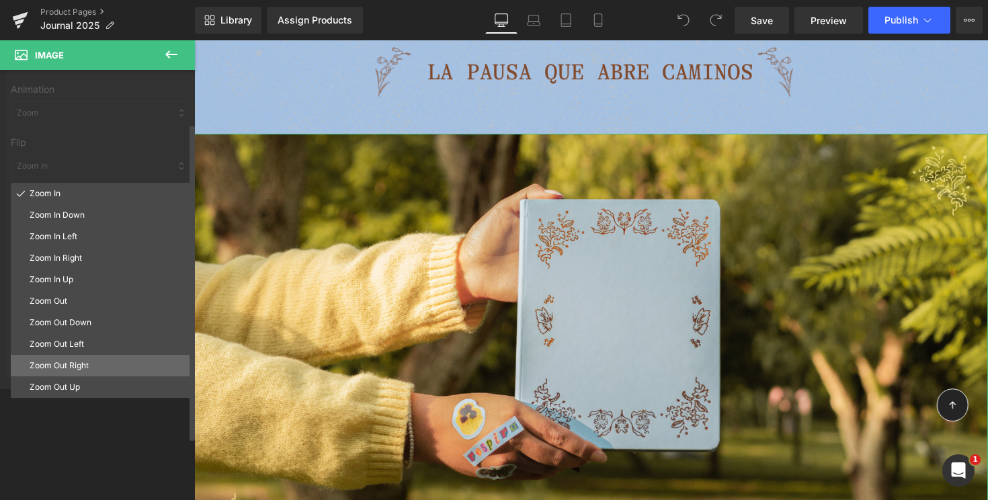
scroll to position [69, 0]
click at [120, 162] on div at bounding box center [100, 210] width 201 height 357
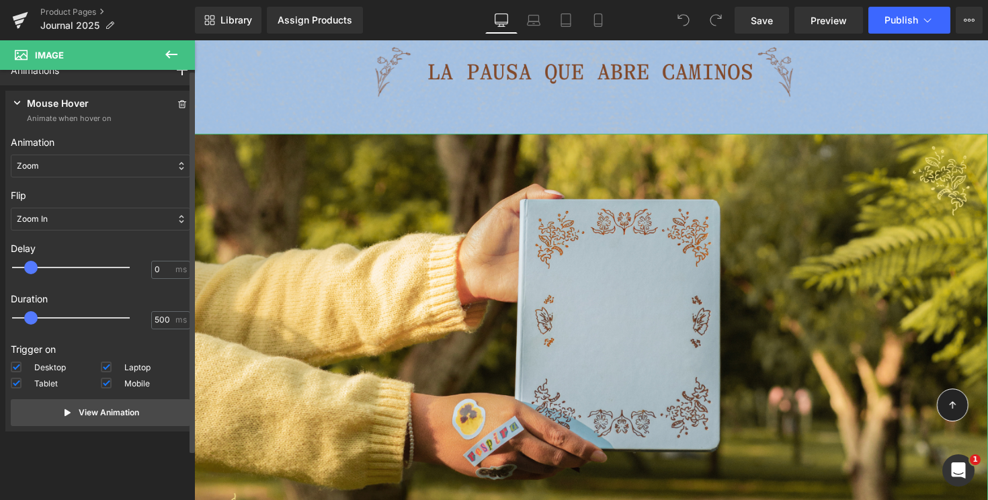
scroll to position [0, 0]
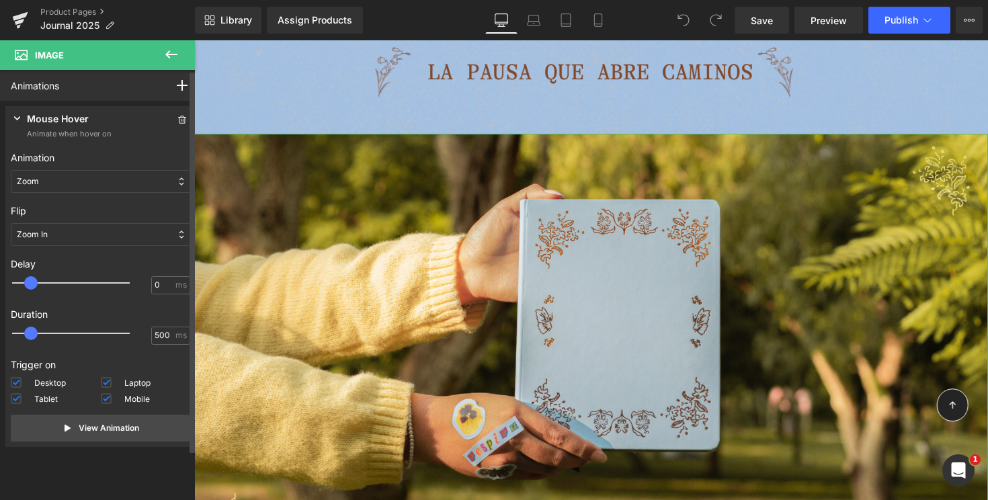
click at [84, 181] on div "Zoom" at bounding box center [100, 181] width 179 height 23
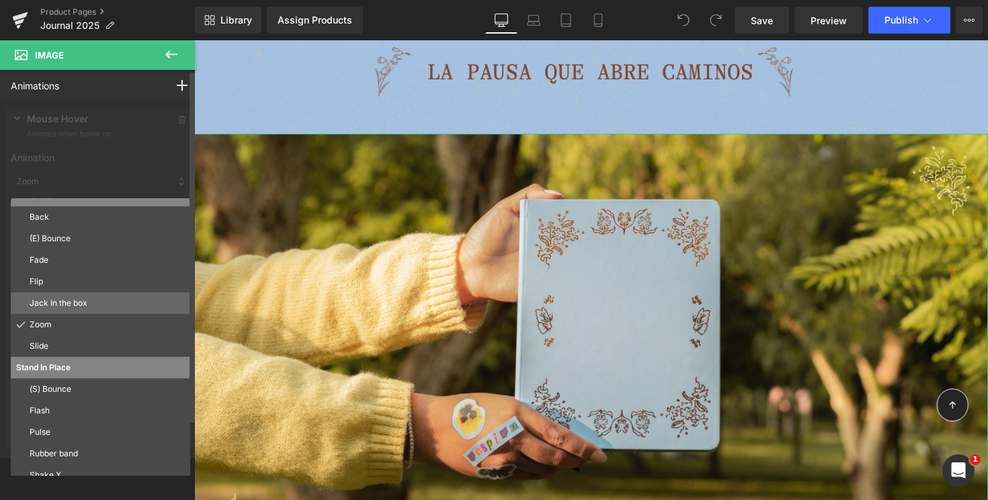
scroll to position [73, 0]
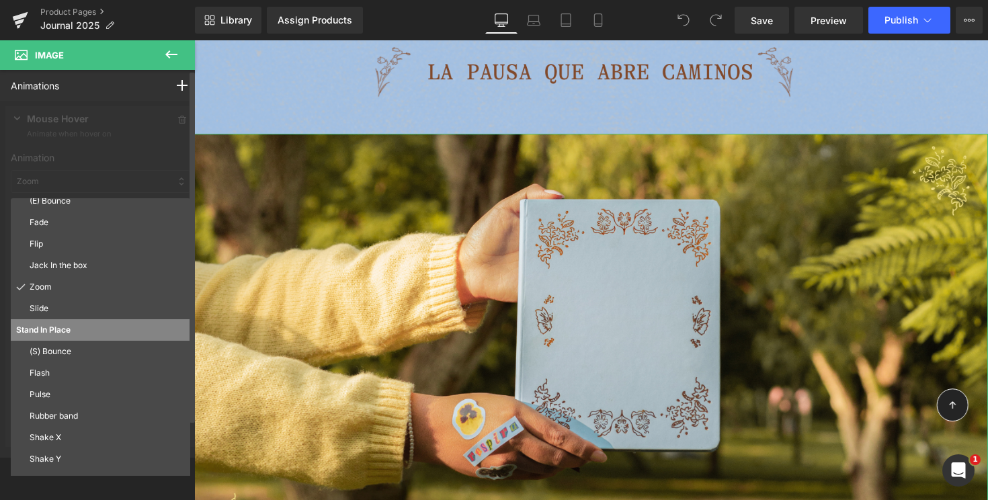
click at [108, 152] on div at bounding box center [100, 279] width 201 height 357
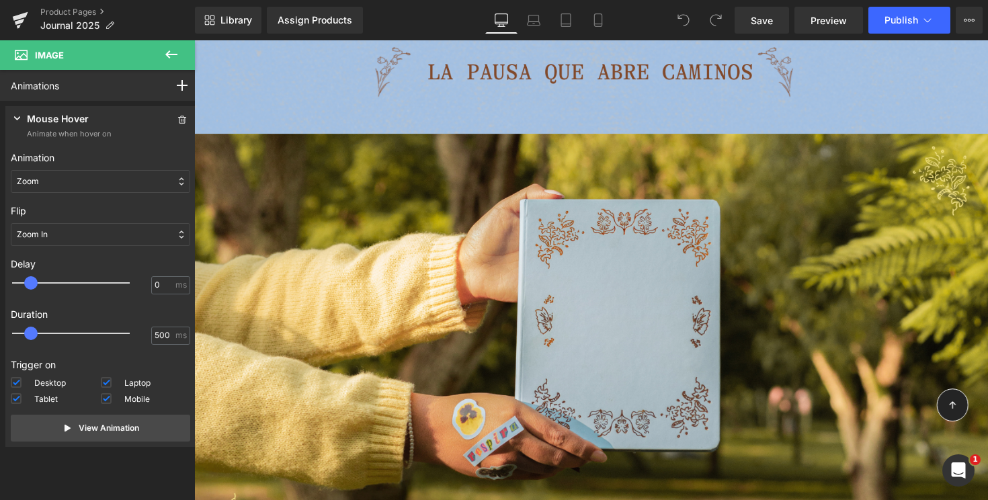
click at [169, 50] on icon at bounding box center [171, 54] width 12 height 8
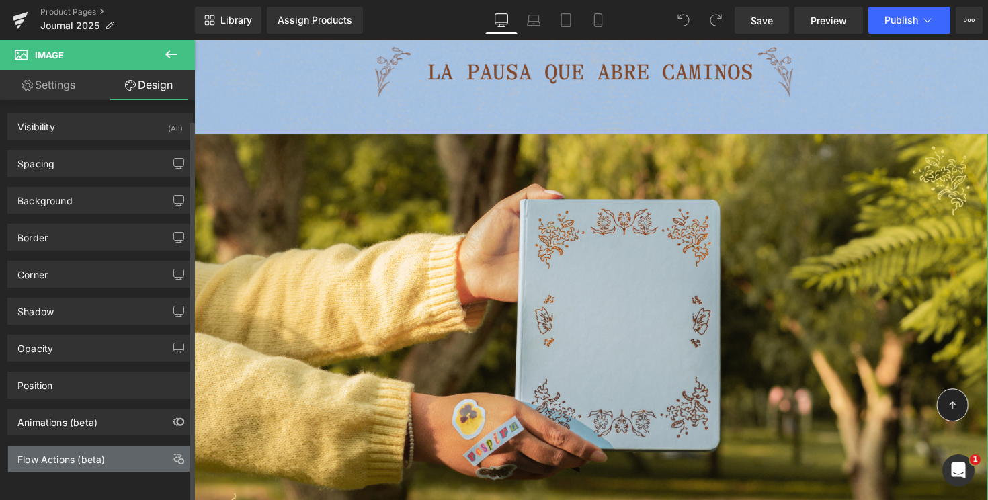
click at [52, 446] on div "Flow Actions (beta)" at bounding box center [60, 455] width 87 height 19
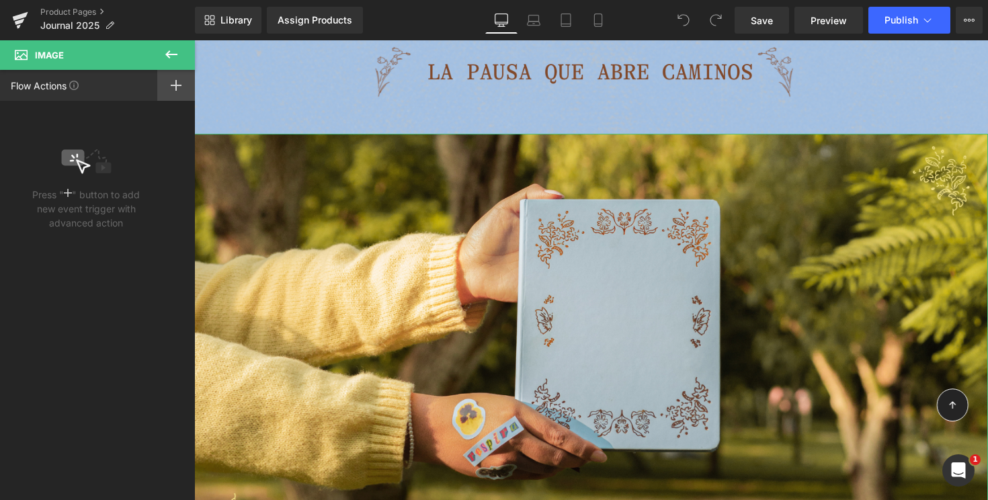
click at [174, 87] on icon at bounding box center [176, 85] width 11 height 11
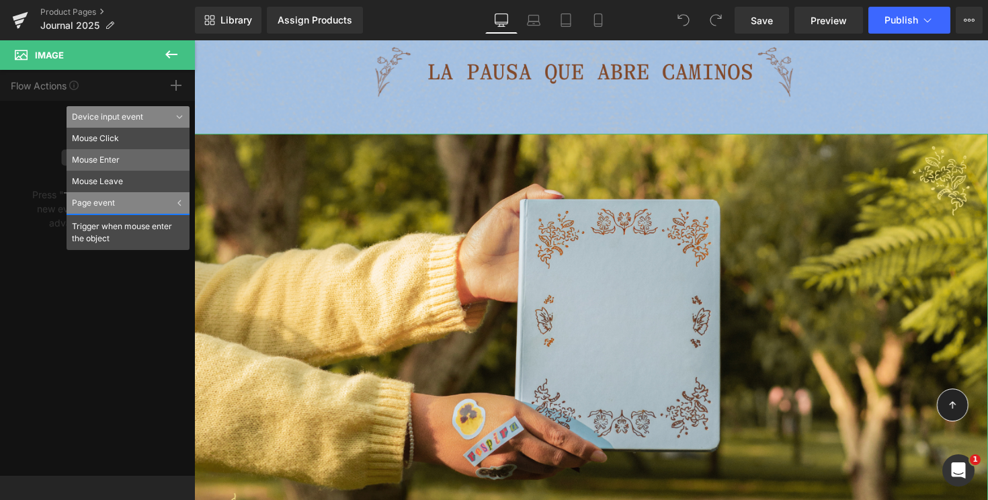
click at [119, 157] on li "Mouse Enter" at bounding box center [128, 160] width 123 height 22
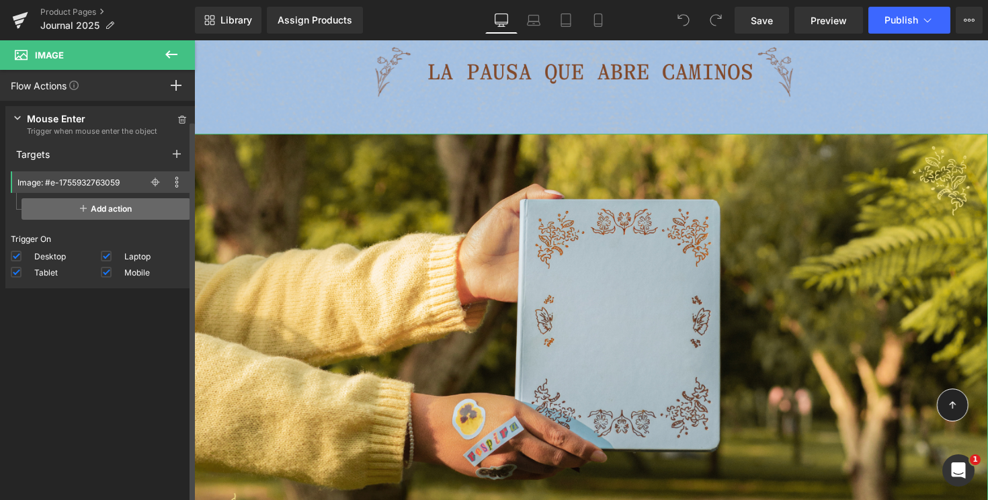
click at [109, 208] on span "Add action" at bounding box center [106, 209] width 169 height 22
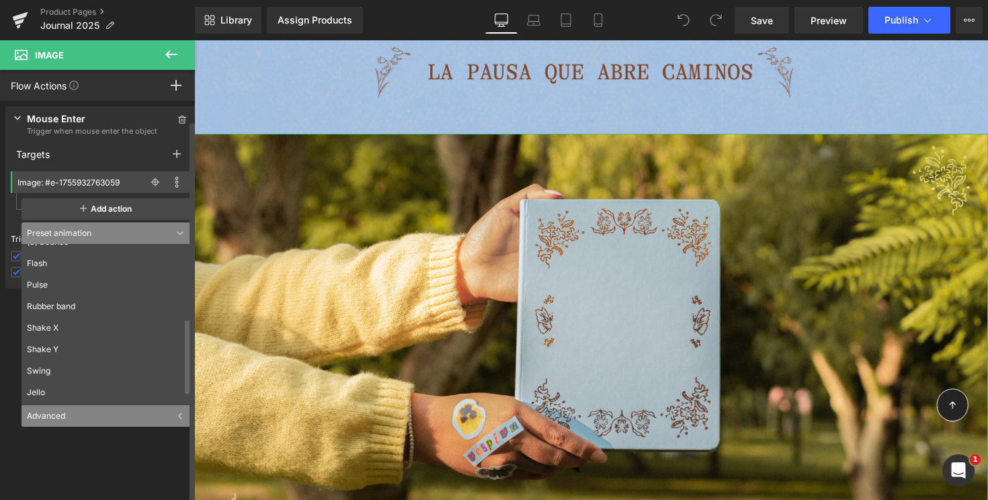
scroll to position [1, 0]
click at [38, 448] on div "Press " " button to add new event trigger with advanced action Mouse Enter Trig…" at bounding box center [100, 304] width 201 height 406
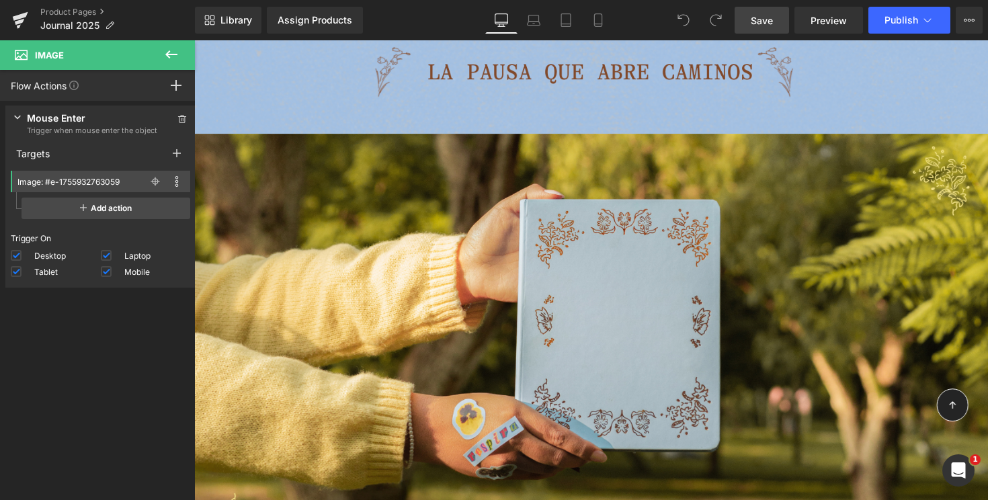
click at [762, 20] on span "Save" at bounding box center [762, 20] width 22 height 14
